Goal: Task Accomplishment & Management: Manage account settings

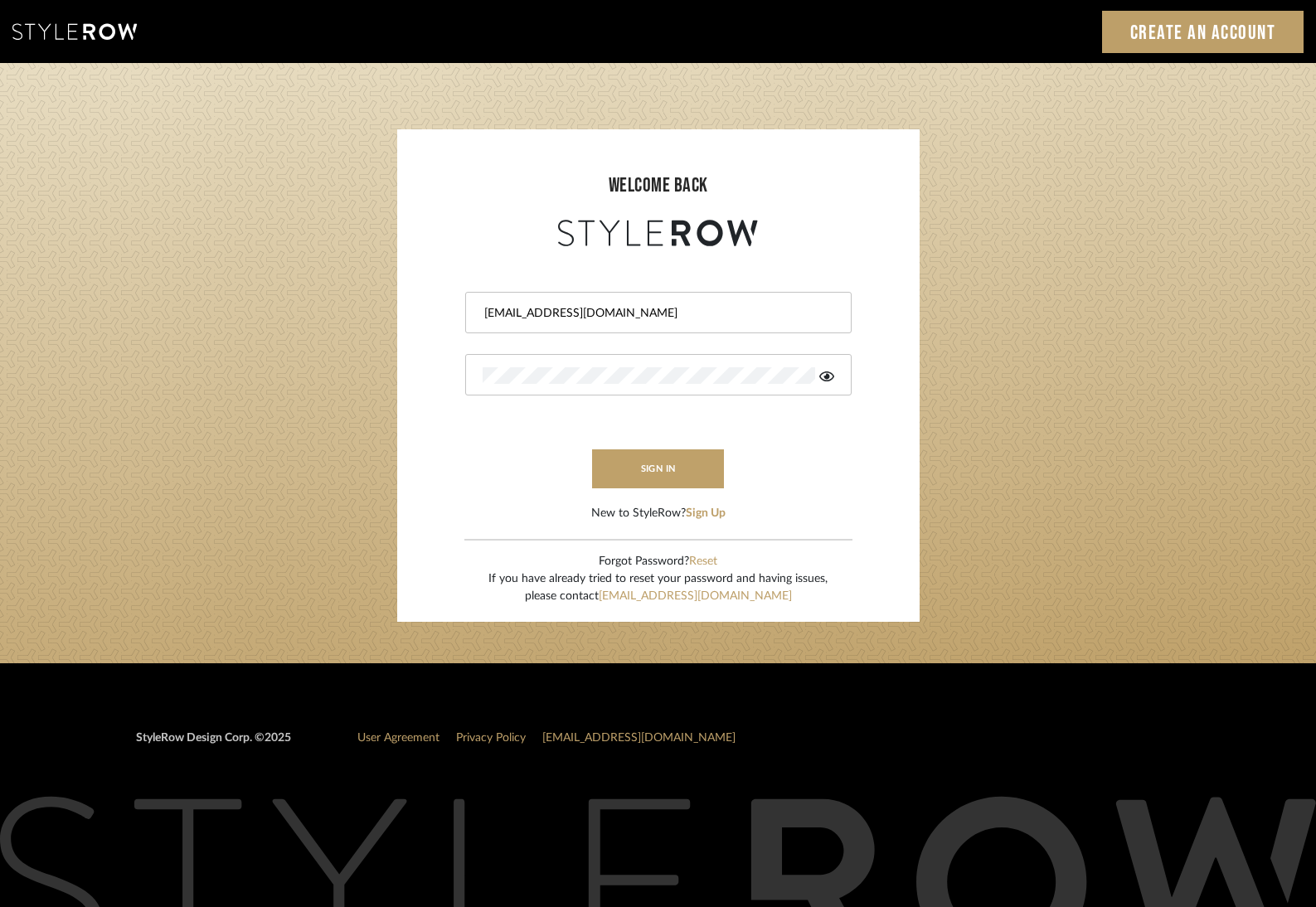
type input "design@cortneymcclure.com"
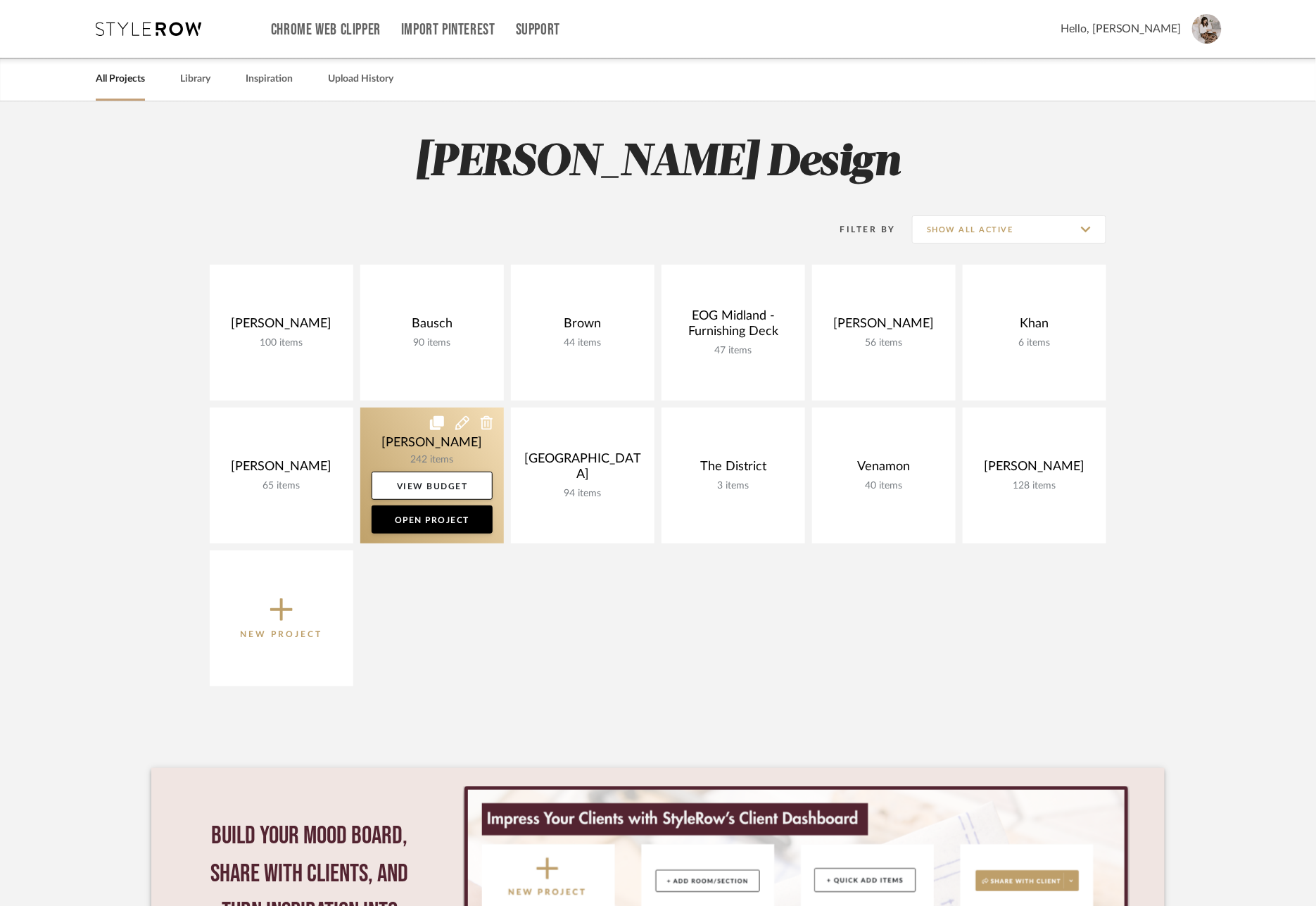
drag, startPoint x: 283, startPoint y: 444, endPoint x: 422, endPoint y: 464, distance: 140.4
click at [0, 0] on link at bounding box center [0, 0] width 0 height 0
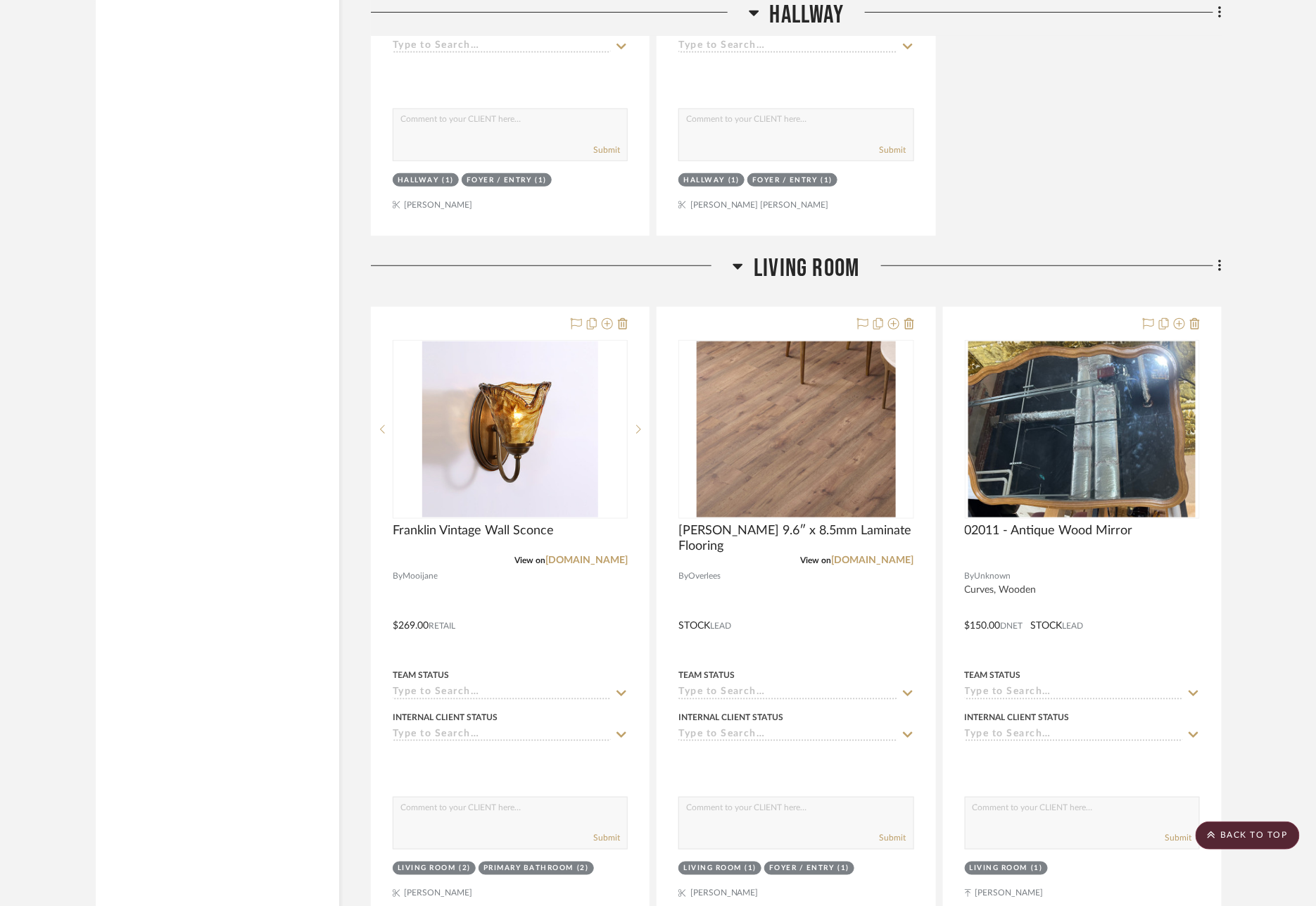
scroll to position [4780, 0]
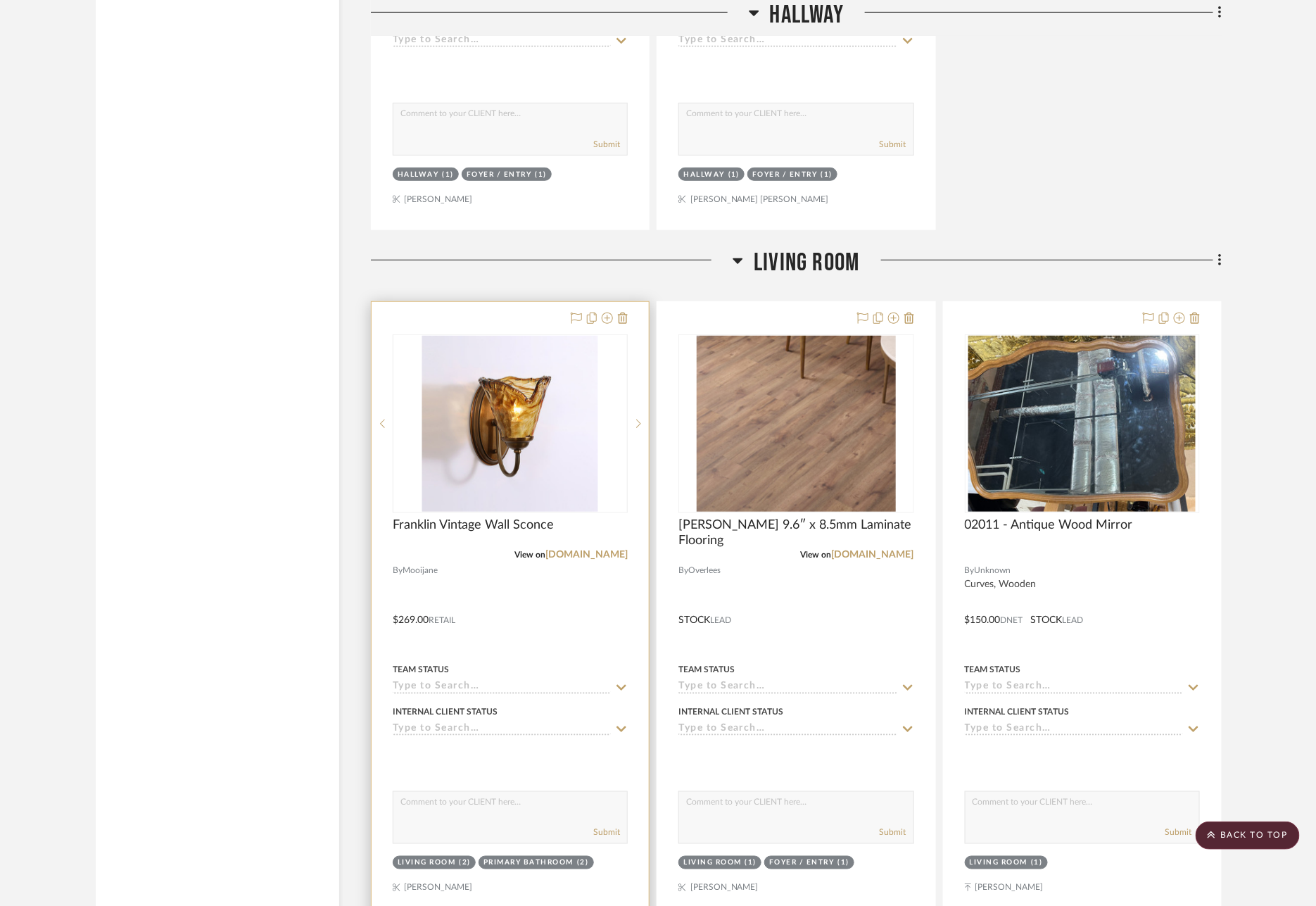
click at [531, 302] on div at bounding box center [510, 610] width 278 height 616
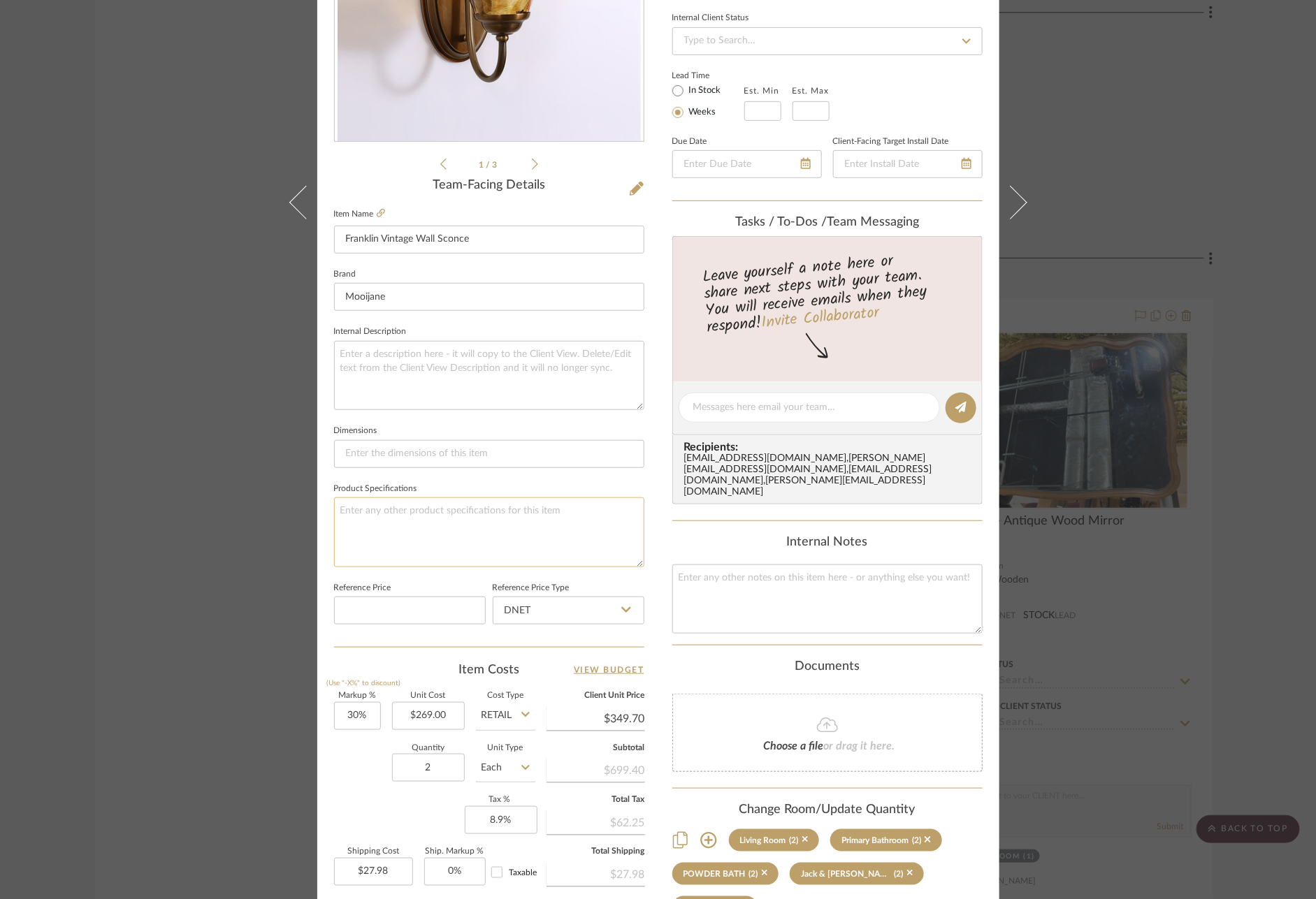
scroll to position [261, 0]
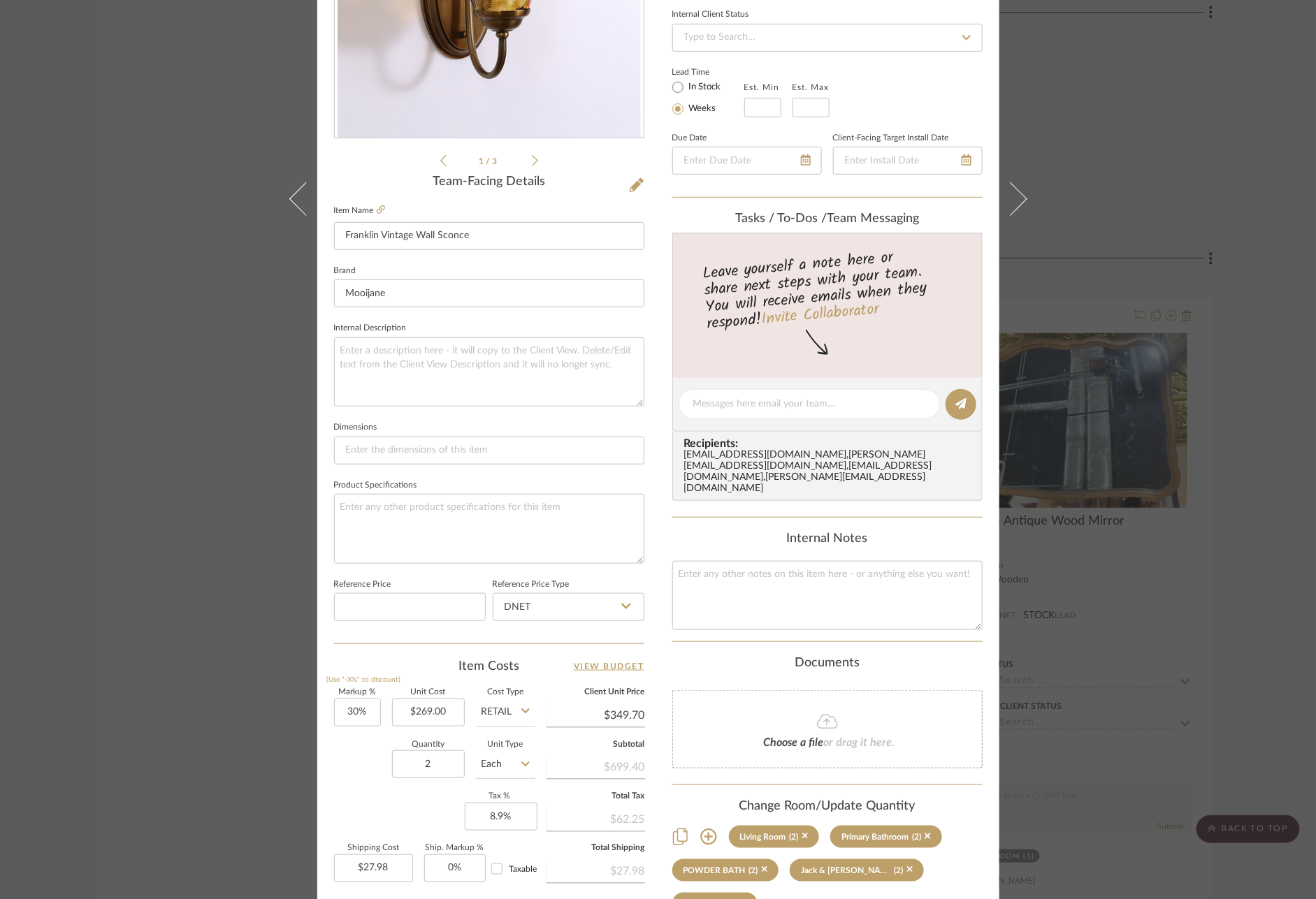
click at [1260, 560] on div "Mize Living Room Franklin Vintage Wall Sconce Team View Client View Orders 1 / …" at bounding box center [658, 450] width 1316 height 899
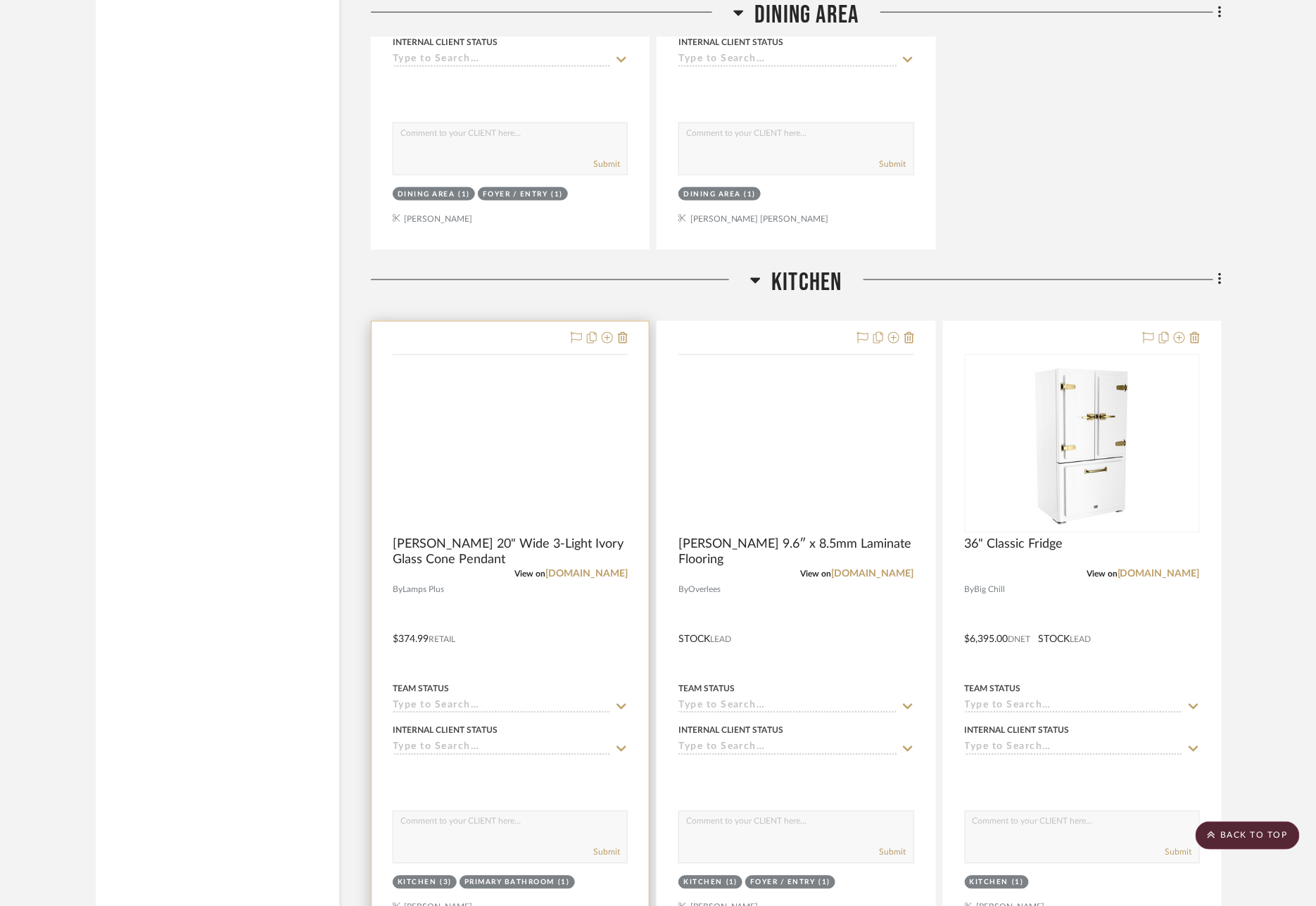
scroll to position [7445, 0]
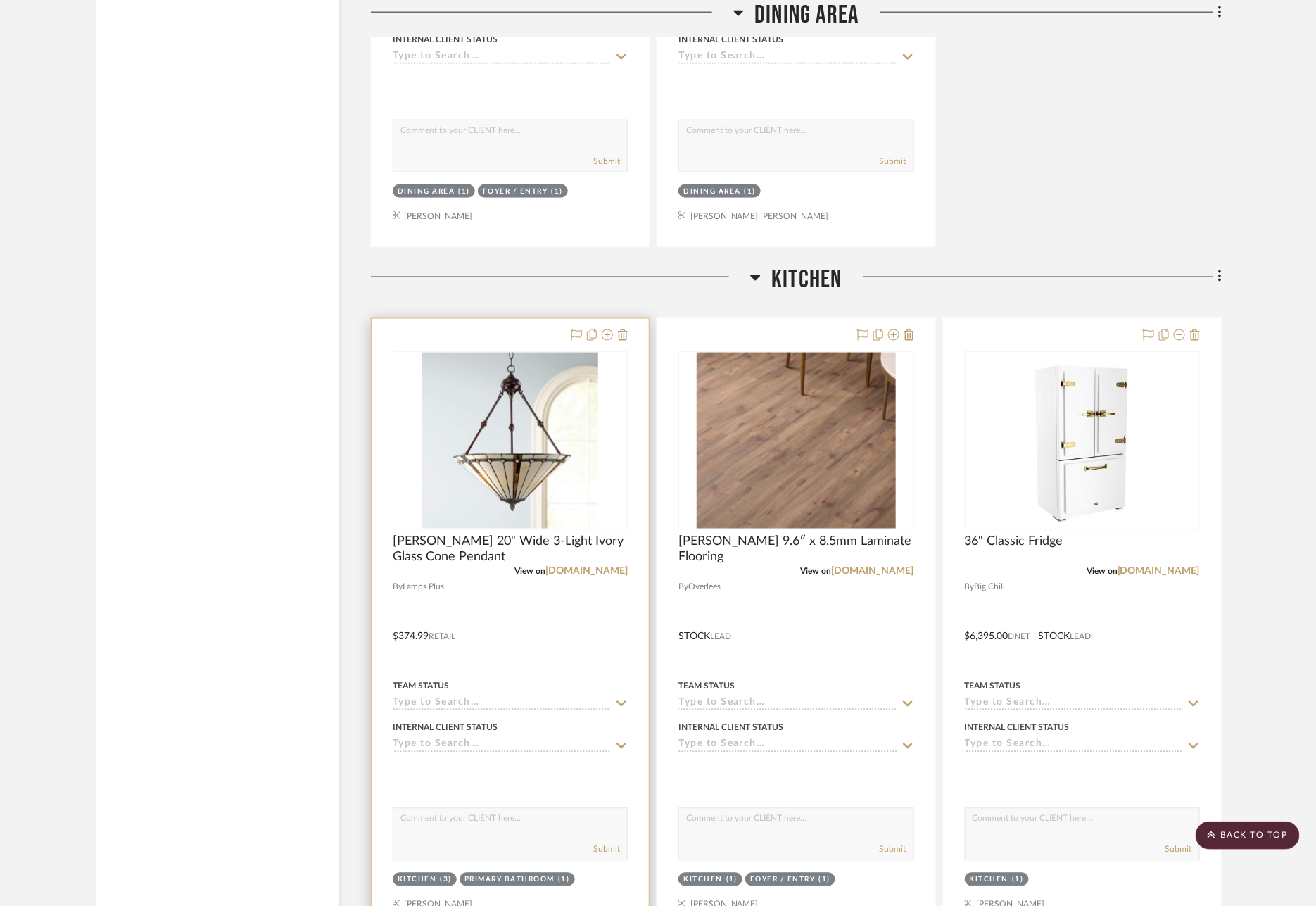
click at [527, 319] on div at bounding box center [510, 627] width 278 height 616
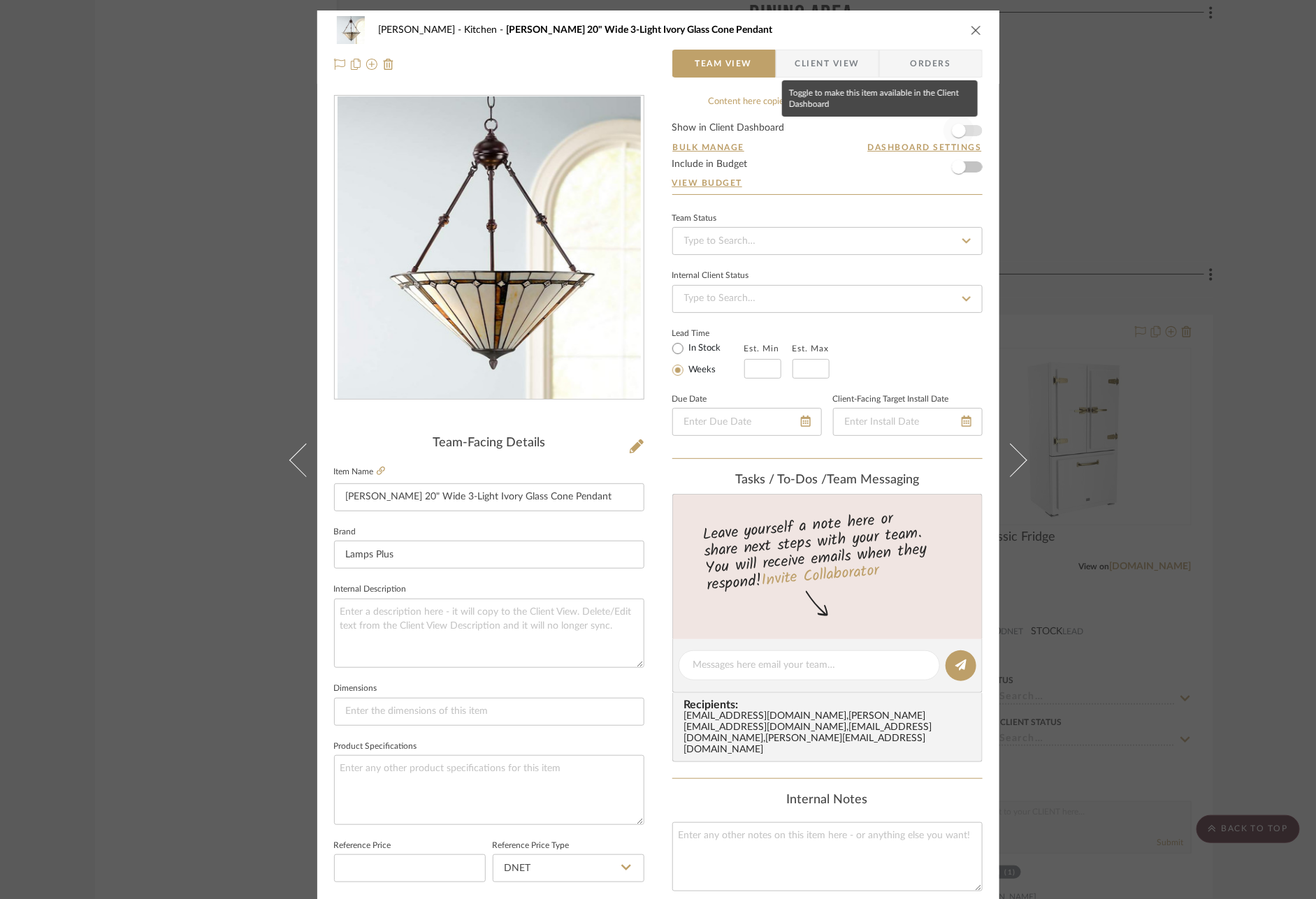
click at [957, 130] on span "button" at bounding box center [959, 130] width 14 height 14
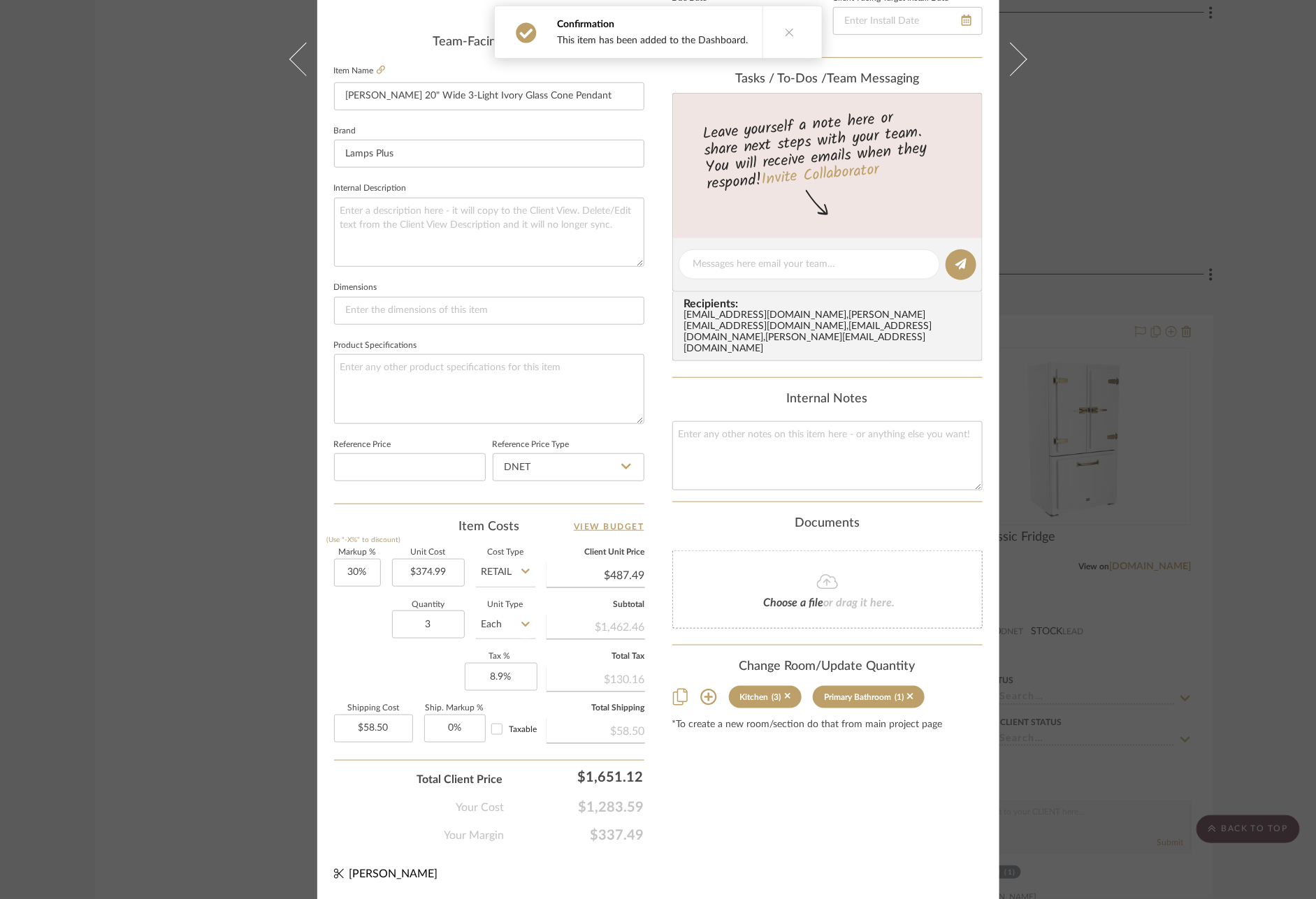
scroll to position [400, 0]
click at [1279, 509] on div "Mize Kitchen Tiffany 20" Wide 3-Light Ivory Glass Cone Pendant Team View Client…" at bounding box center [658, 450] width 1316 height 899
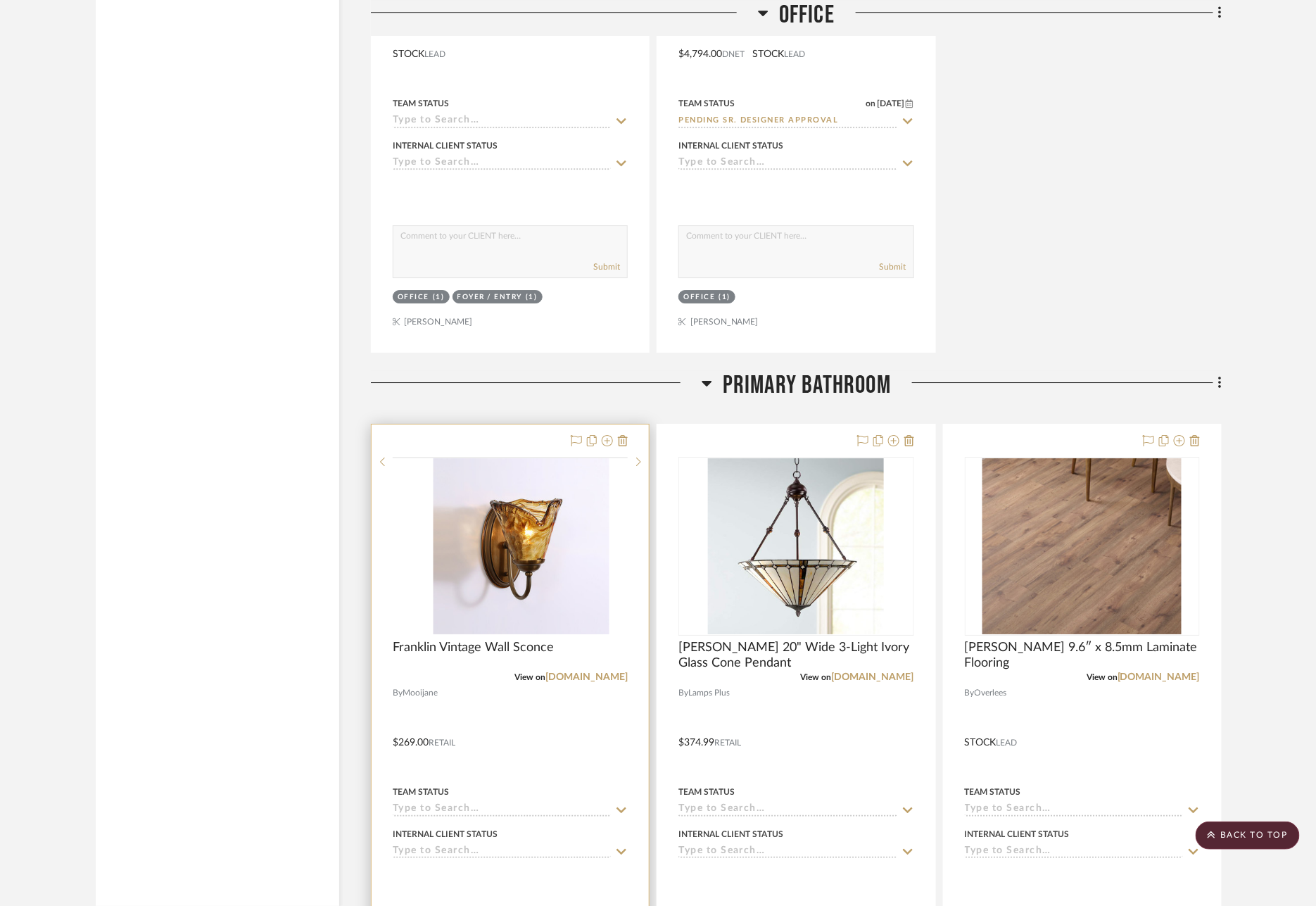
scroll to position [10753, 0]
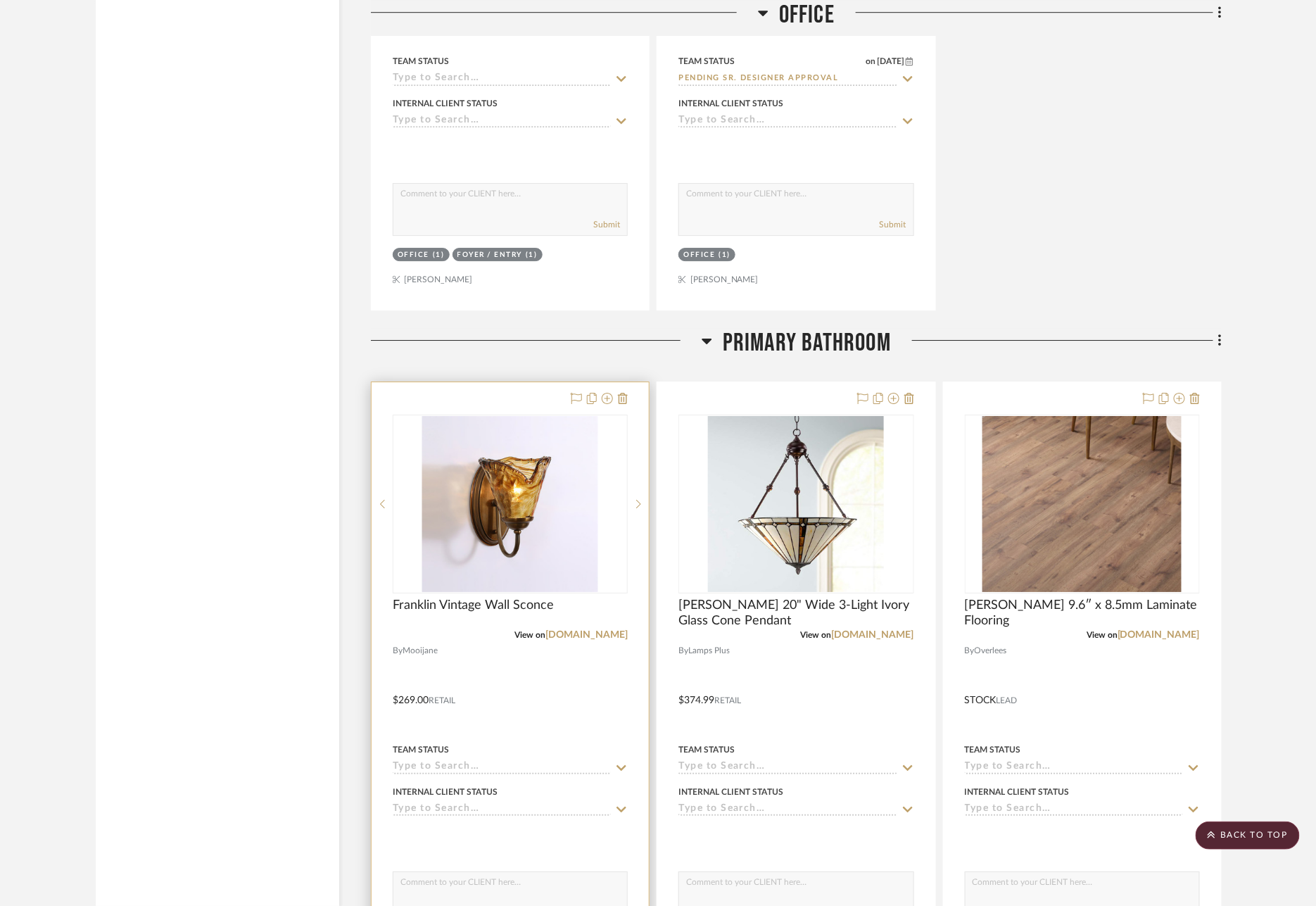
click at [510, 382] on div at bounding box center [510, 691] width 278 height 616
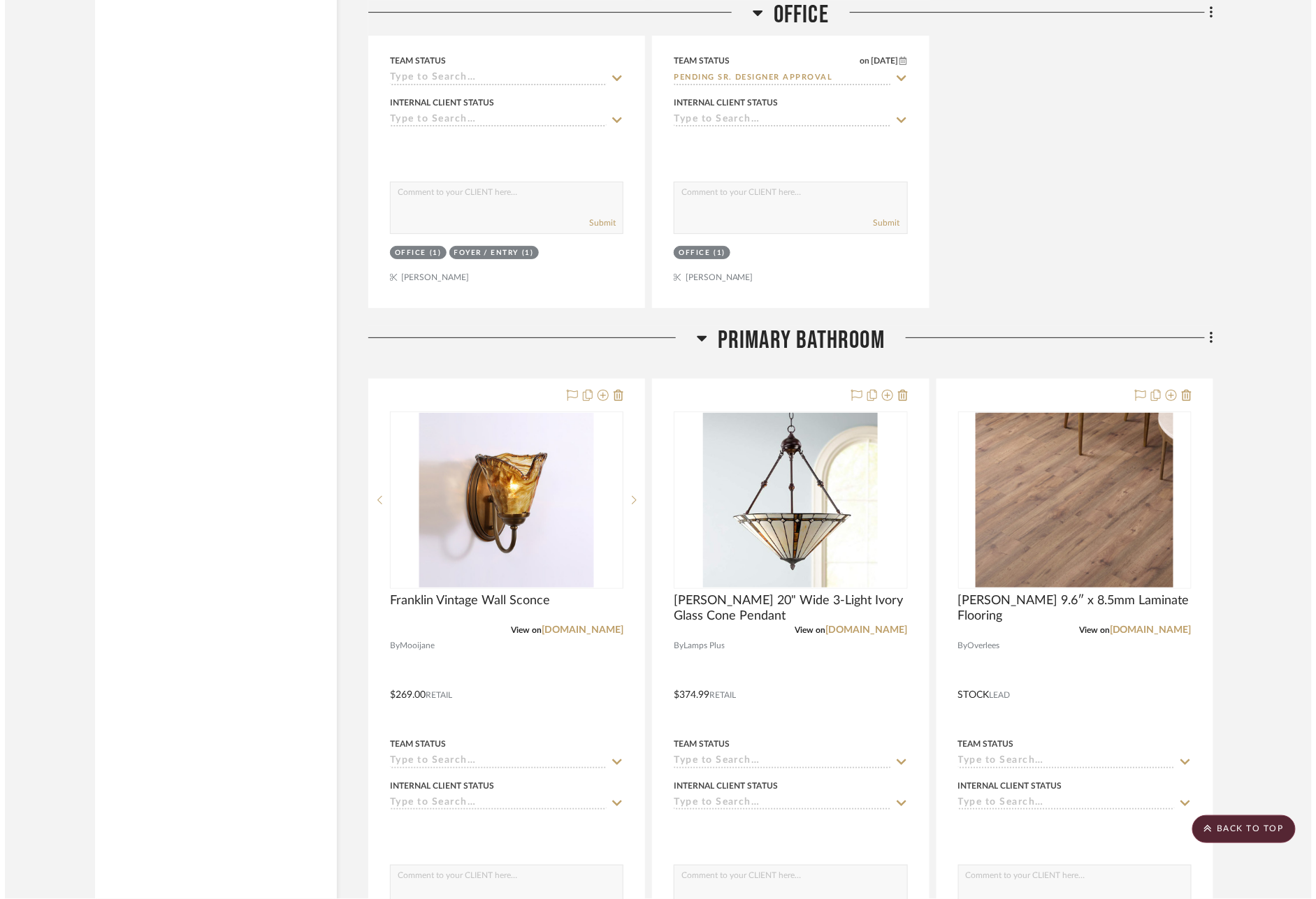
scroll to position [0, 0]
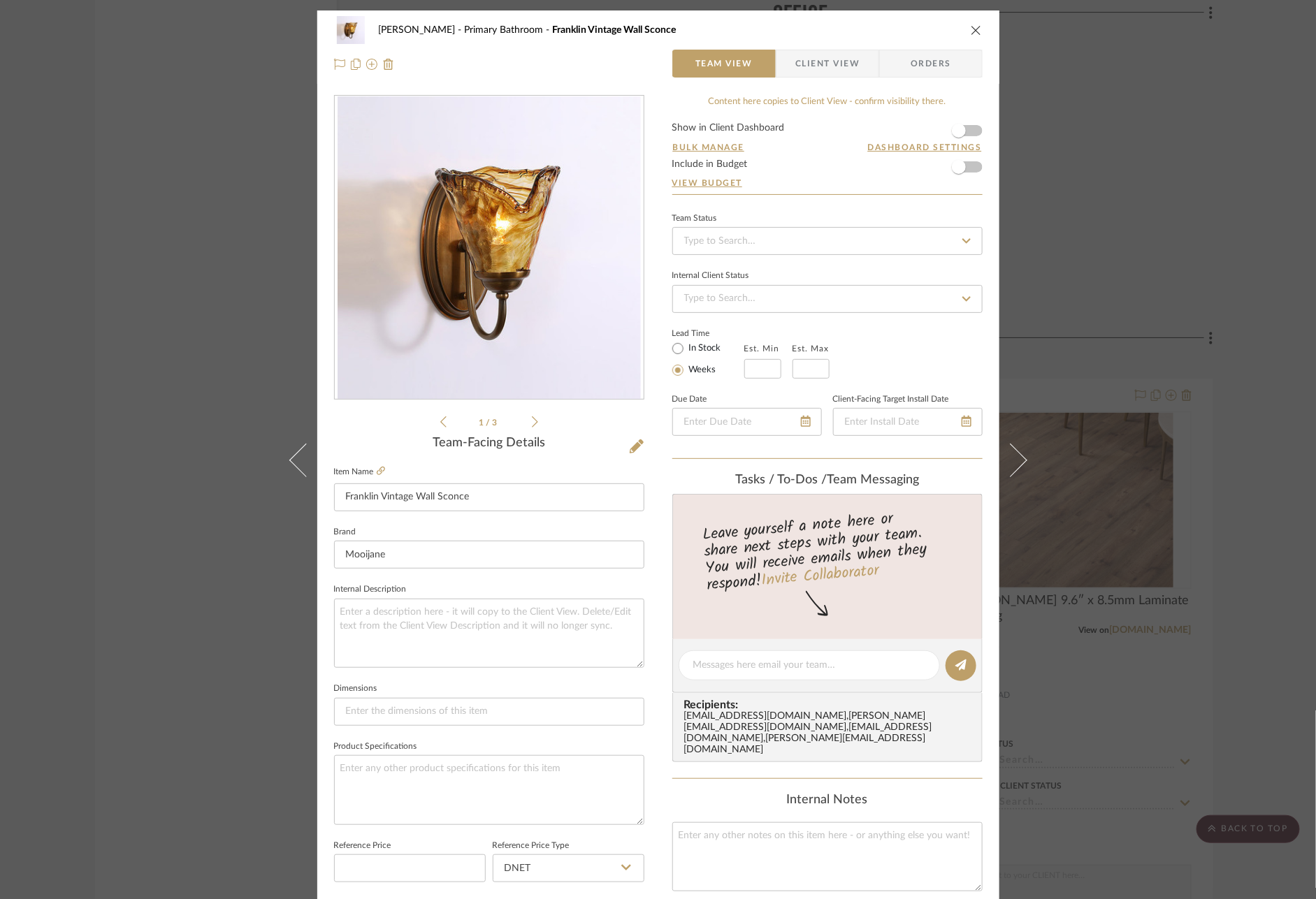
click at [1150, 450] on div "[PERSON_NAME] Primary Bathroom Franklin Vintage Wall Sconce Team View Client Vi…" at bounding box center [658, 450] width 1316 height 899
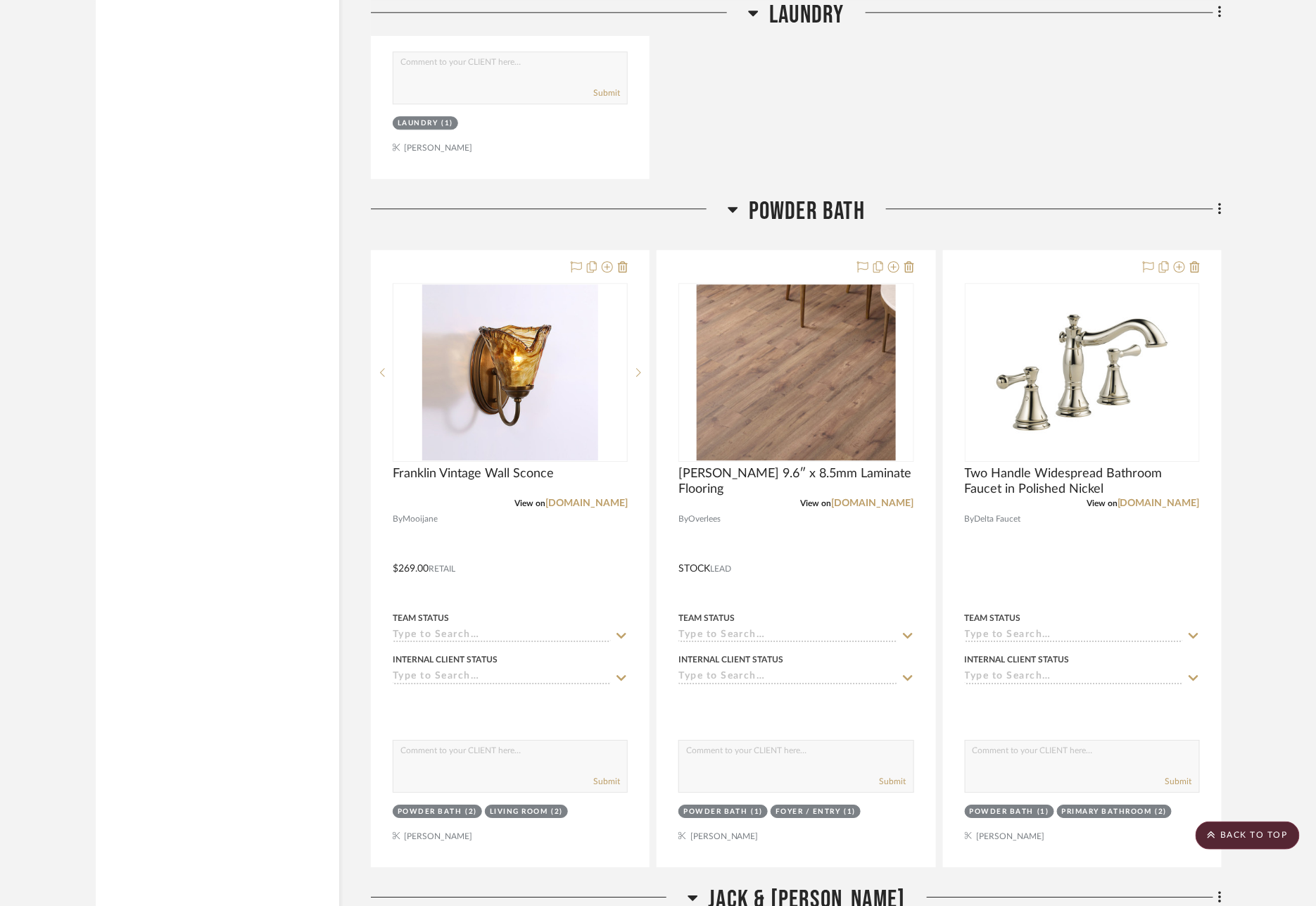
scroll to position [14907, 0]
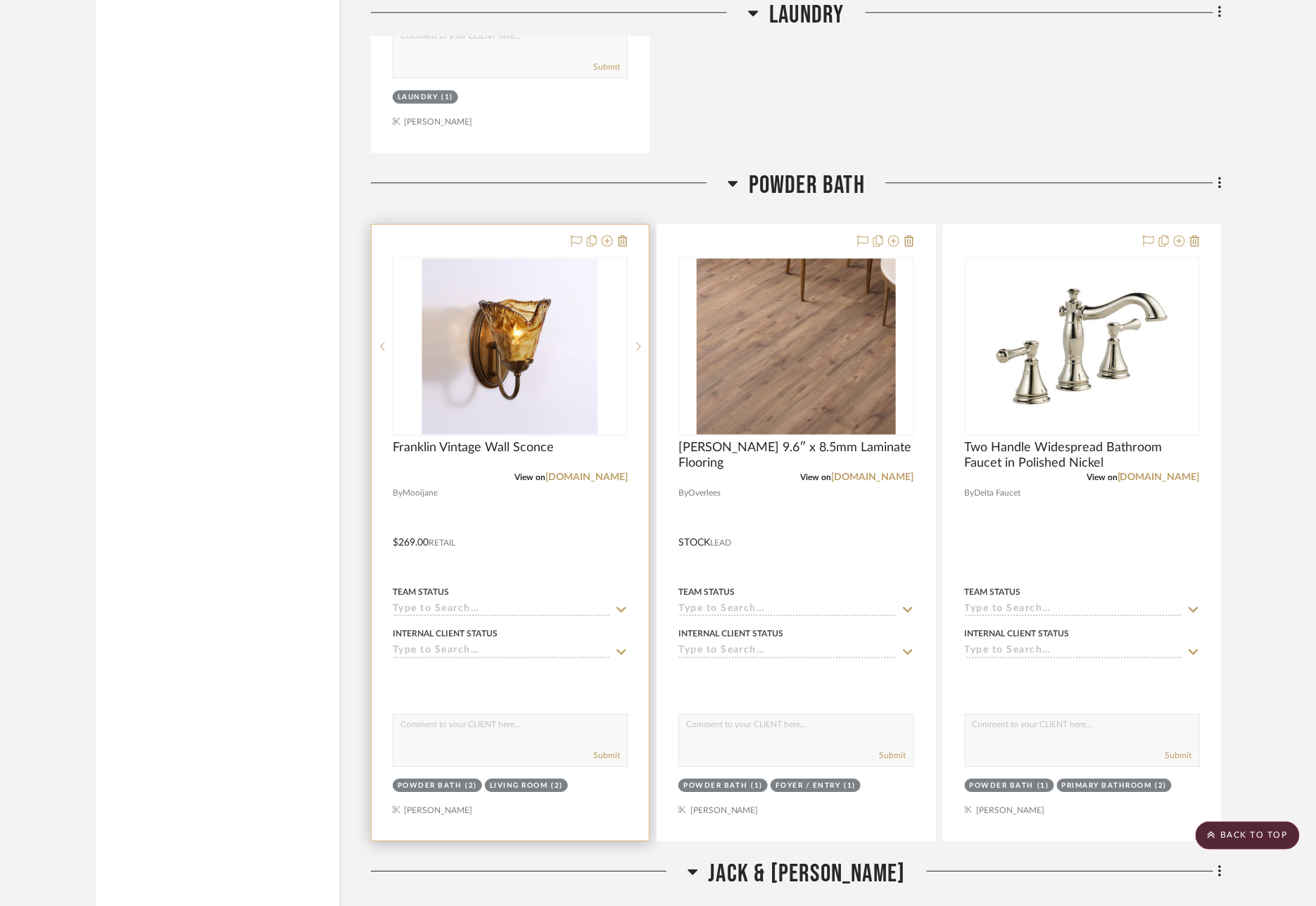
click at [494, 225] on div at bounding box center [510, 533] width 278 height 616
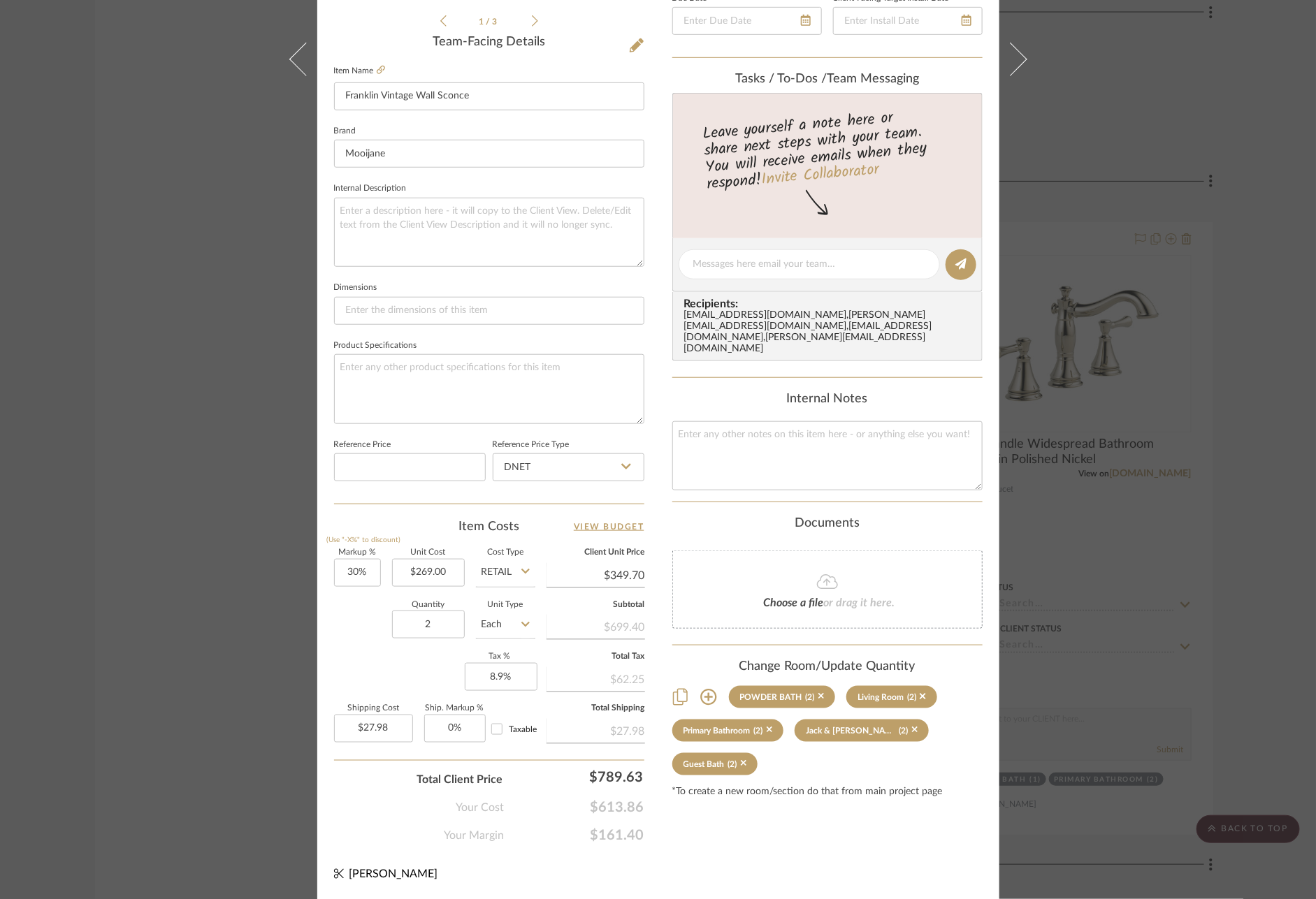
scroll to position [400, 0]
click at [1241, 523] on div "Mize POWDER BATH Franklin Vintage Wall Sconce Team View Client View Orders 1 / …" at bounding box center [658, 450] width 1316 height 899
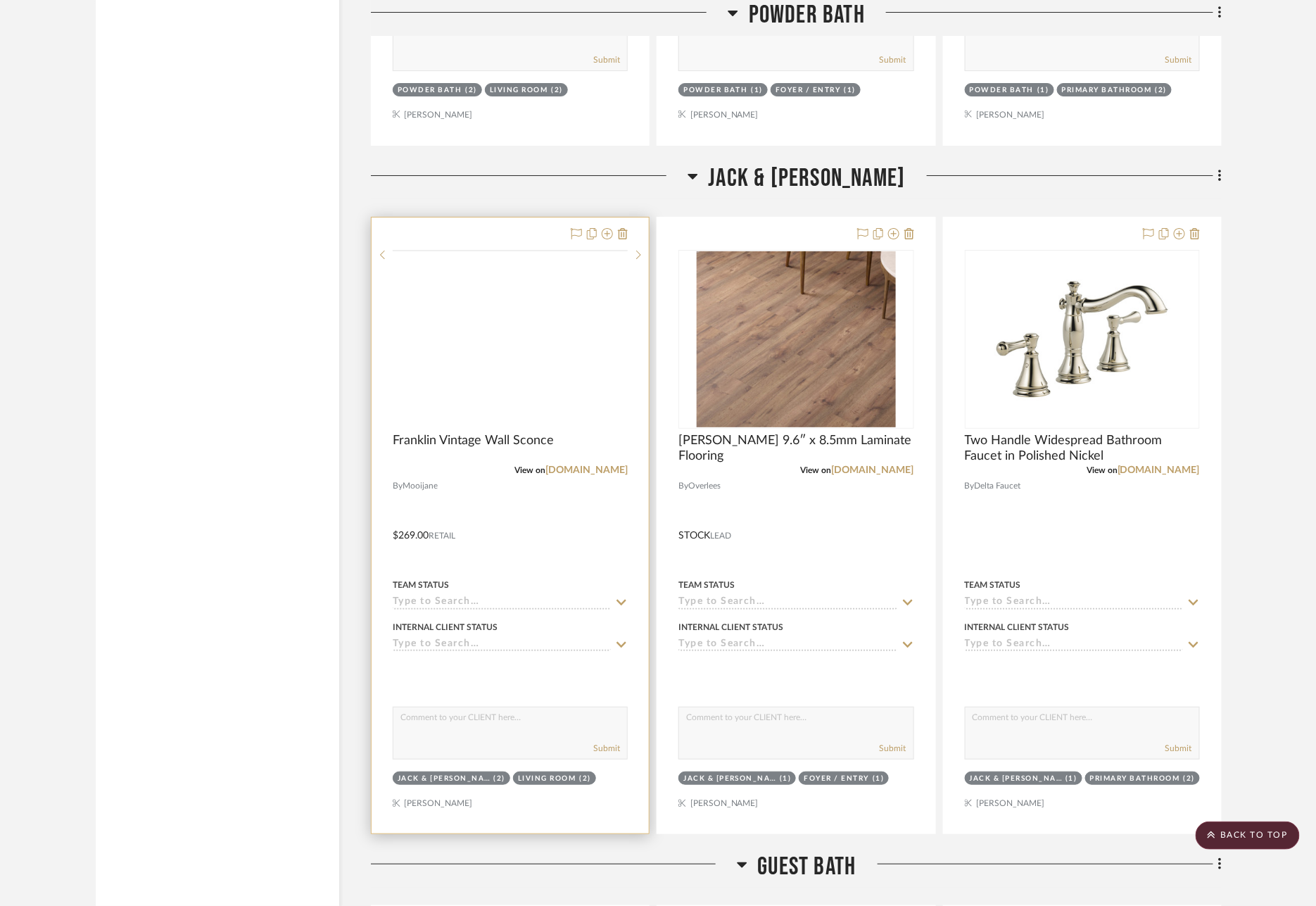
scroll to position [15593, 0]
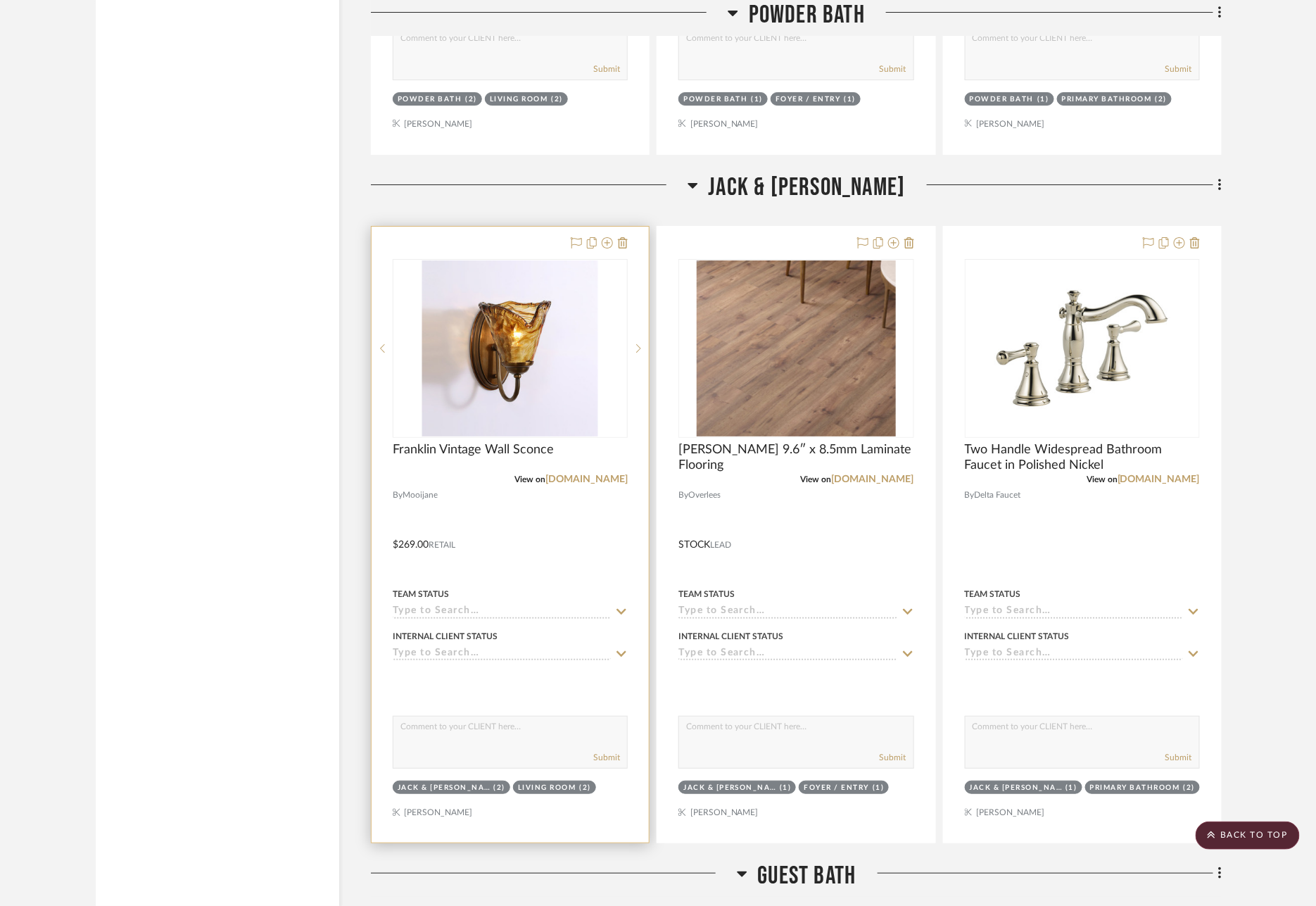
drag, startPoint x: 506, startPoint y: 175, endPoint x: 515, endPoint y: 179, distance: 9.8
click at [506, 227] on div at bounding box center [510, 535] width 278 height 616
click at [531, 227] on div at bounding box center [510, 535] width 278 height 616
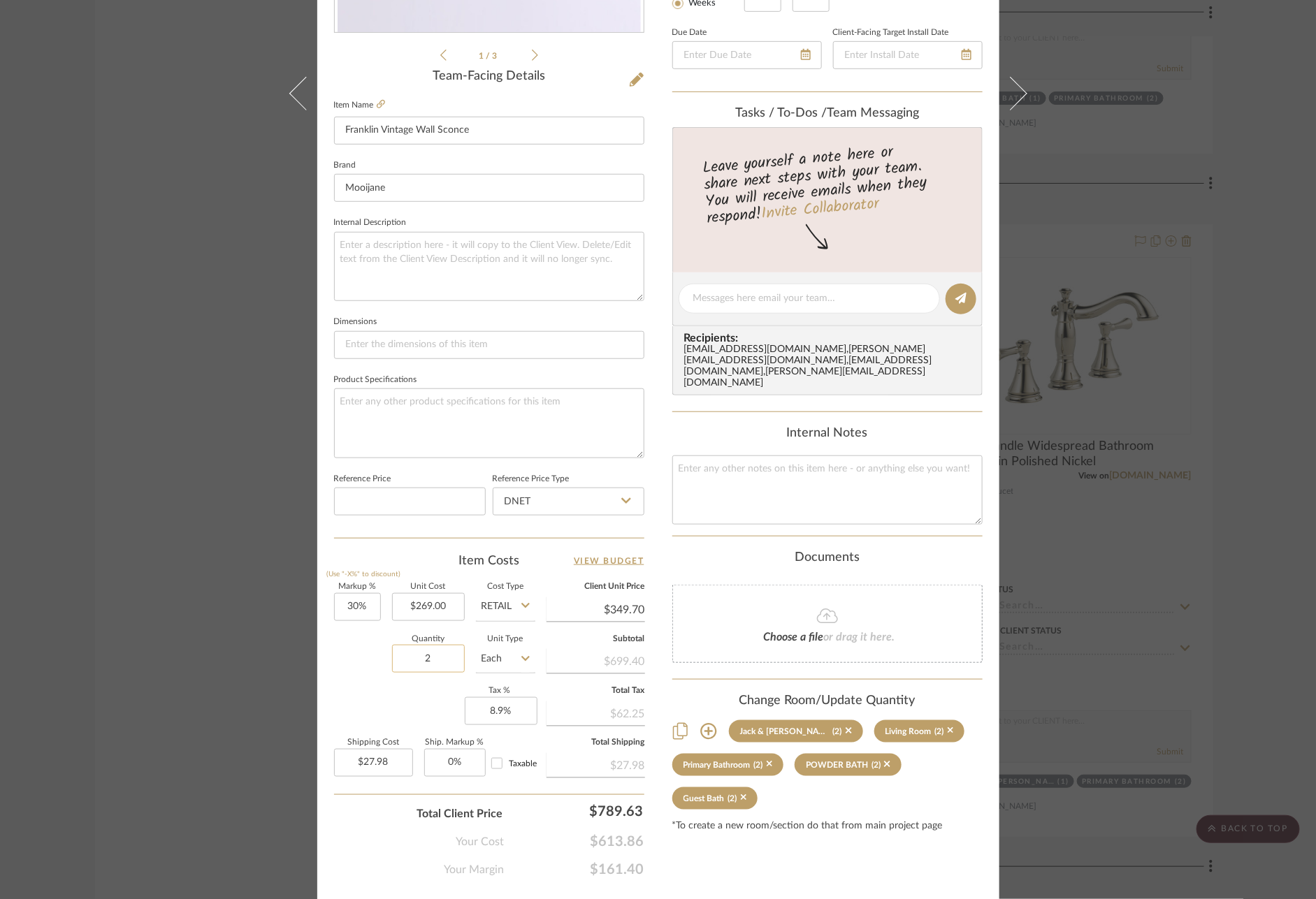
scroll to position [382, 0]
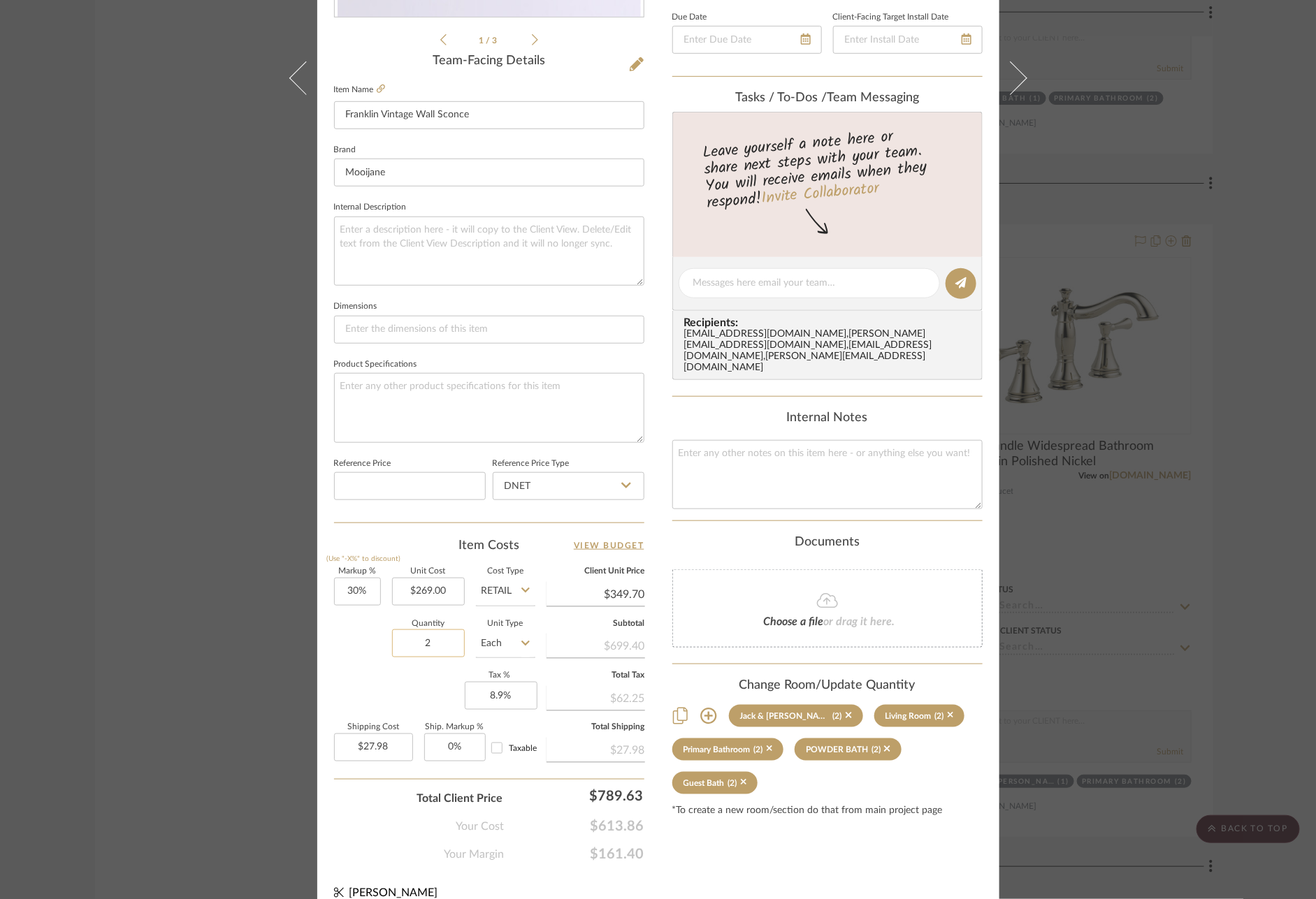
click at [435, 639] on input "2" at bounding box center [428, 643] width 72 height 28
type input "1"
click at [421, 678] on div "Markup % (Use "-X%" to discount) 30% Unit Cost $269.00 Cost Type Retail Client …" at bounding box center [489, 669] width 310 height 204
type input "$13.99"
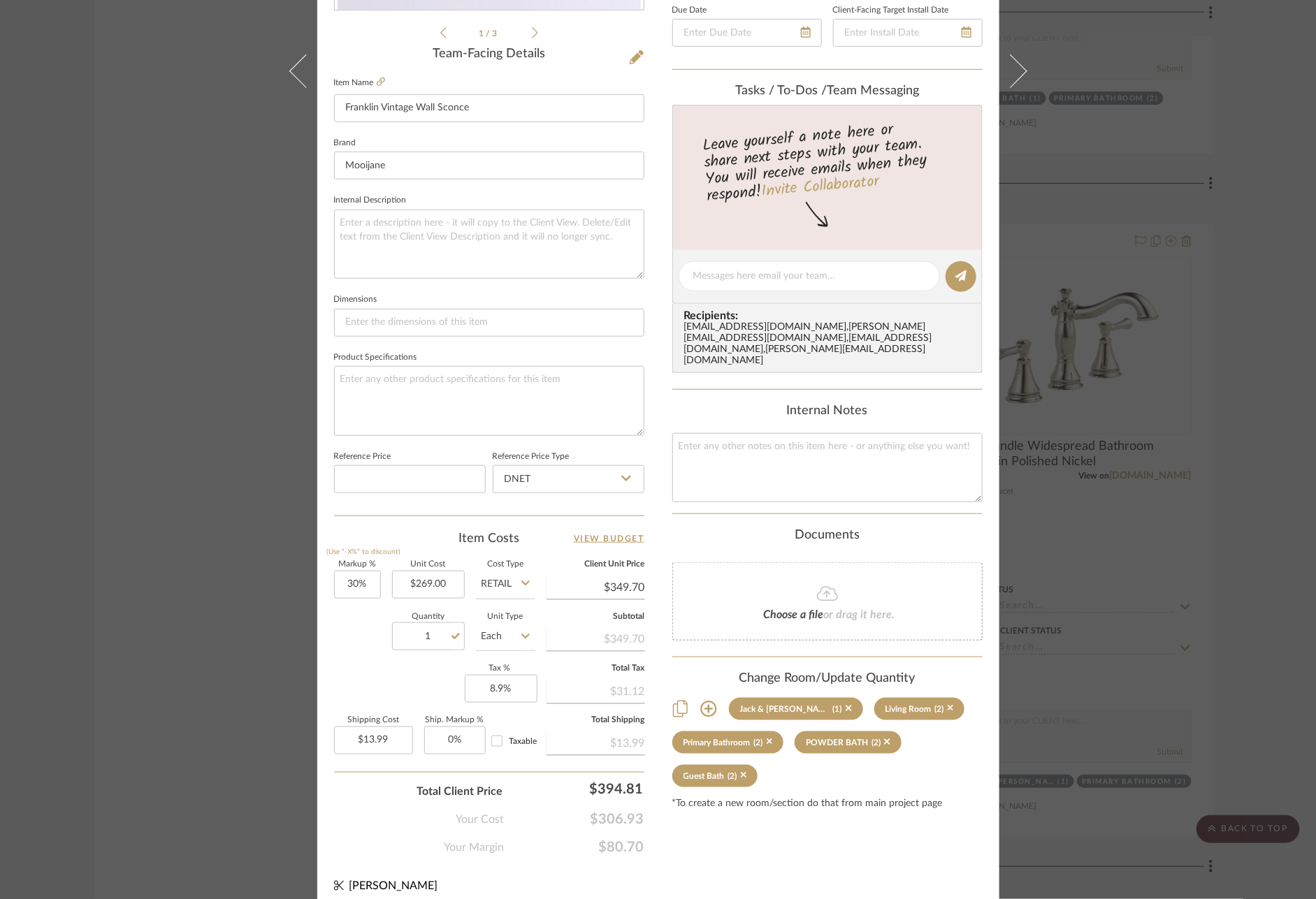
click at [1278, 606] on div "Mize Jack & Jill Franklin Vintage Wall Sconce Team View Client View Orders 1 / …" at bounding box center [658, 450] width 1316 height 899
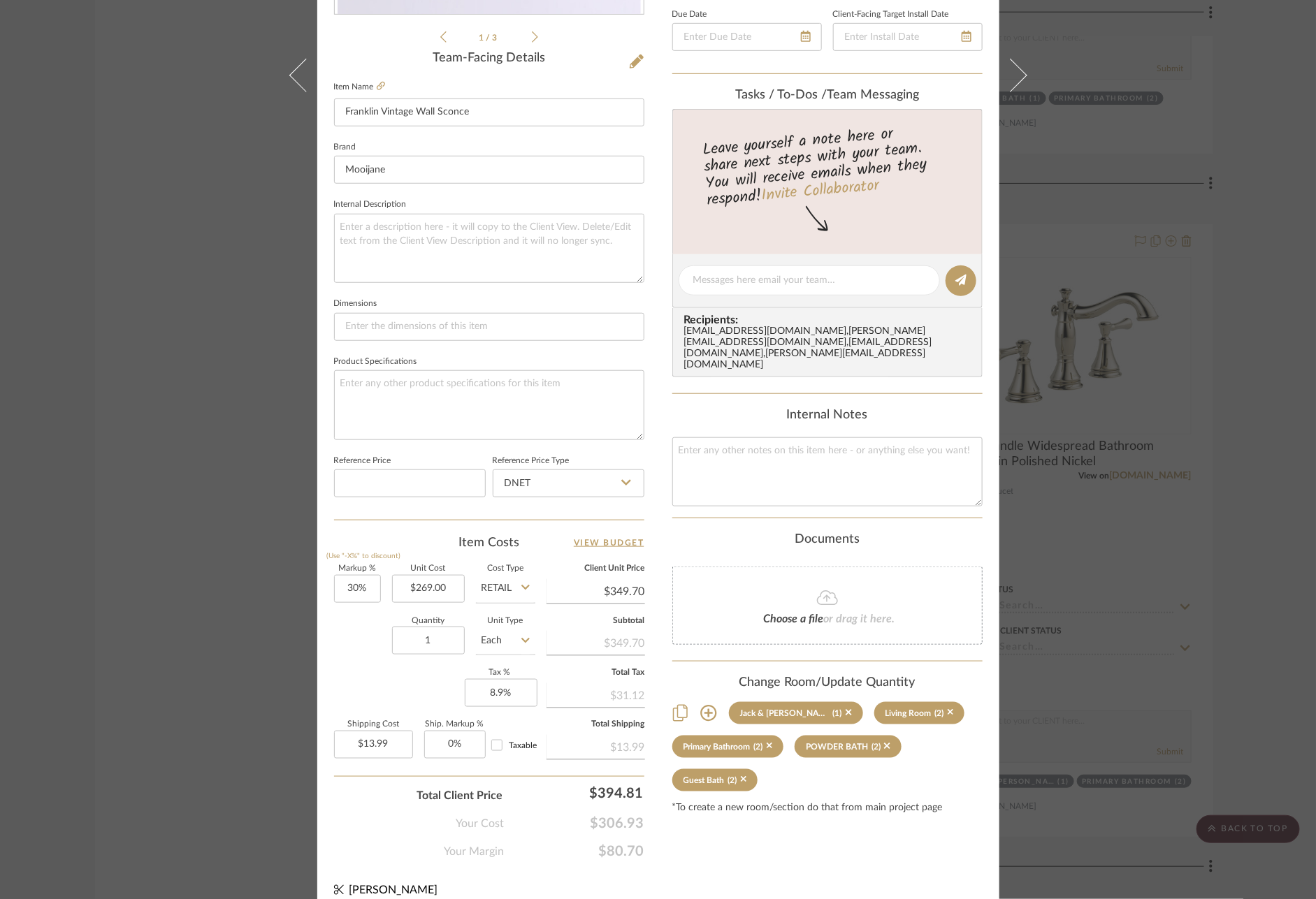
click at [1287, 593] on div "Mize Jack & Jill Franklin Vintage Wall Sconce Team View Client View Orders 1 / …" at bounding box center [658, 450] width 1316 height 899
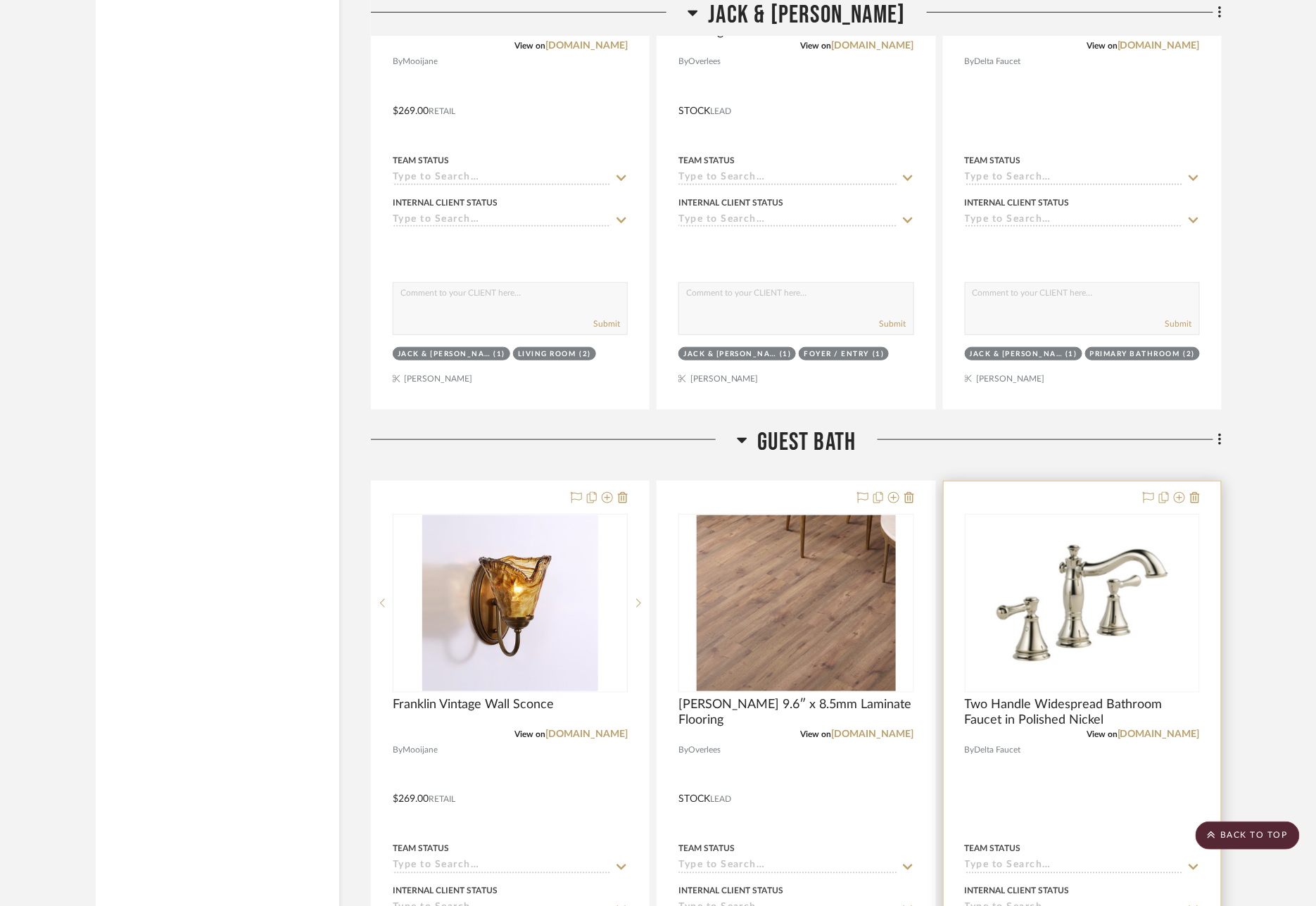
scroll to position [16032, 0]
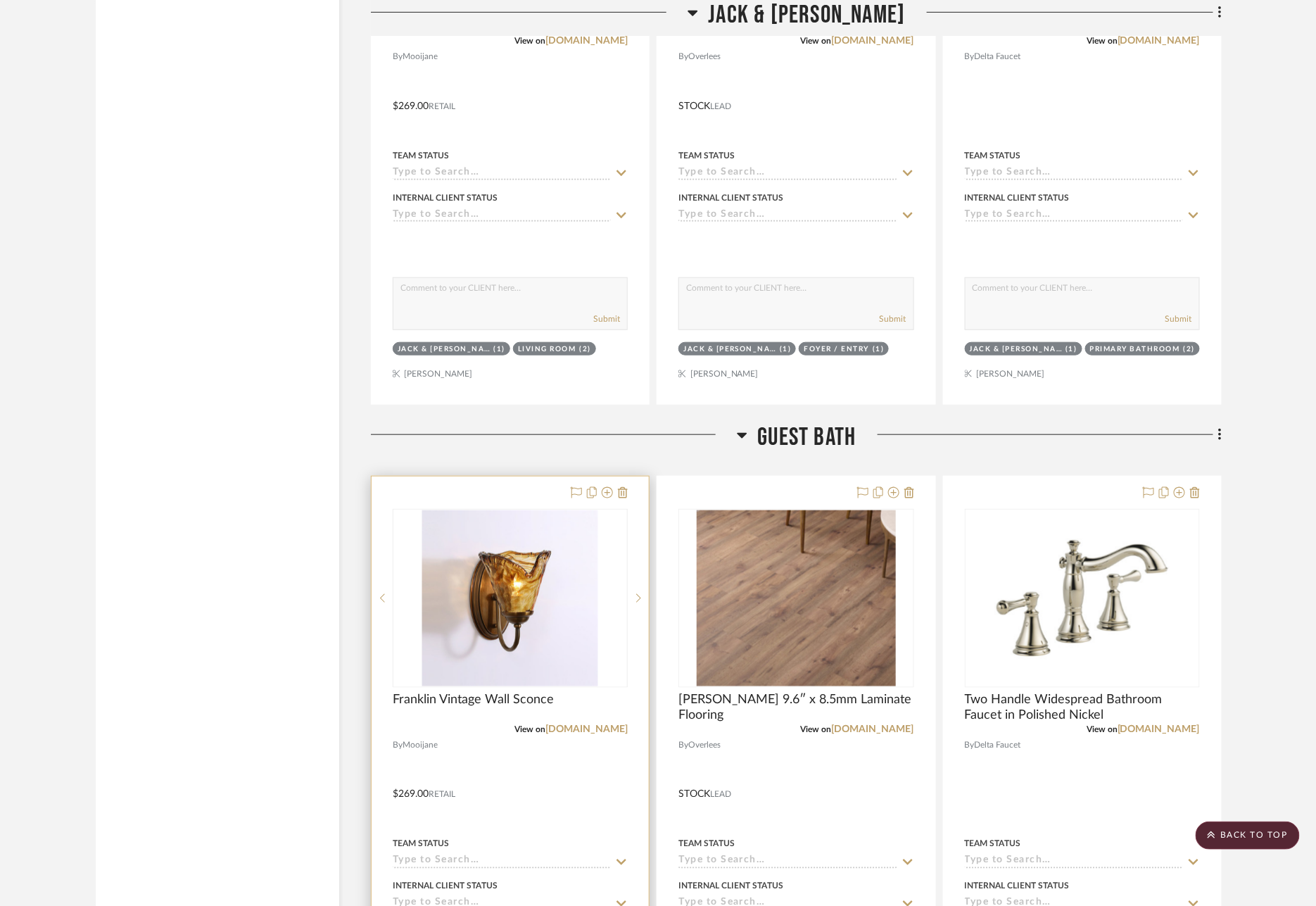
click at [518, 477] on div at bounding box center [510, 785] width 278 height 616
click at [524, 477] on div at bounding box center [510, 785] width 278 height 616
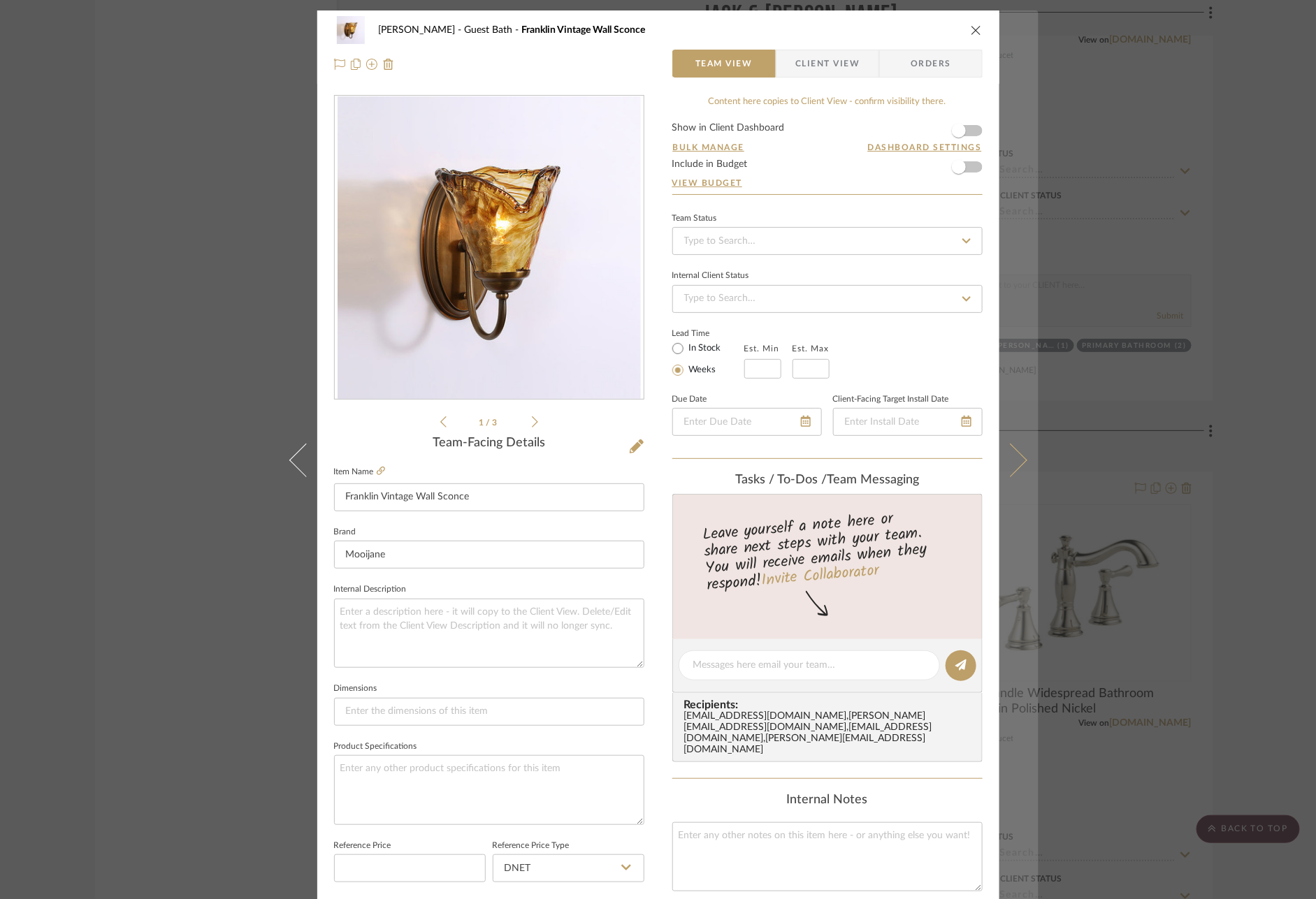
scroll to position [0, 0]
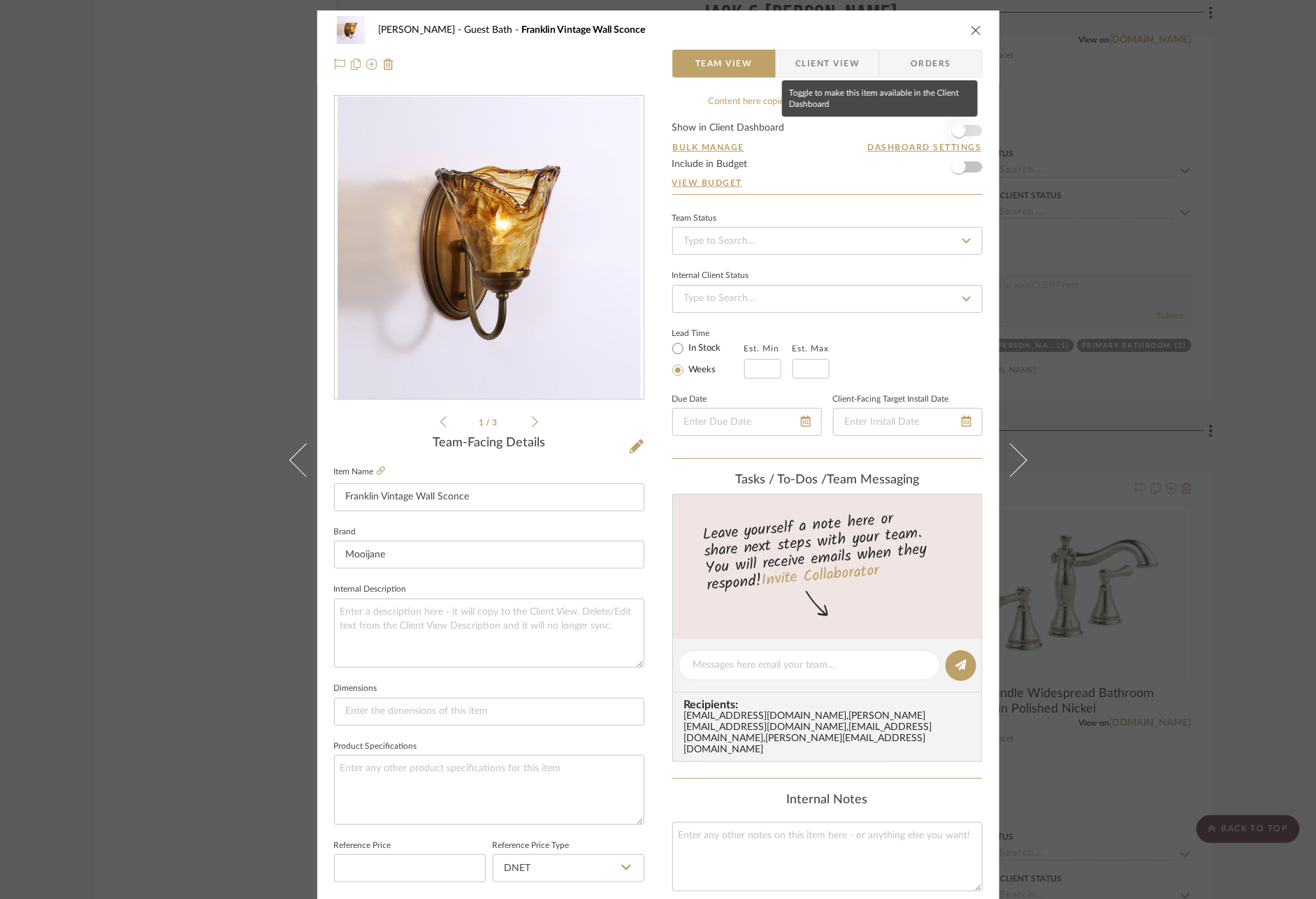
click at [960, 128] on span "button" at bounding box center [959, 130] width 14 height 14
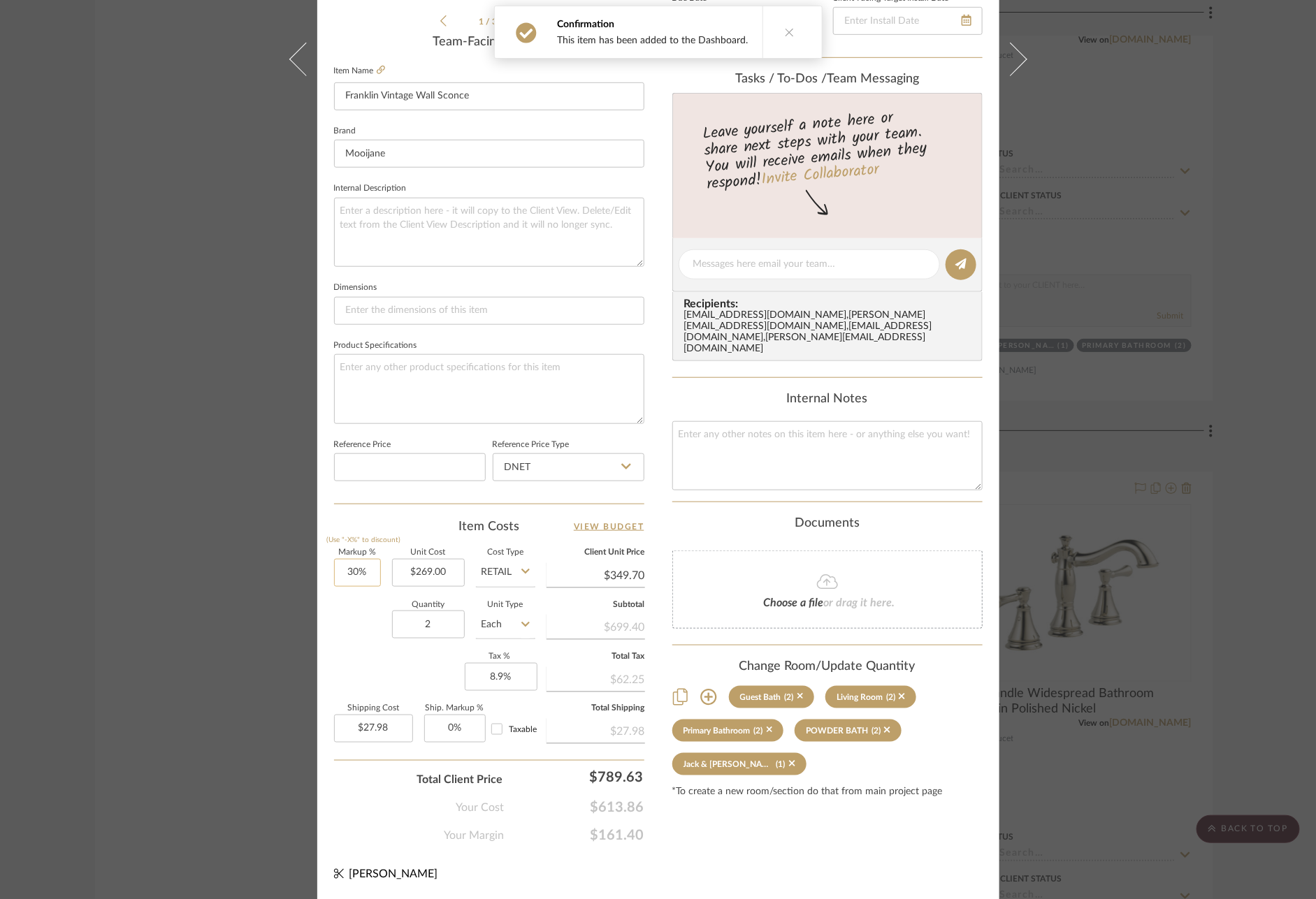
scroll to position [400, 0]
click at [1241, 694] on div "Mize Guest Bath Franklin Vintage Wall Sconce Team View Client View Orders 1 / 3…" at bounding box center [658, 450] width 1316 height 899
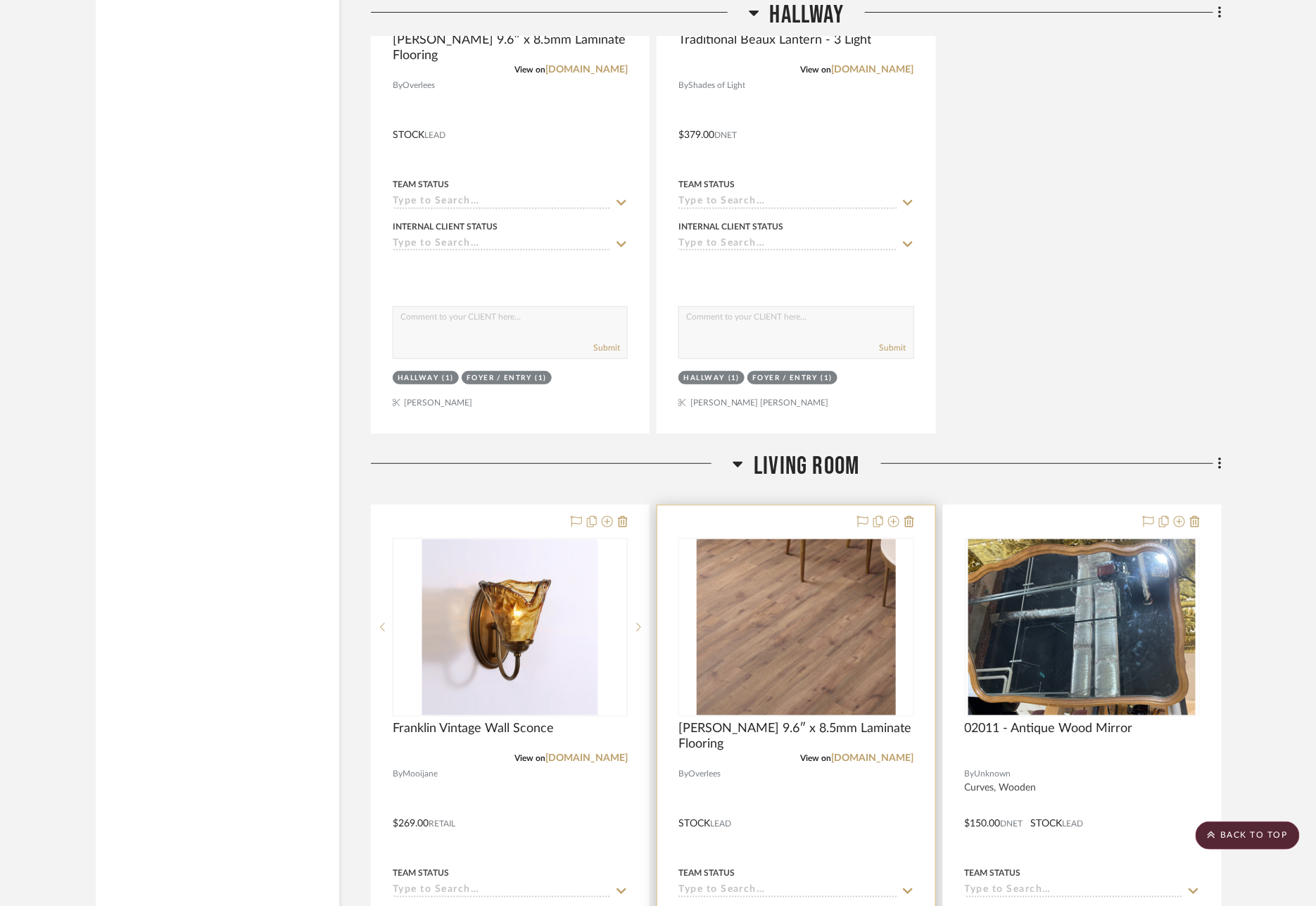
scroll to position [4578, 0]
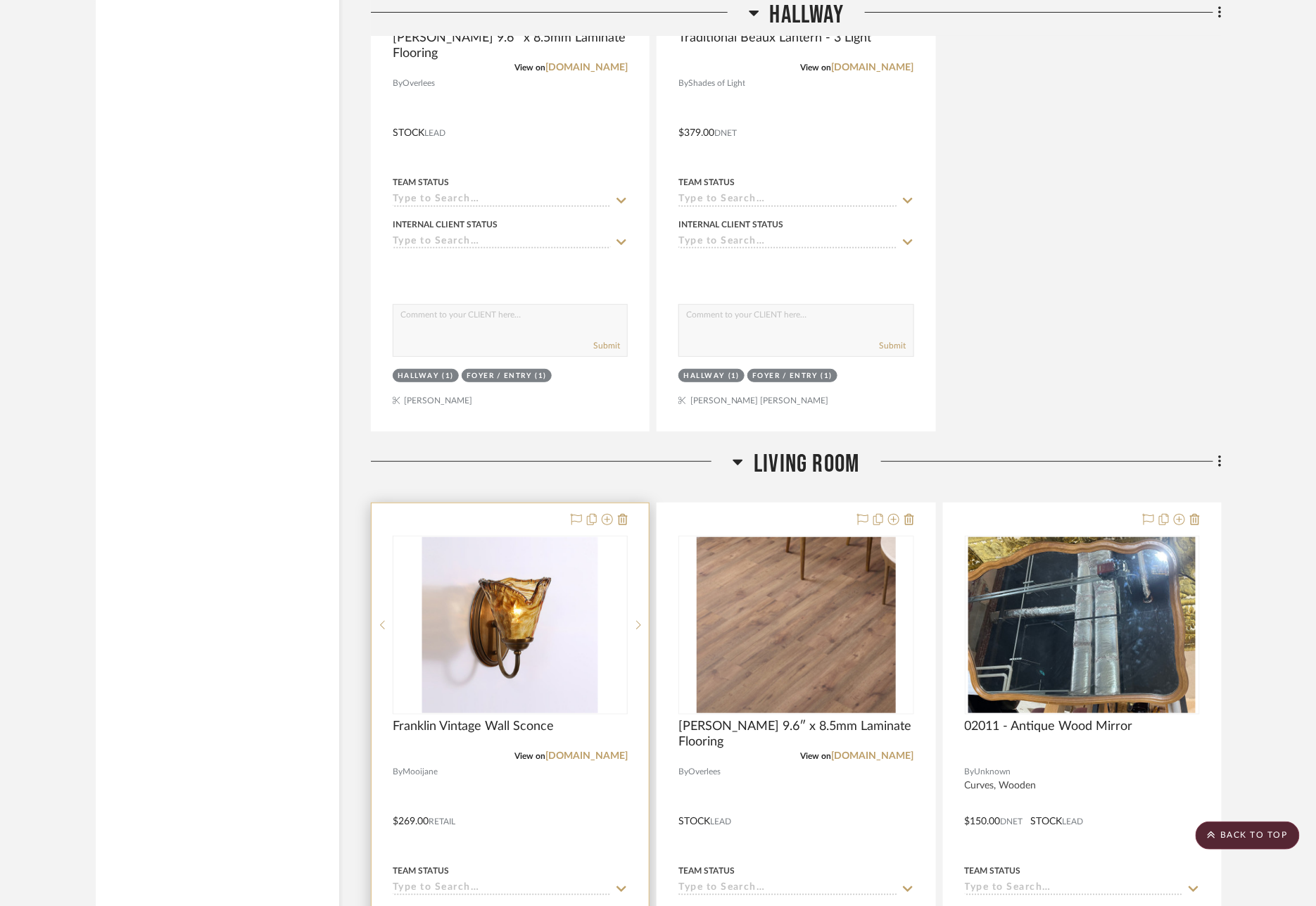
click at [483, 503] on div at bounding box center [510, 811] width 278 height 616
click at [488, 503] on div at bounding box center [510, 811] width 278 height 616
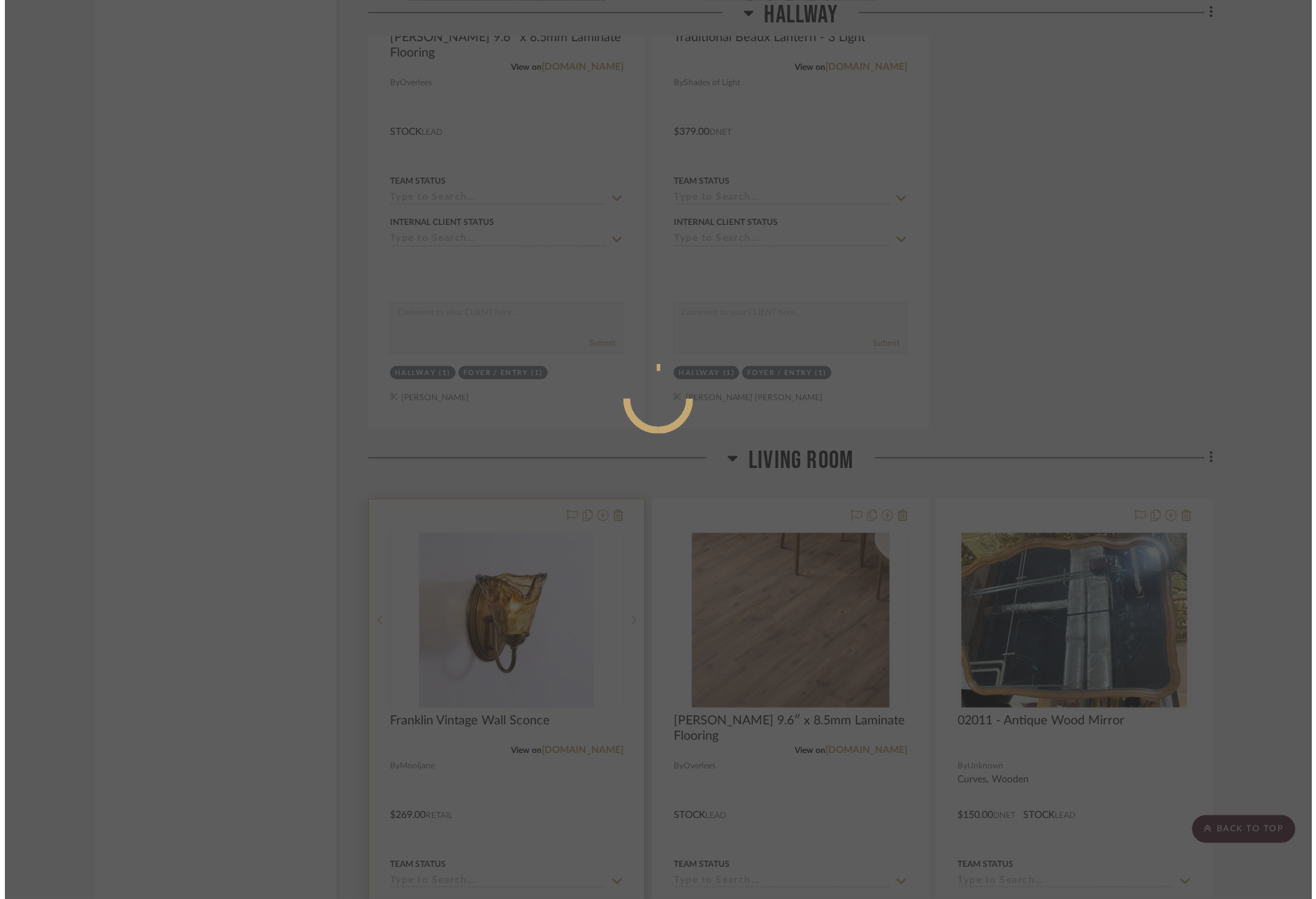
scroll to position [0, 0]
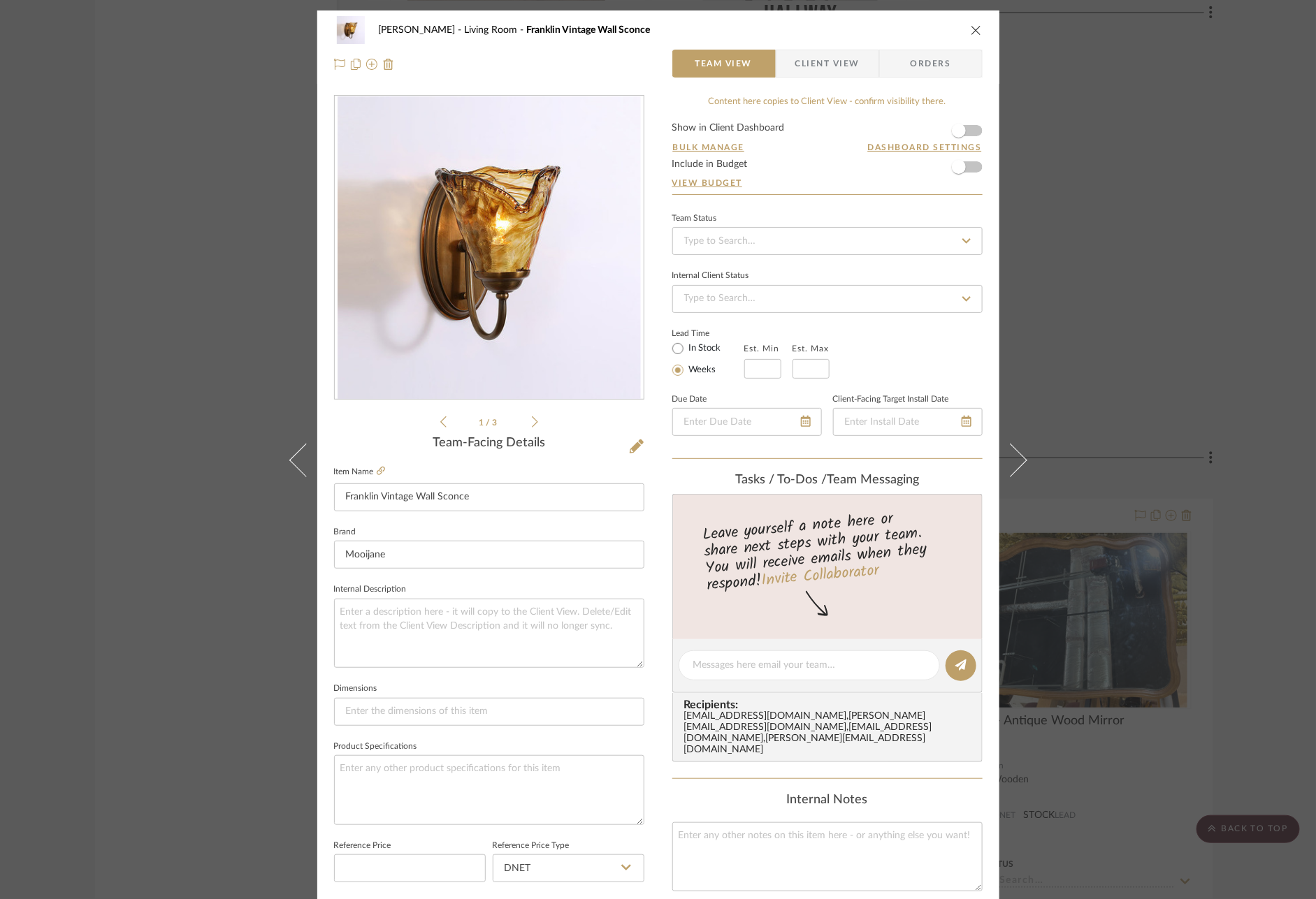
click at [972, 136] on form "Show in Client Dashboard Bulk Manage Dashboard Settings Include in Budget View …" at bounding box center [828, 158] width 310 height 72
click at [961, 133] on span "button" at bounding box center [959, 130] width 31 height 31
click at [1073, 174] on div "Mize Living Room Franklin Vintage Wall Sconce Team View Client View Orders 1 / …" at bounding box center [658, 450] width 1316 height 899
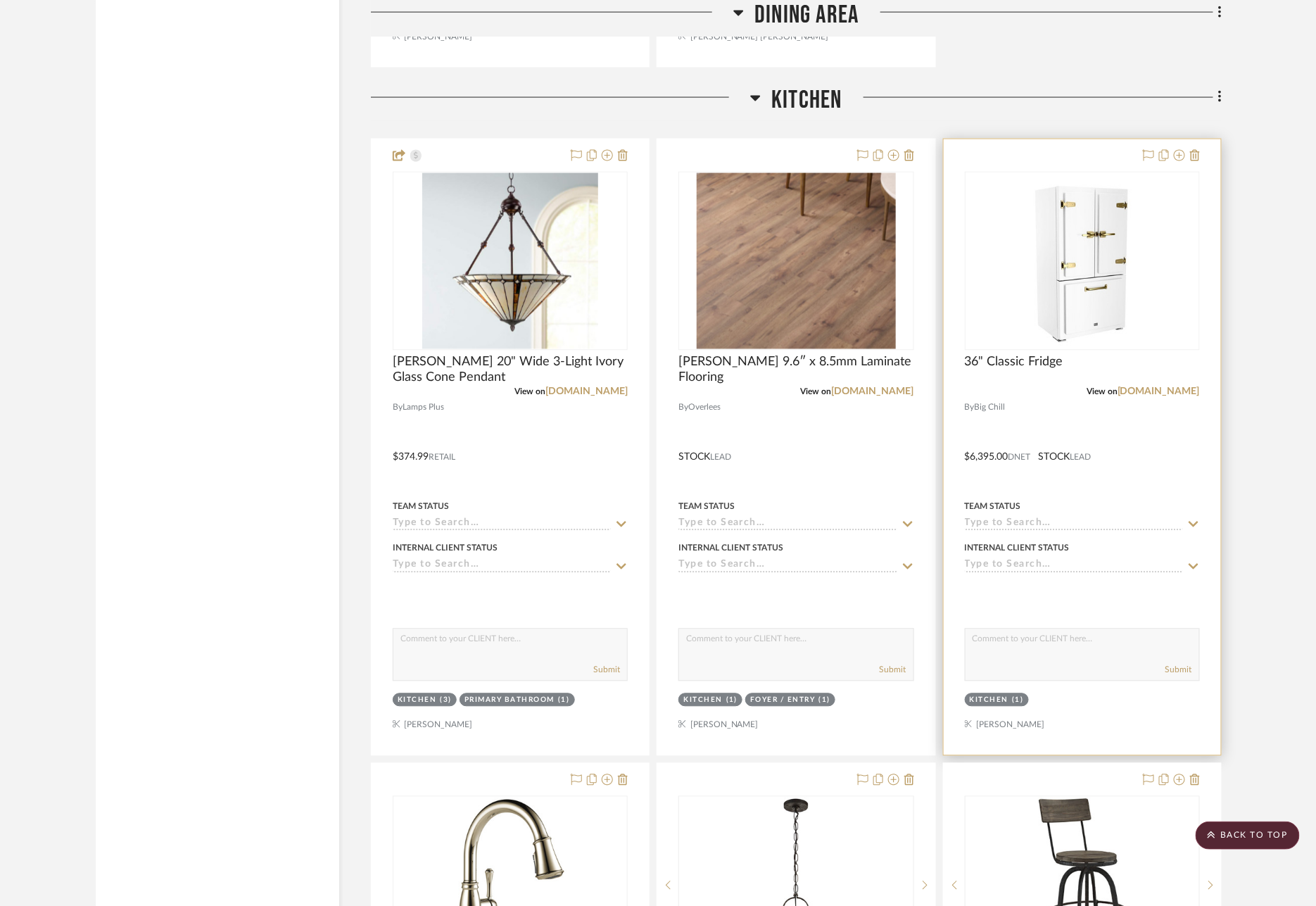
scroll to position [7610, 0]
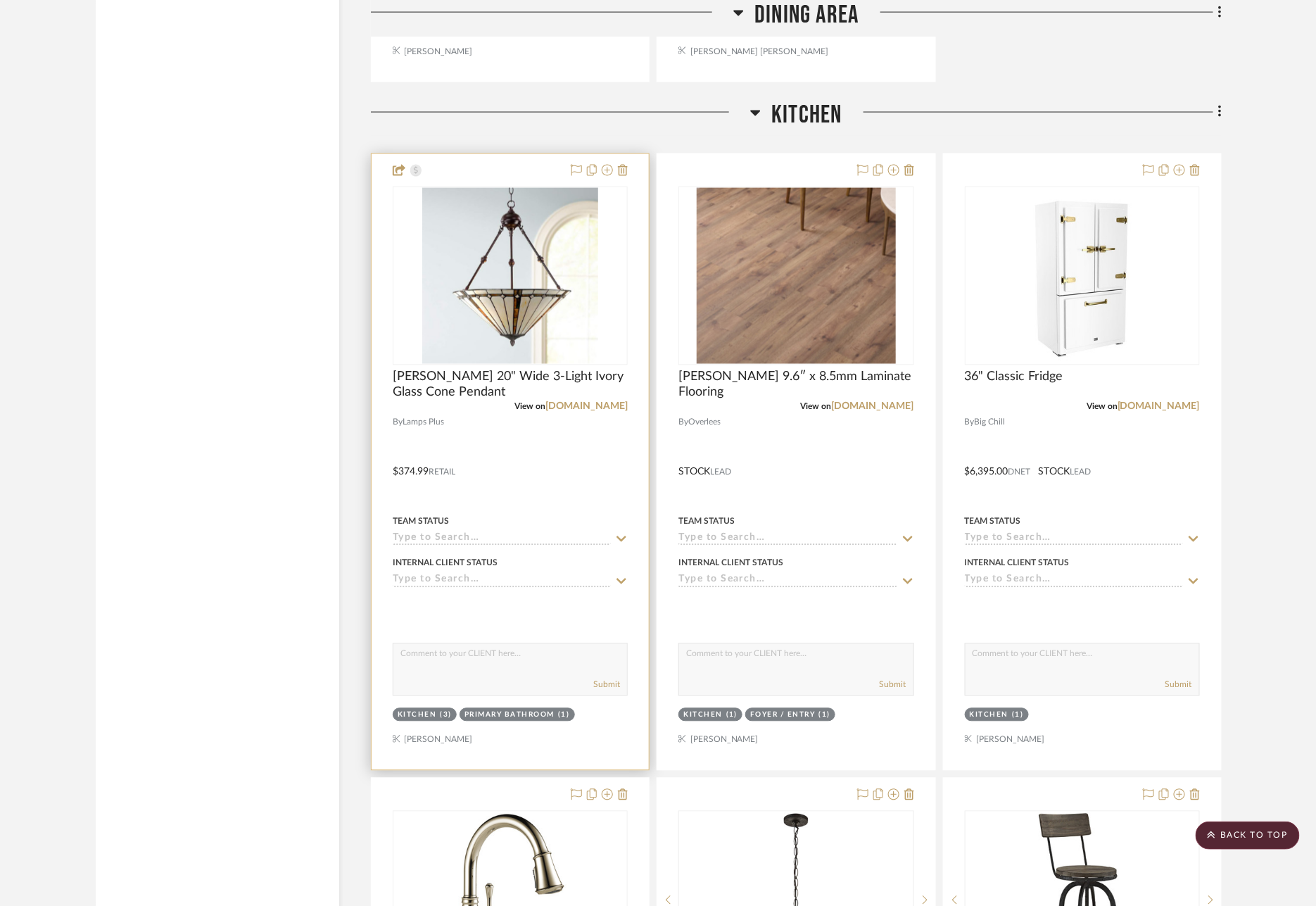
click at [521, 154] on div at bounding box center [510, 462] width 278 height 616
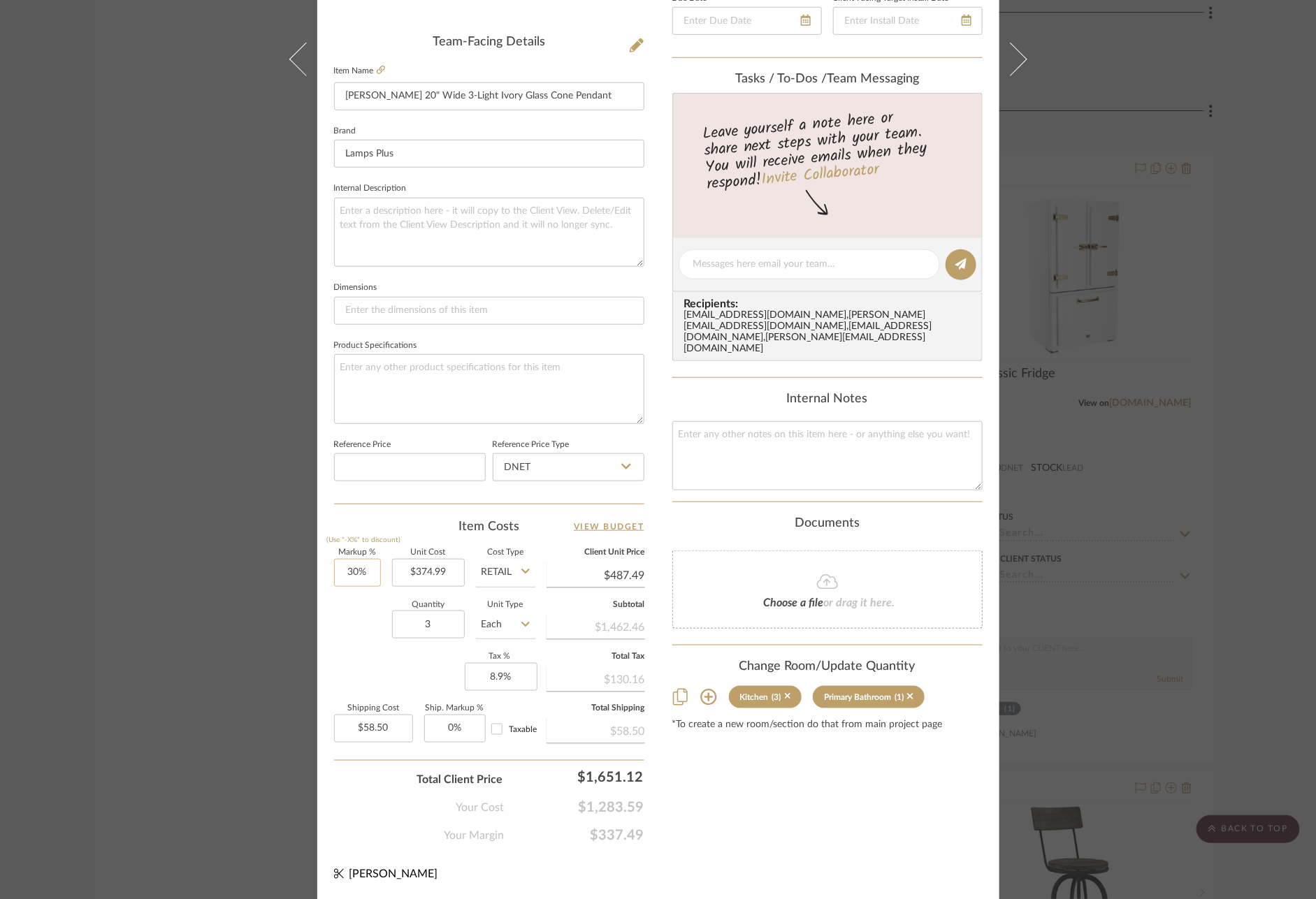
scroll to position [400, 0]
click at [347, 560] on input "30" at bounding box center [357, 574] width 47 height 28
type input "0"
type input "374.99"
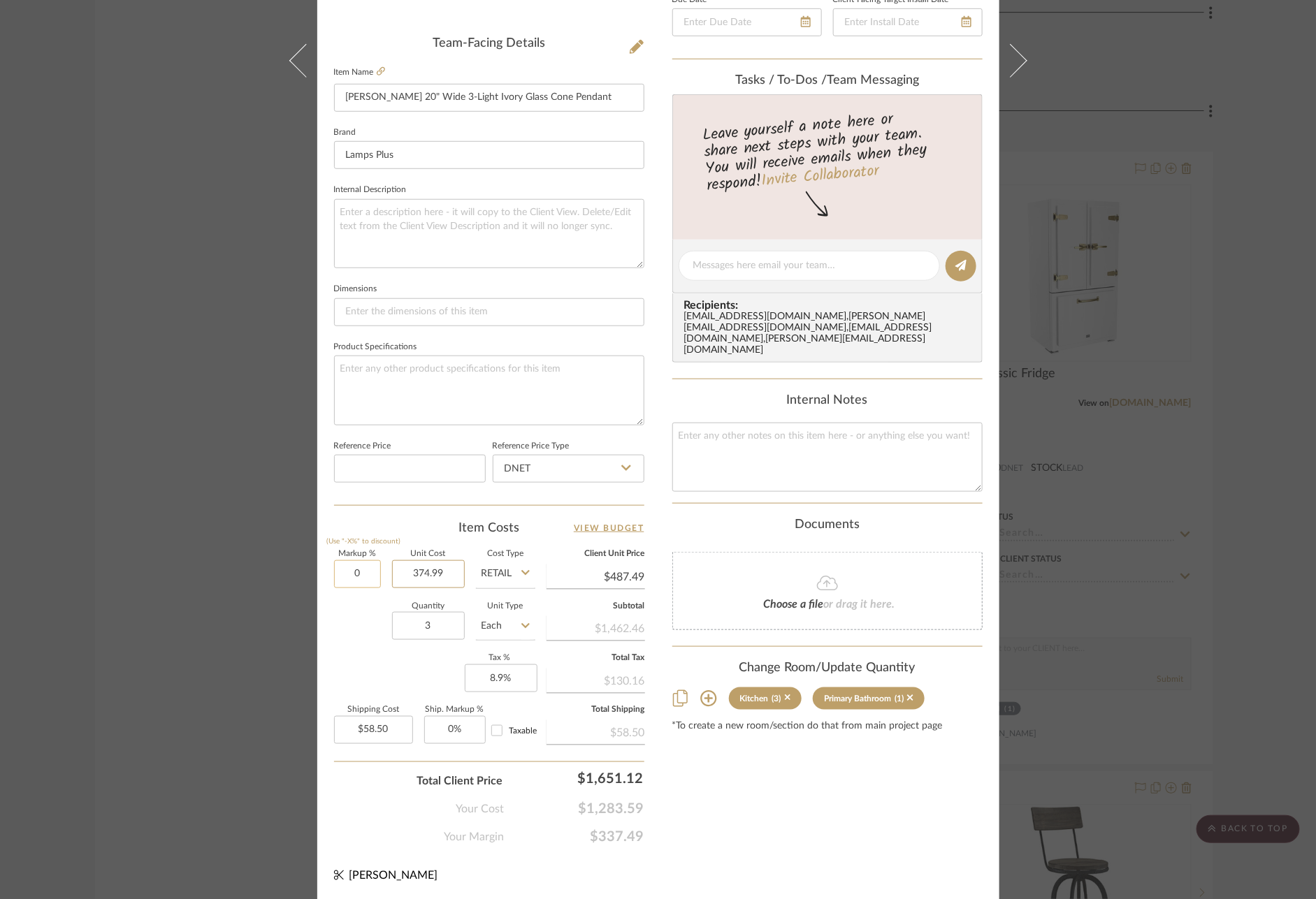
type input "0%"
type input "$374.99"
type input "$45.00"
type input "$374.99"
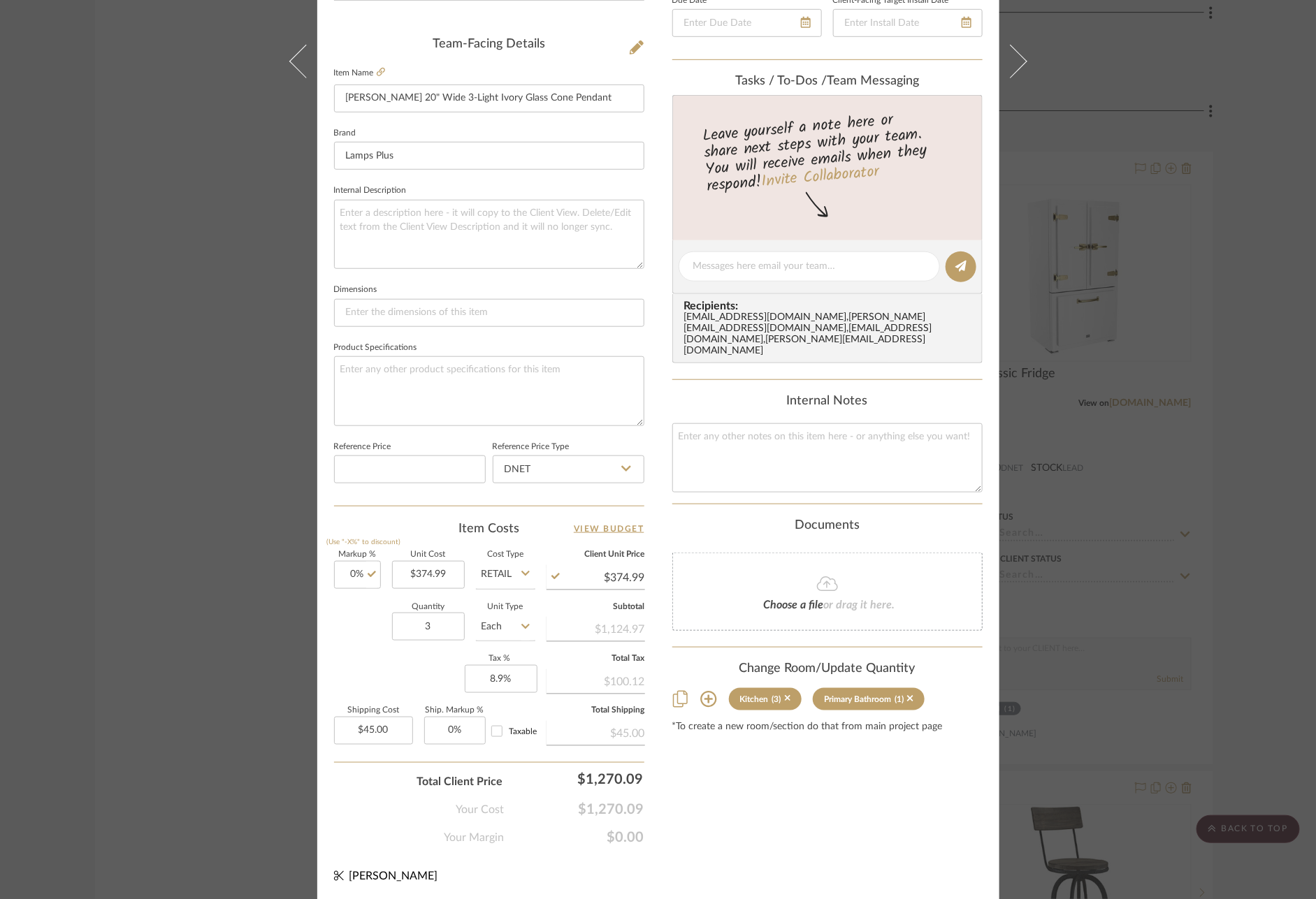
click at [777, 782] on div "Content here copies to Client View - confirm visibility there. Show in Client D…" at bounding box center [828, 270] width 310 height 1150
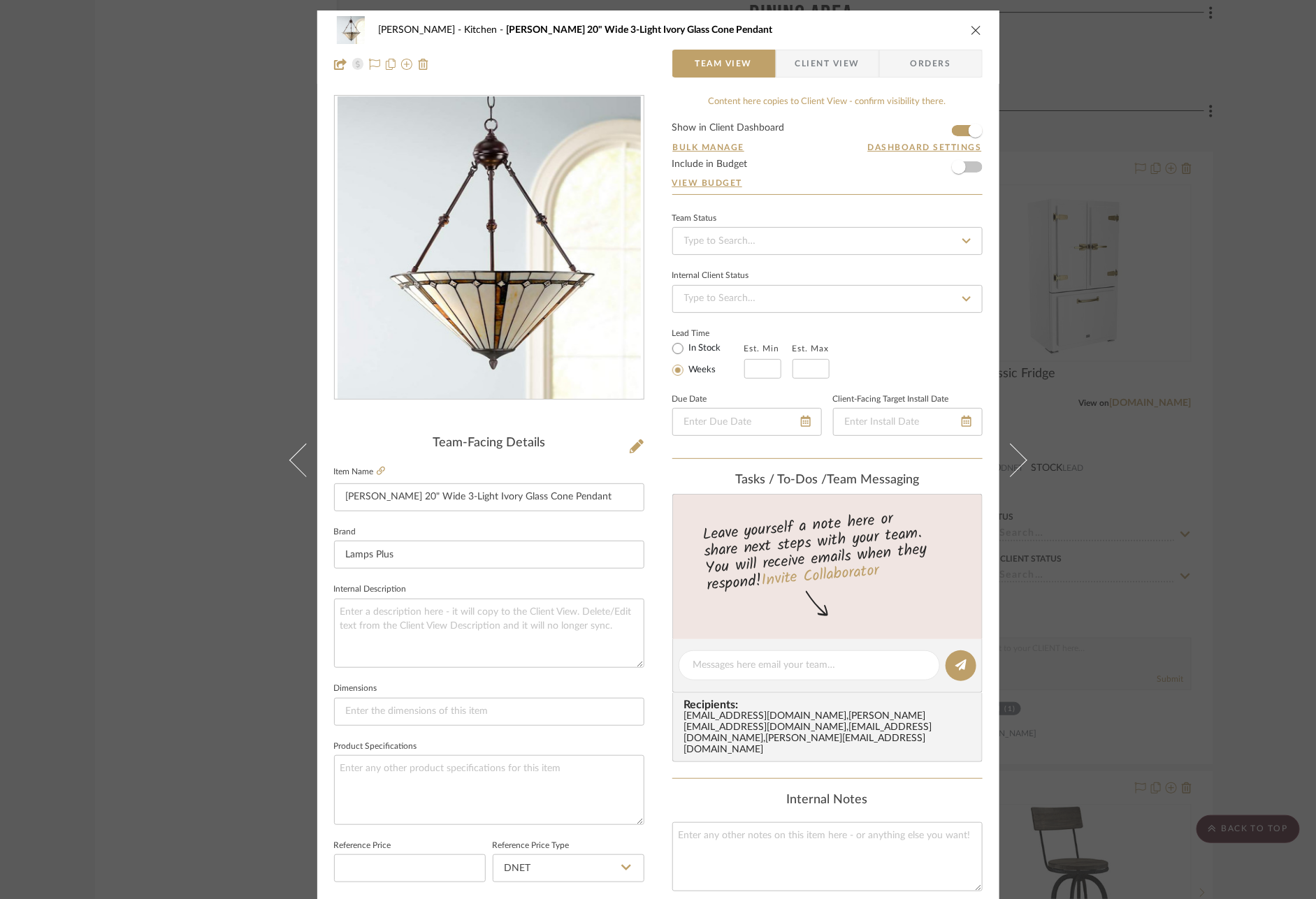
scroll to position [0, 0]
click at [1261, 595] on div "Mize Kitchen Tiffany 20" Wide 3-Light Ivory Glass Cone Pendant Team View Client…" at bounding box center [658, 450] width 1316 height 899
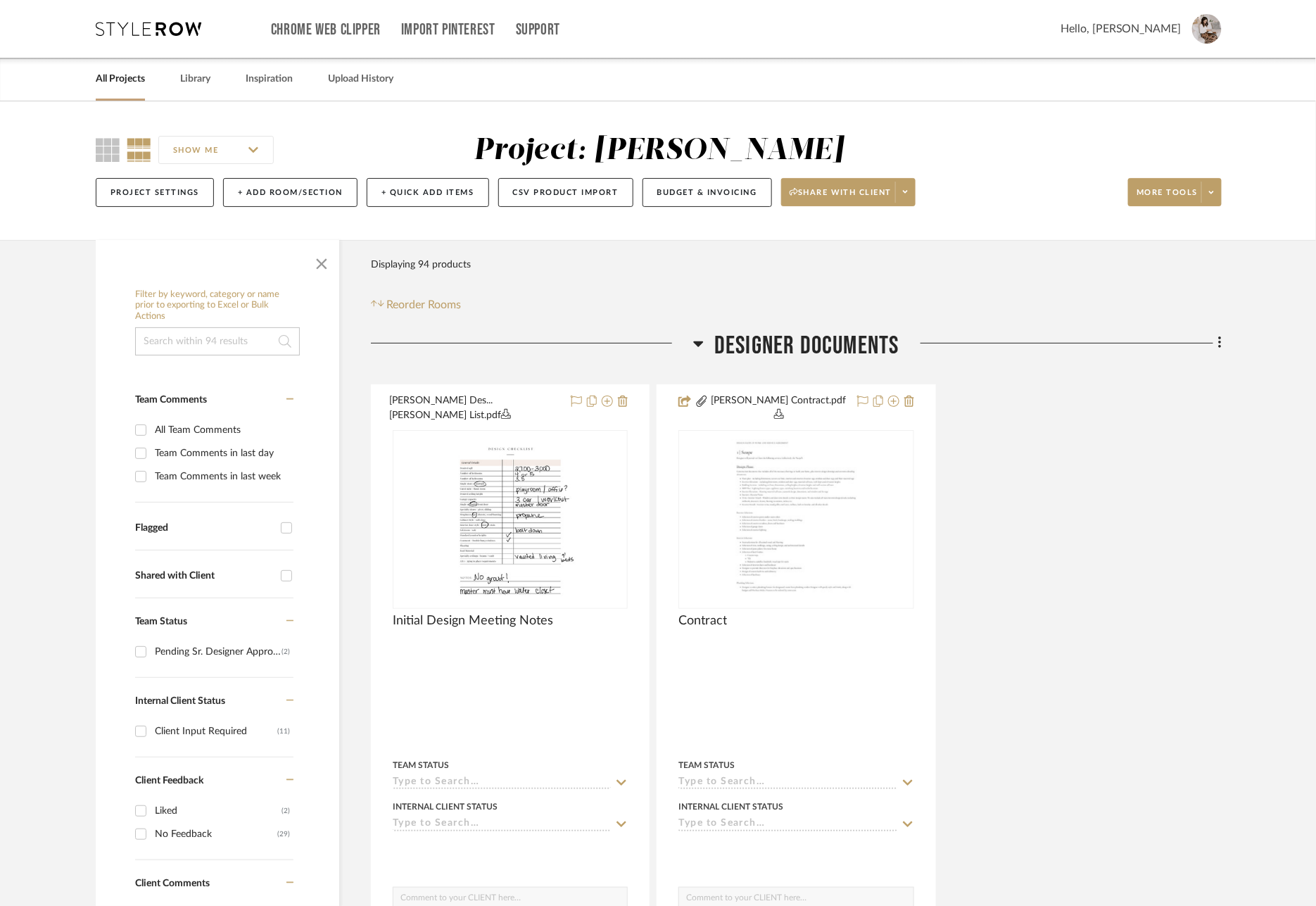
drag, startPoint x: 110, startPoint y: 77, endPoint x: 121, endPoint y: 79, distance: 11.2
click at [110, 77] on link "All Projects" at bounding box center [120, 79] width 49 height 19
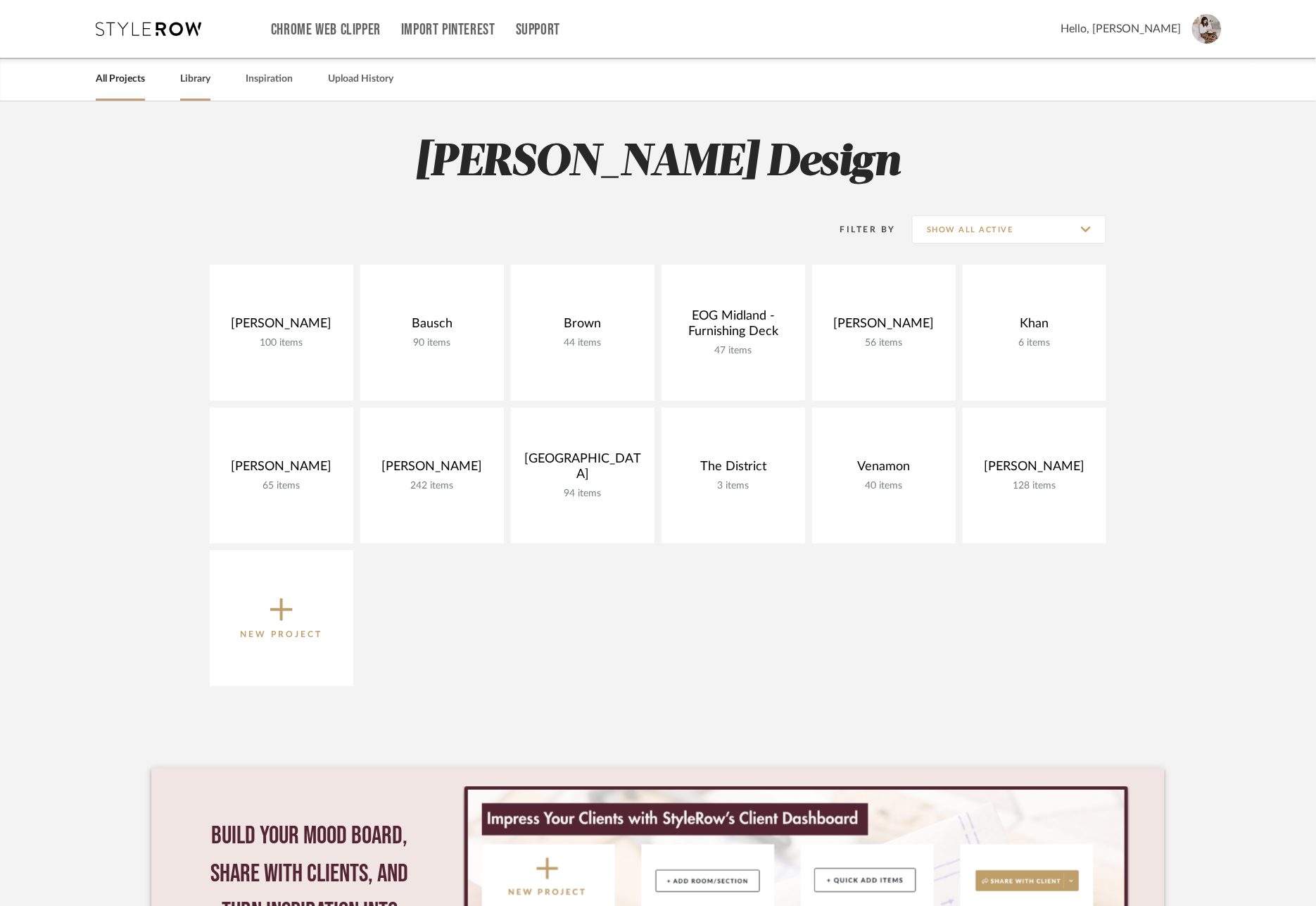
click at [193, 77] on link "Library" at bounding box center [196, 79] width 30 height 19
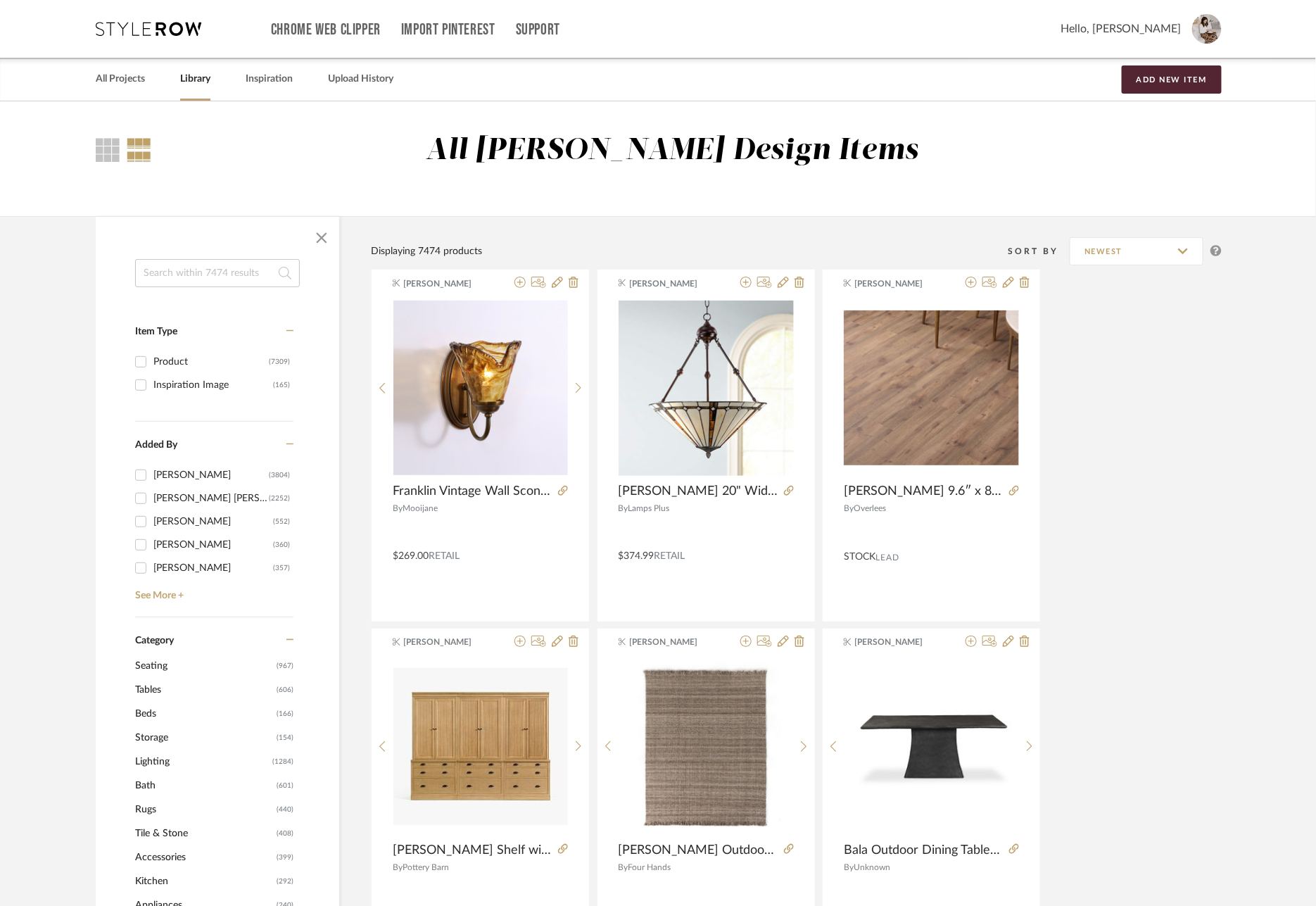
click at [203, 274] on input at bounding box center [217, 272] width 165 height 28
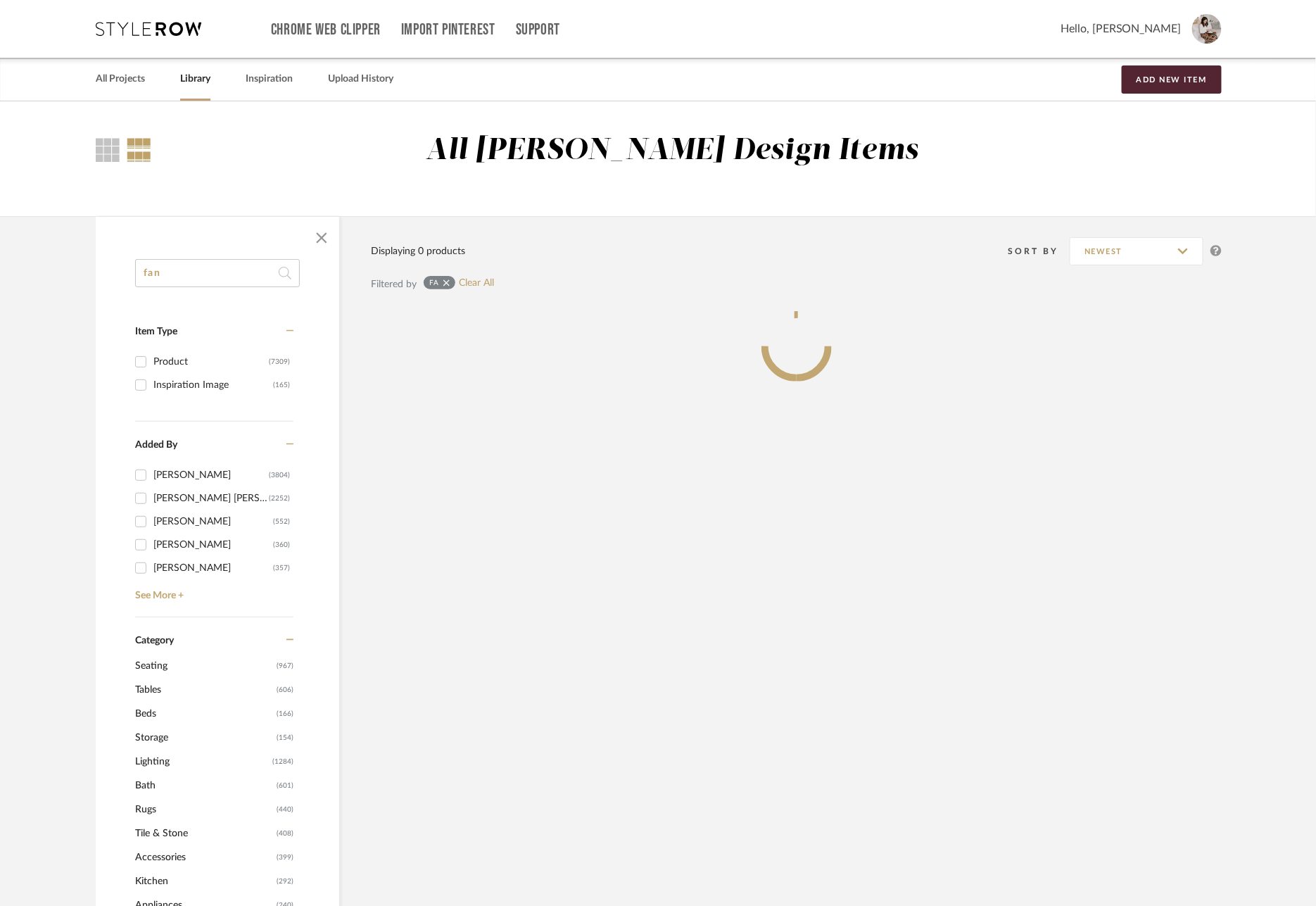
type input "fan"
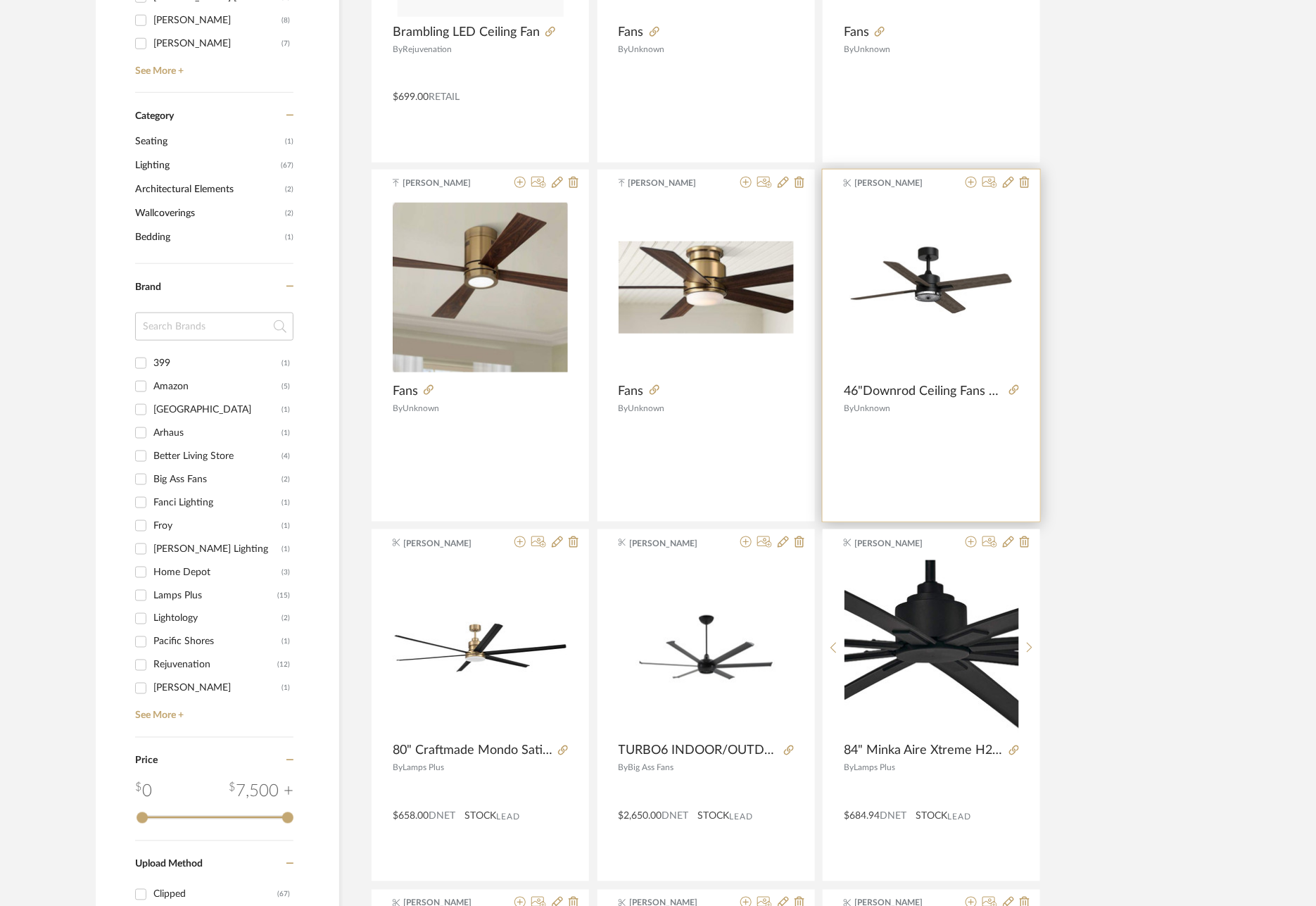
scroll to position [517, 0]
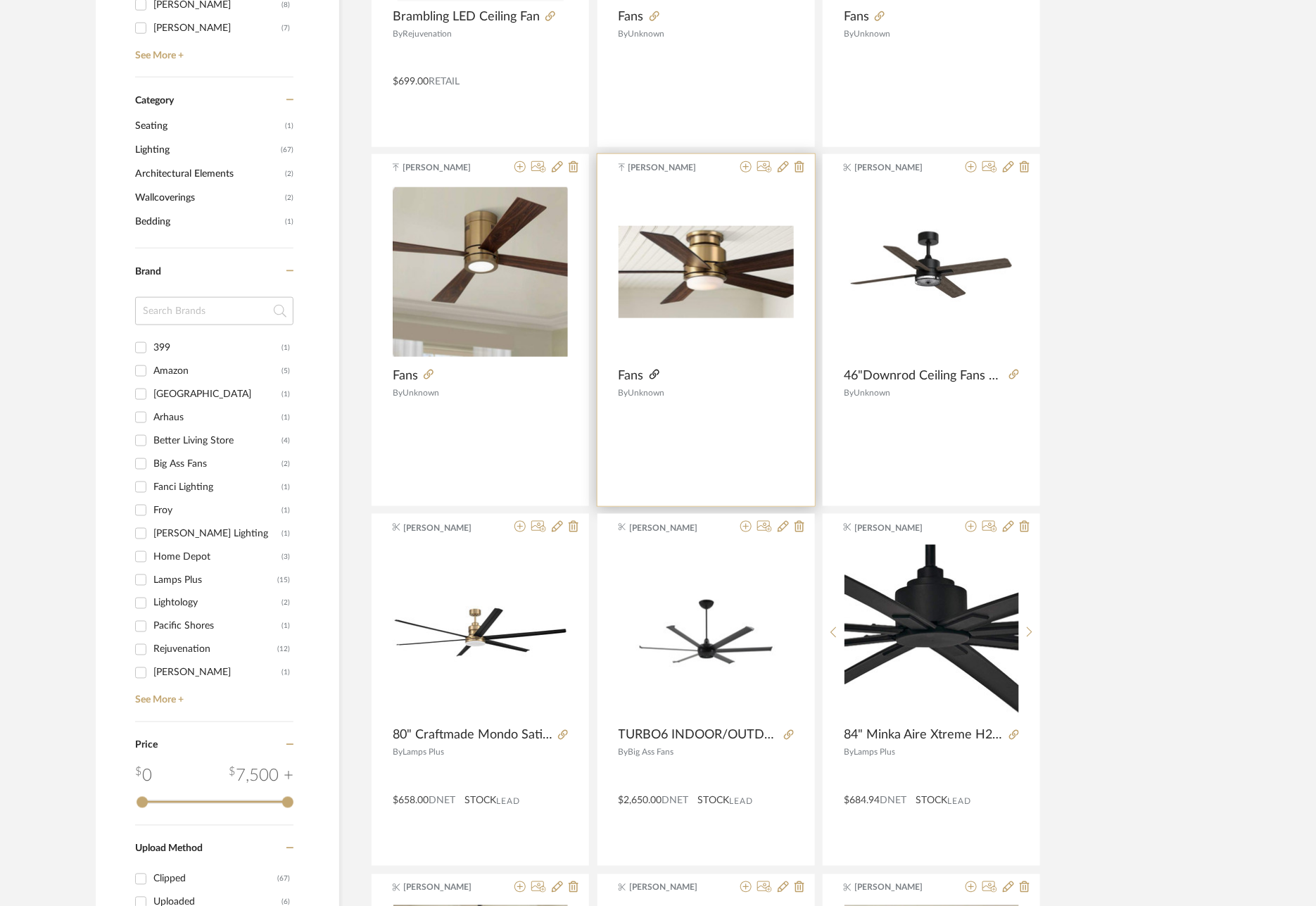
click at [655, 379] on icon at bounding box center [654, 374] width 10 height 10
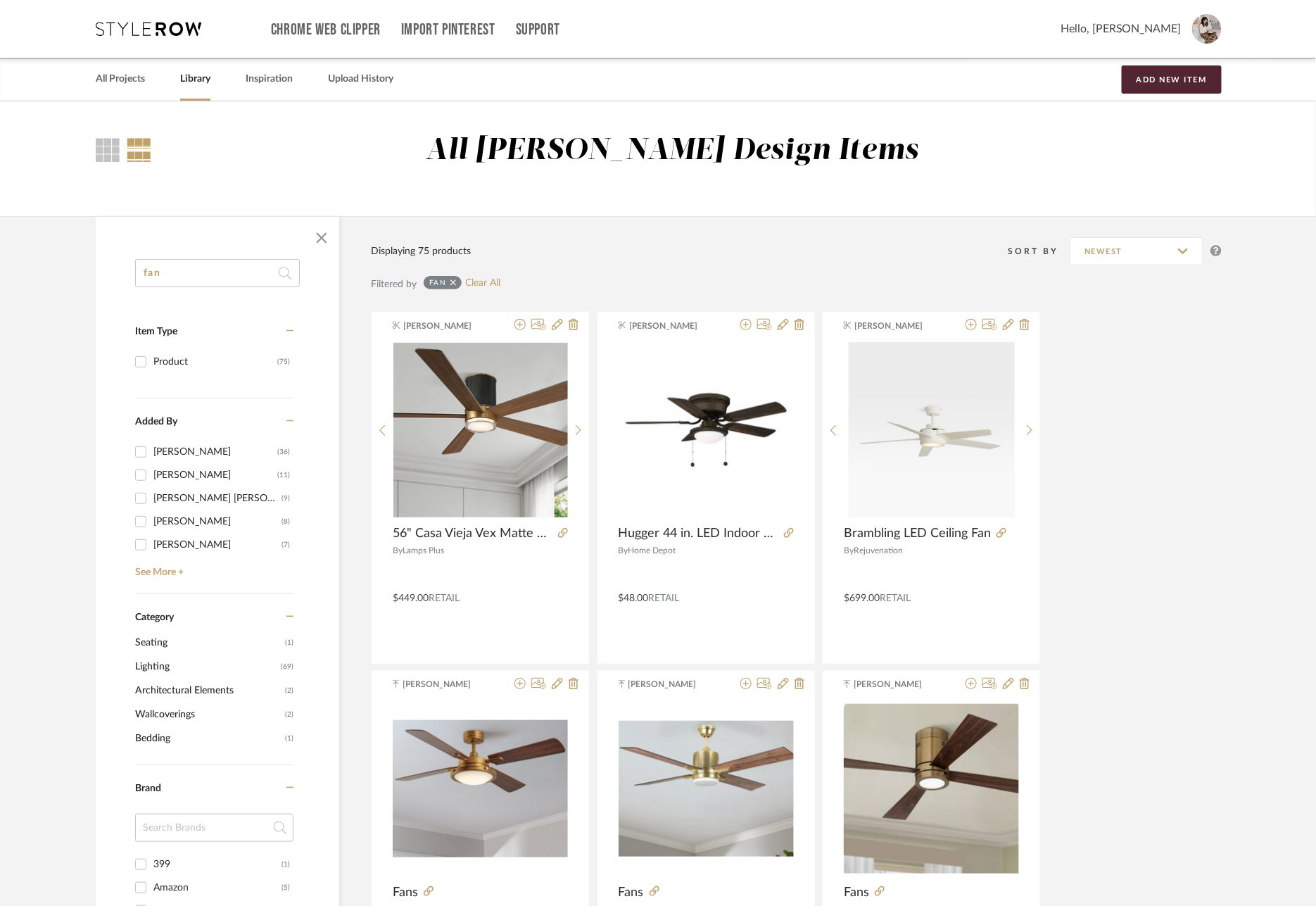
click at [172, 26] on icon at bounding box center [148, 29] width 105 height 14
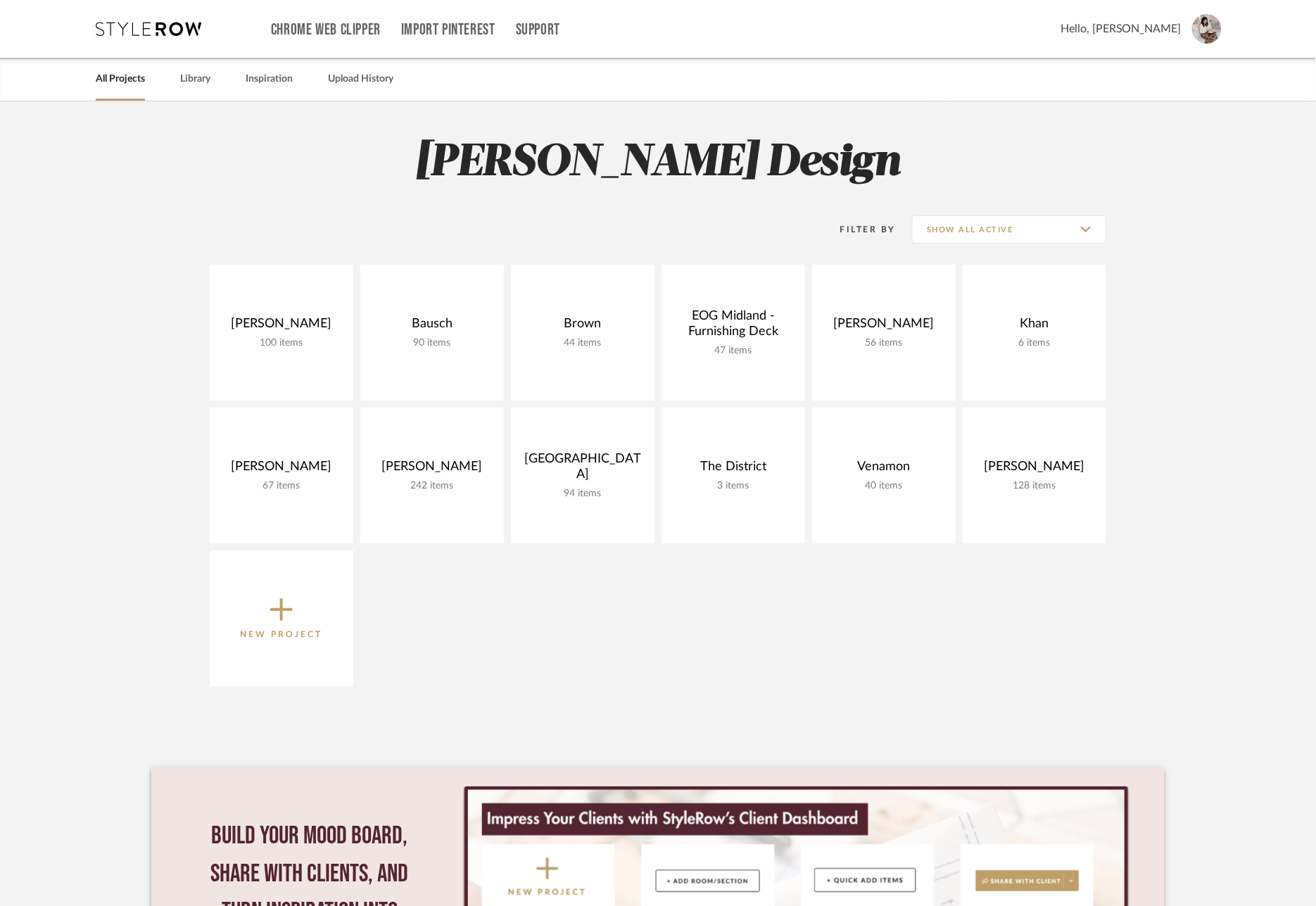
drag, startPoint x: 298, startPoint y: 453, endPoint x: 356, endPoint y: 448, distance: 58.2
click at [0, 0] on link at bounding box center [0, 0] width 0 height 0
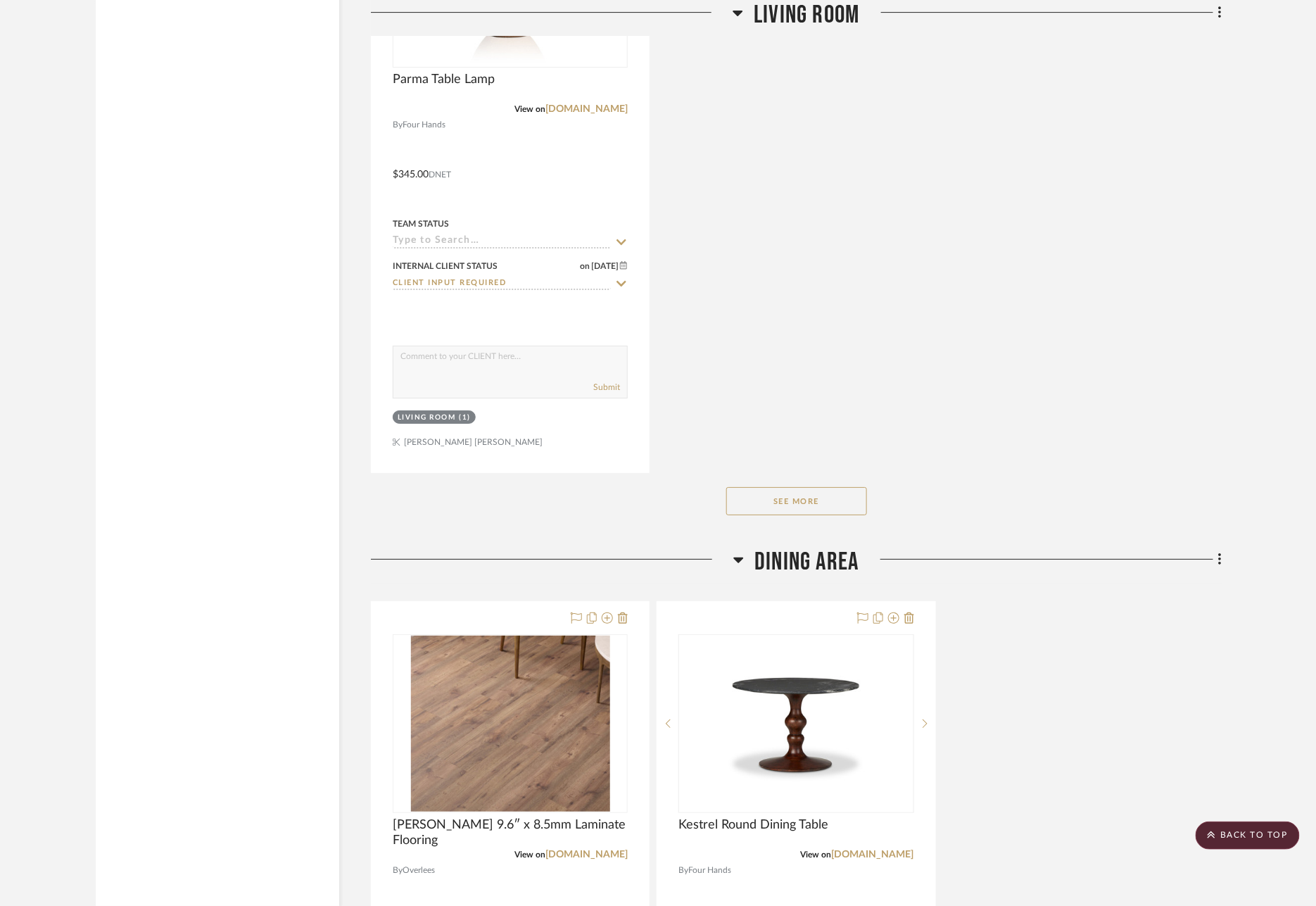
scroll to position [6614, 0]
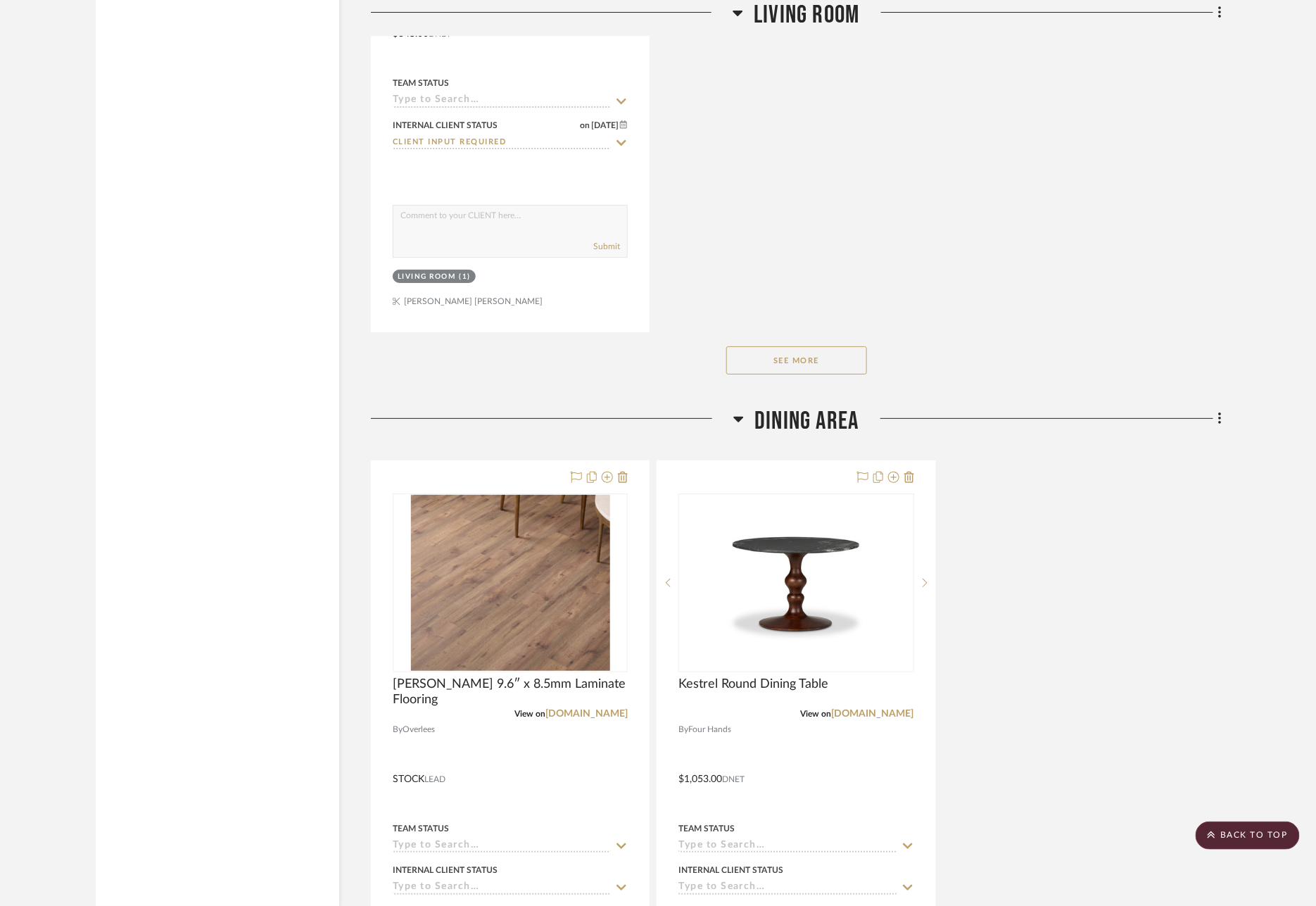
click at [820, 346] on button "See More" at bounding box center [796, 360] width 141 height 28
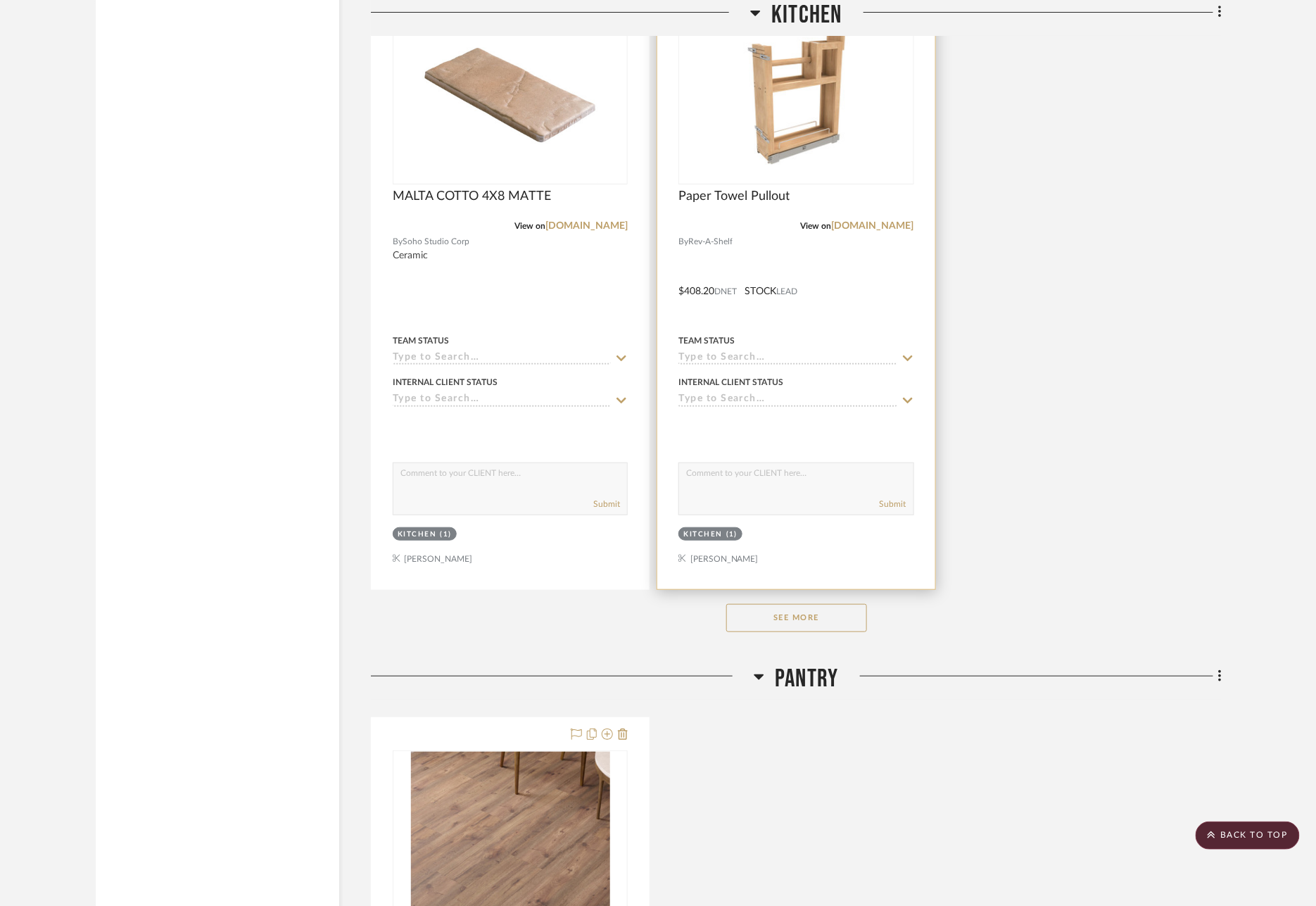
scroll to position [9054, 0]
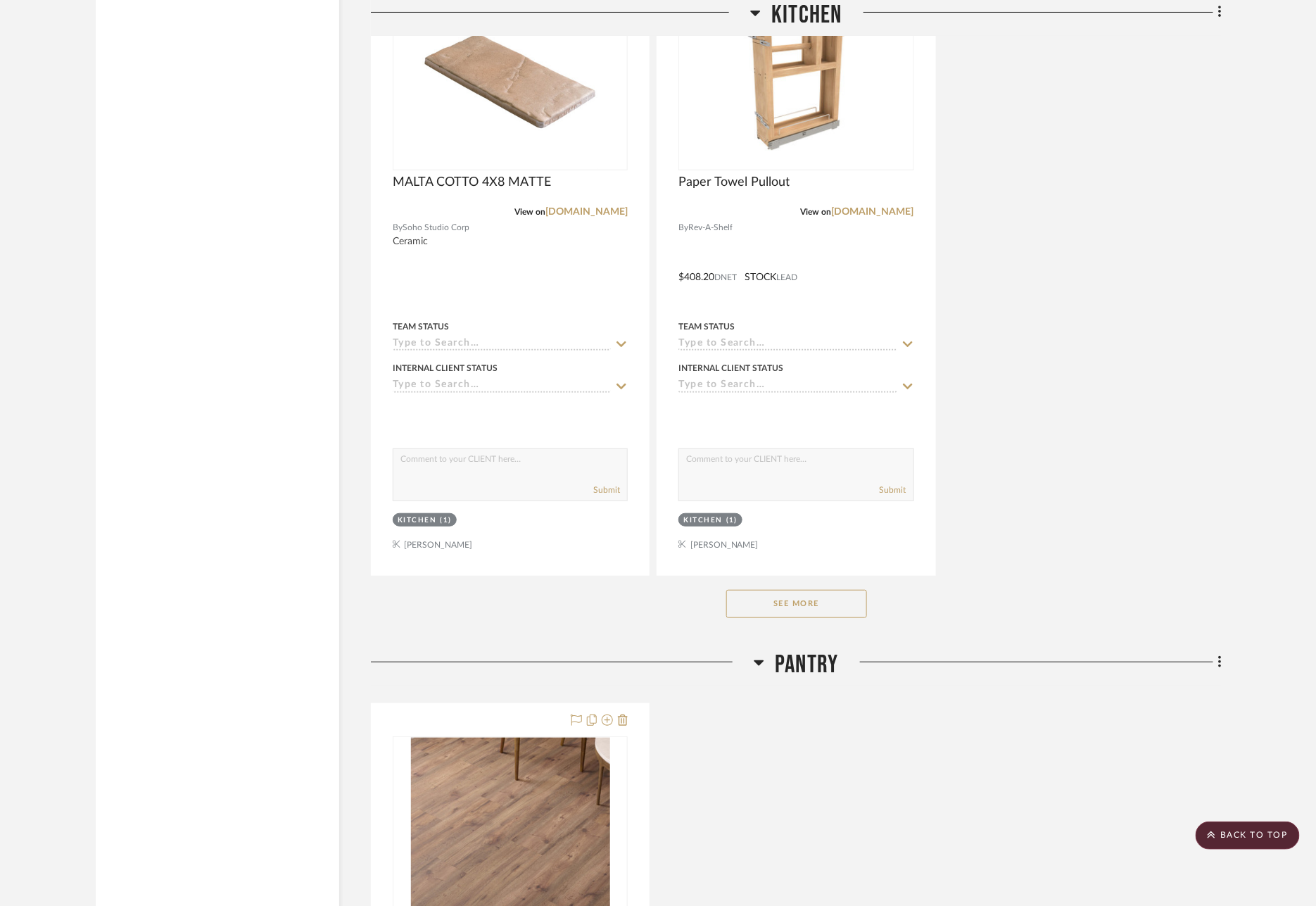
click at [843, 590] on button "See More" at bounding box center [796, 603] width 141 height 28
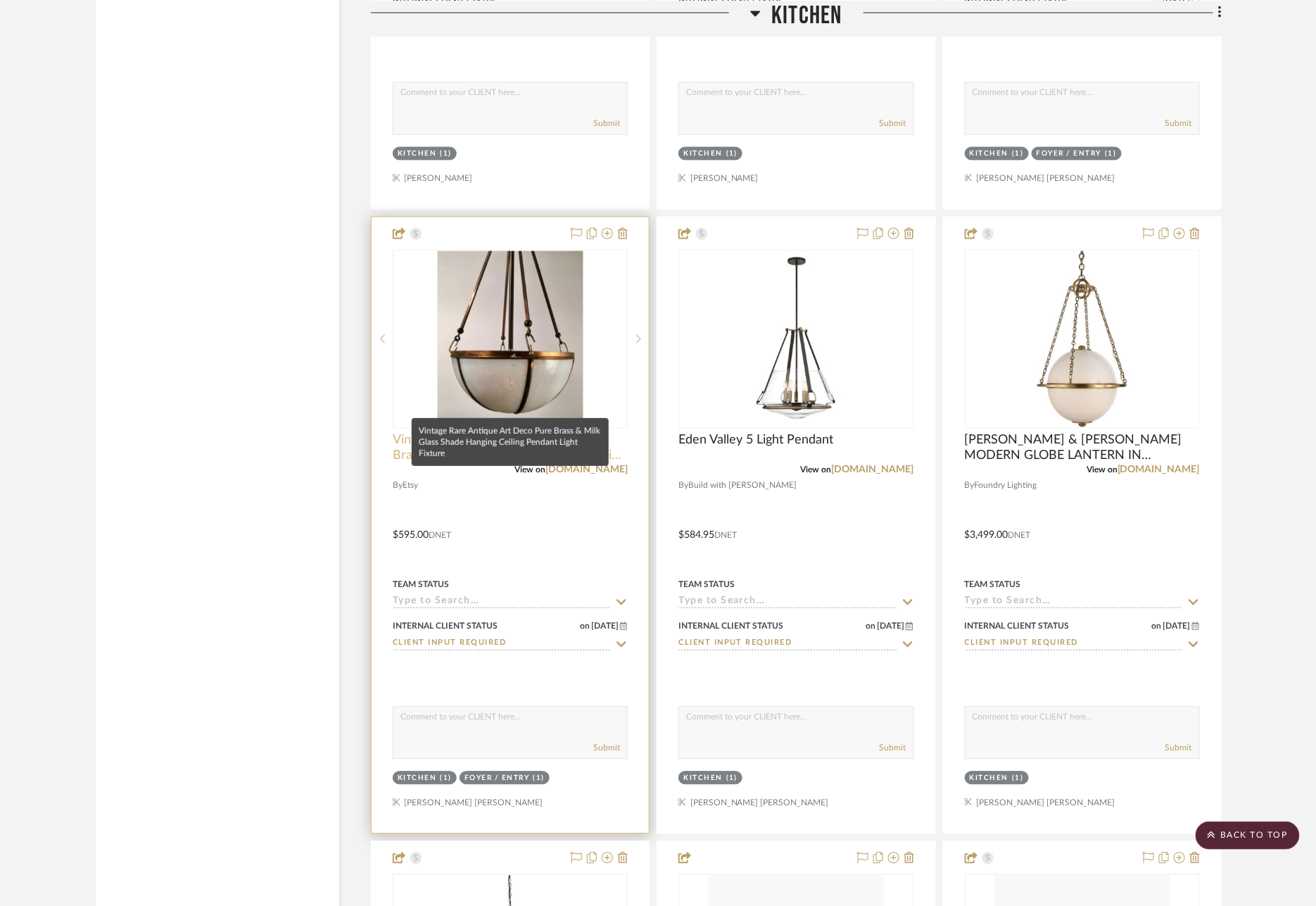
scroll to position [10046, 0]
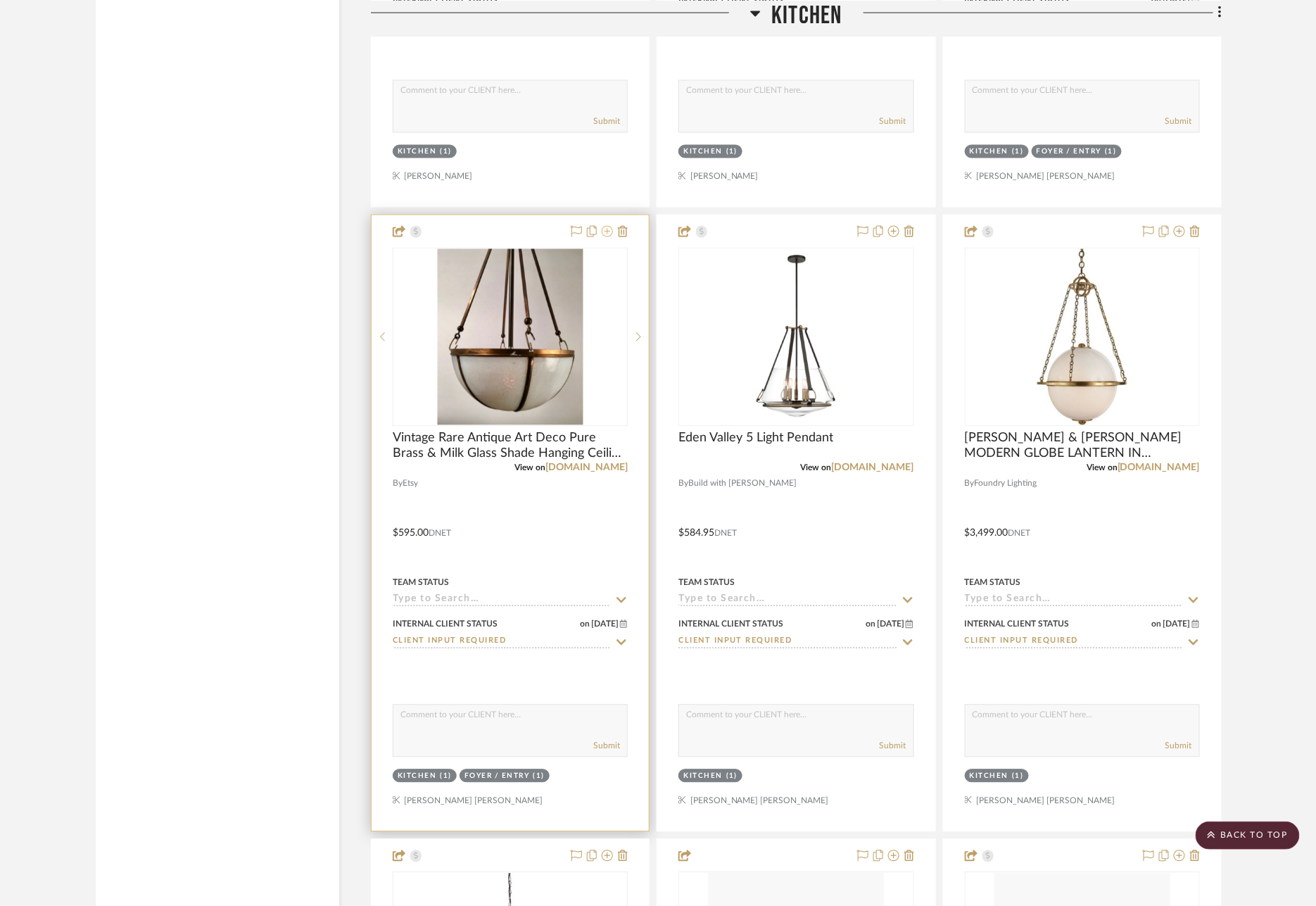
click at [608, 226] on icon at bounding box center [607, 231] width 11 height 11
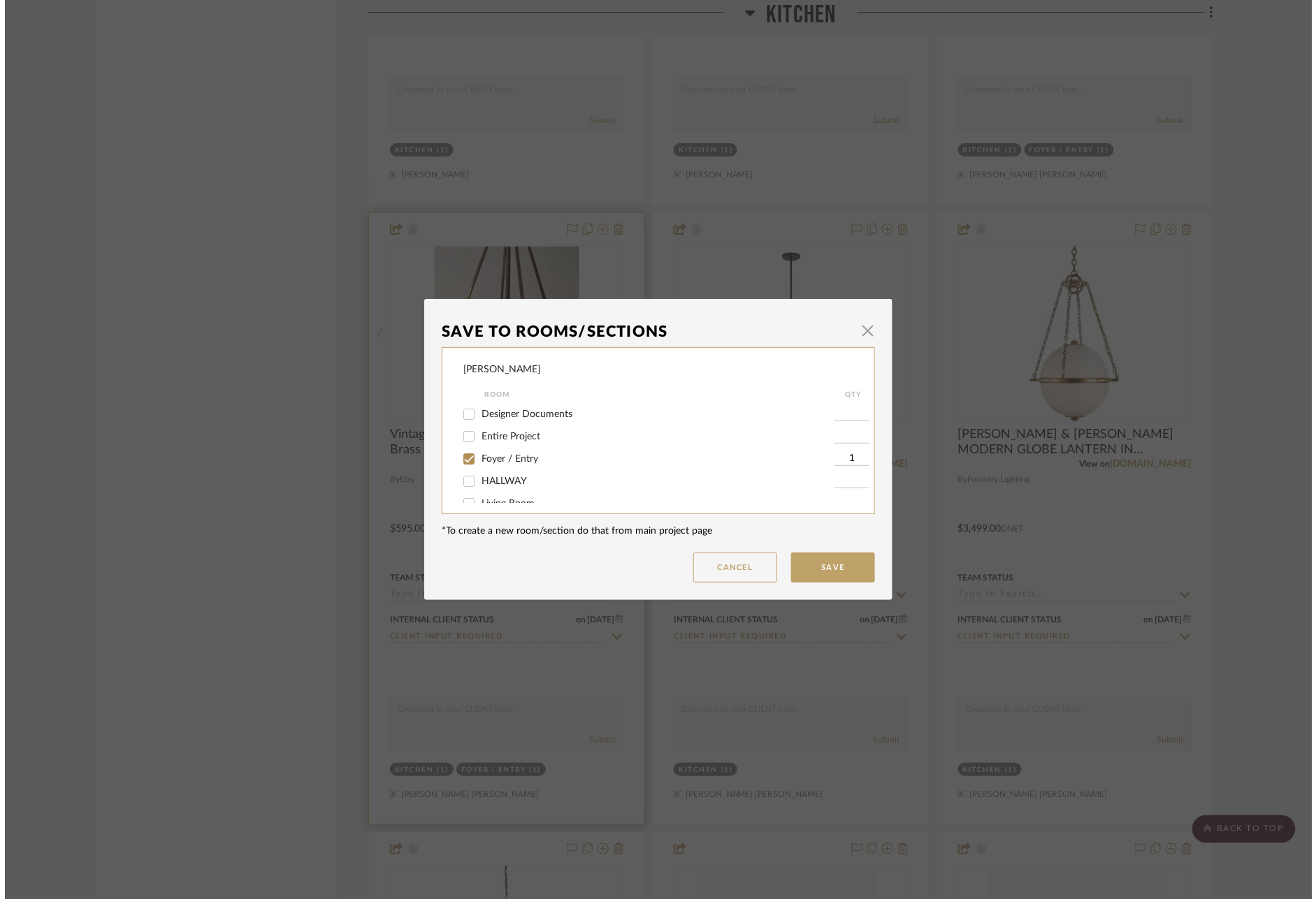
scroll to position [0, 0]
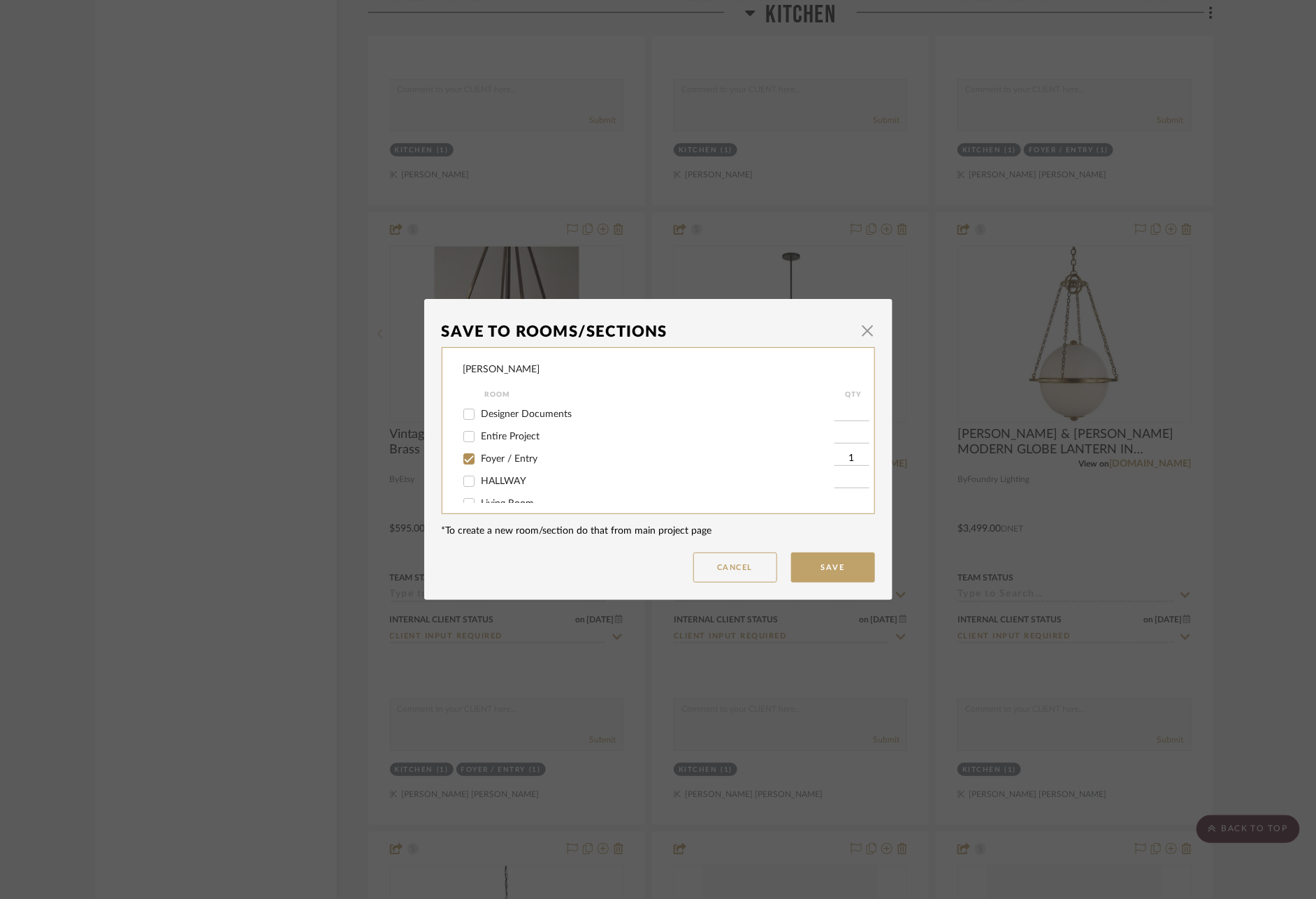
click at [491, 462] on span "Foyer / Entry" at bounding box center [509, 459] width 56 height 10
click at [480, 462] on input "Foyer / Entry" at bounding box center [469, 459] width 23 height 23
checkbox input "false"
drag, startPoint x: 501, startPoint y: 425, endPoint x: 527, endPoint y: 435, distance: 27.9
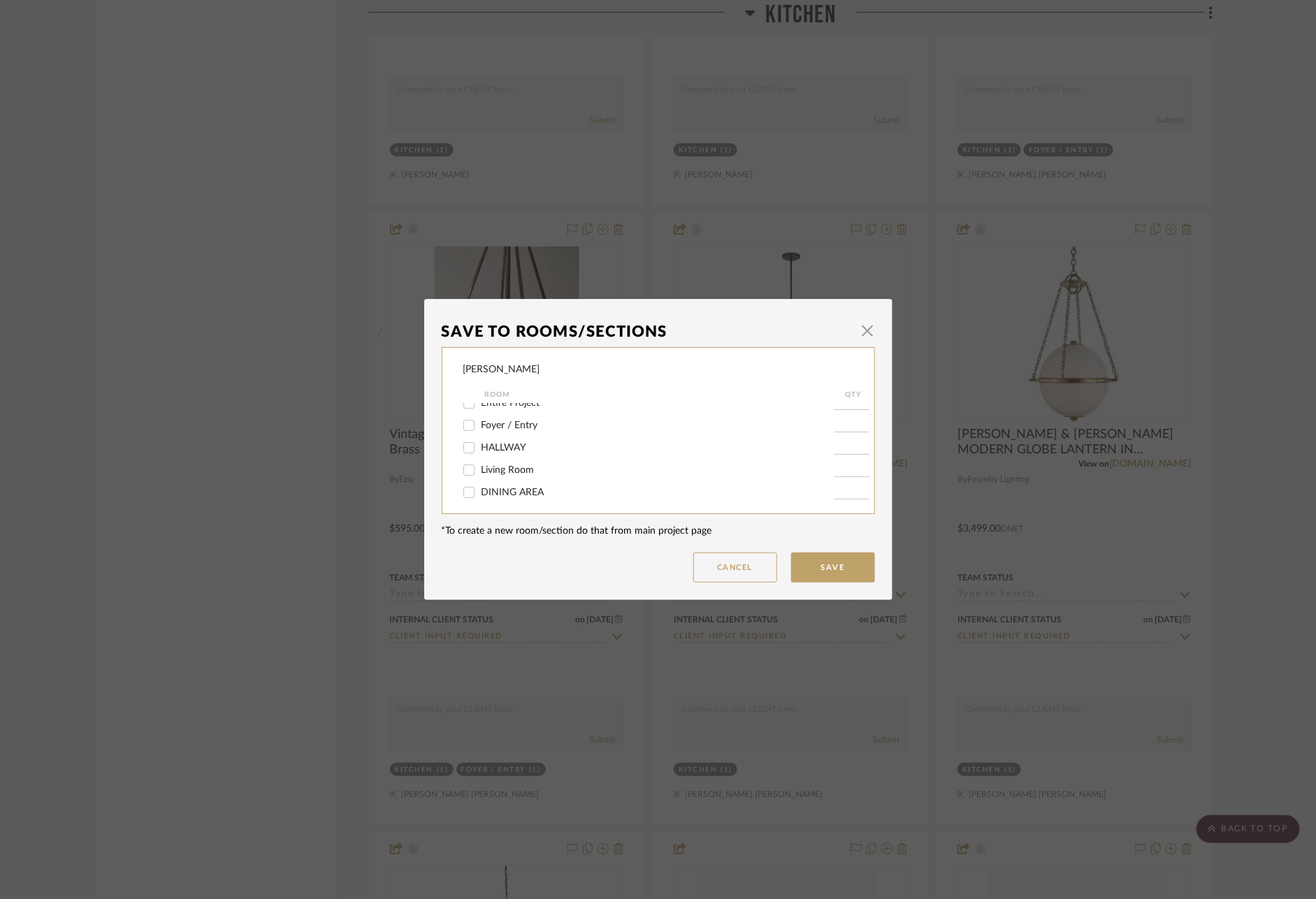
click at [501, 425] on span "Foyer / Entry" at bounding box center [509, 425] width 56 height 10
click at [480, 425] on input "Foyer / Entry" at bounding box center [469, 425] width 23 height 23
checkbox input "true"
type input "1"
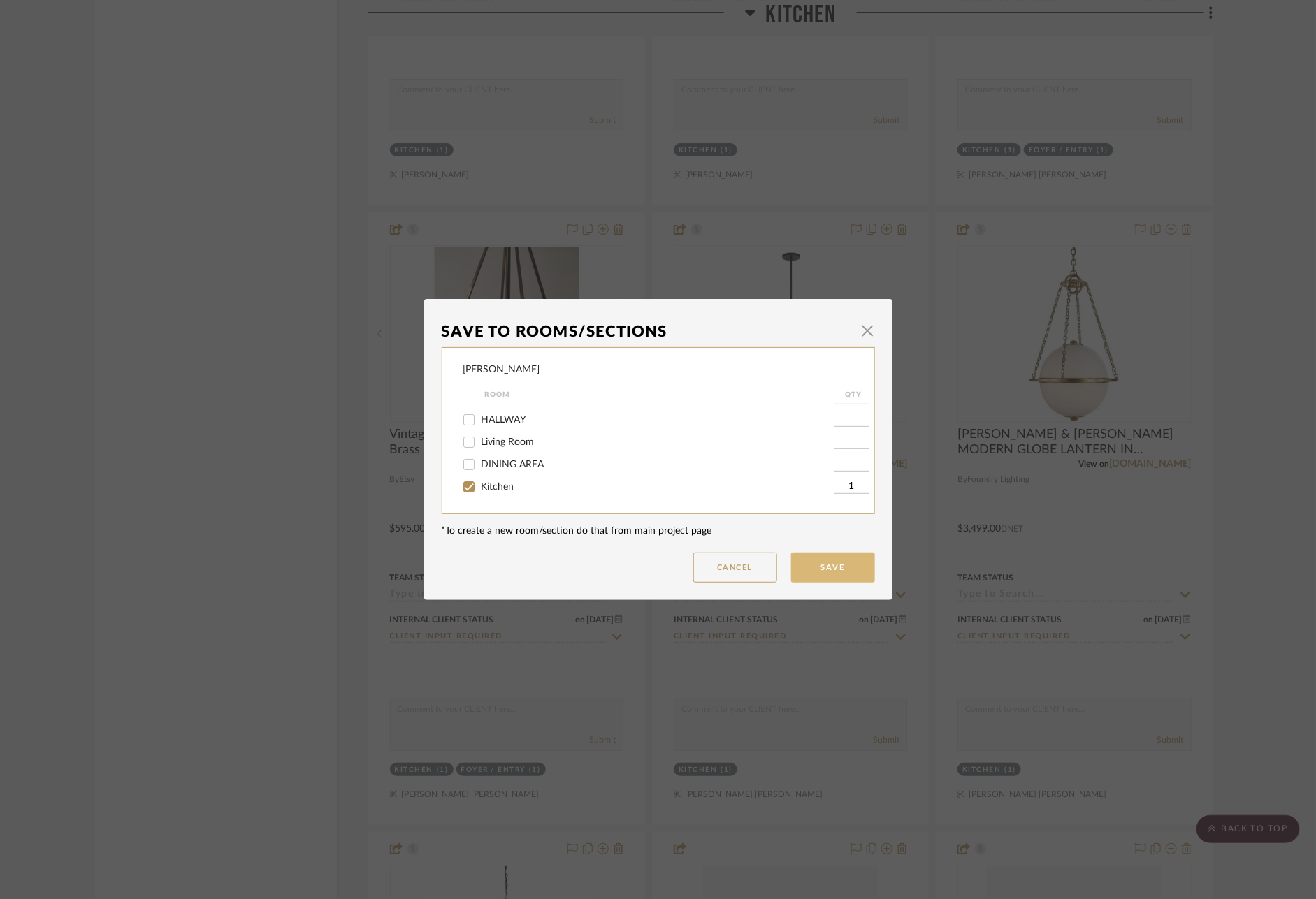
click at [842, 570] on button "Save" at bounding box center [832, 568] width 84 height 30
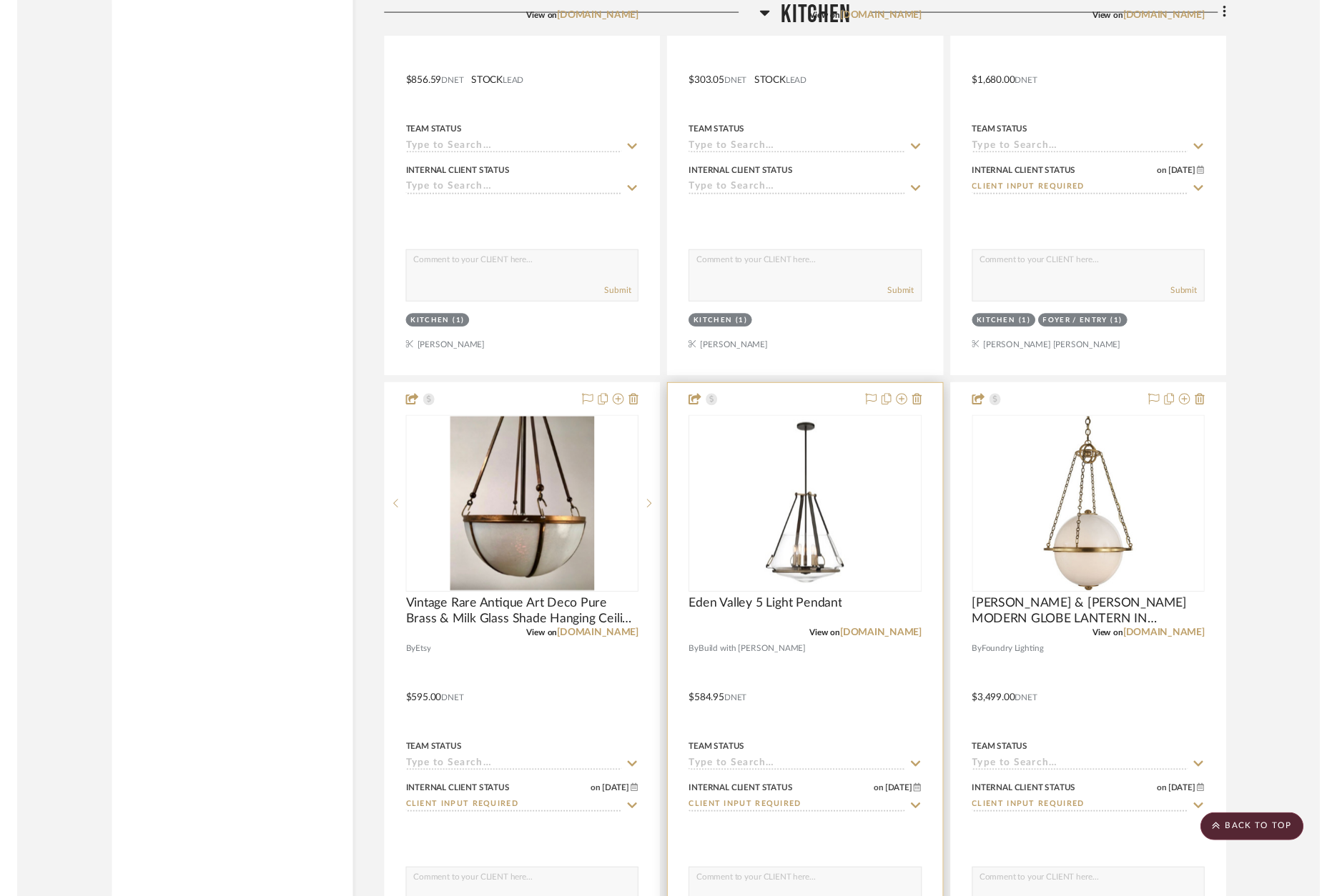
scroll to position [10028, 0]
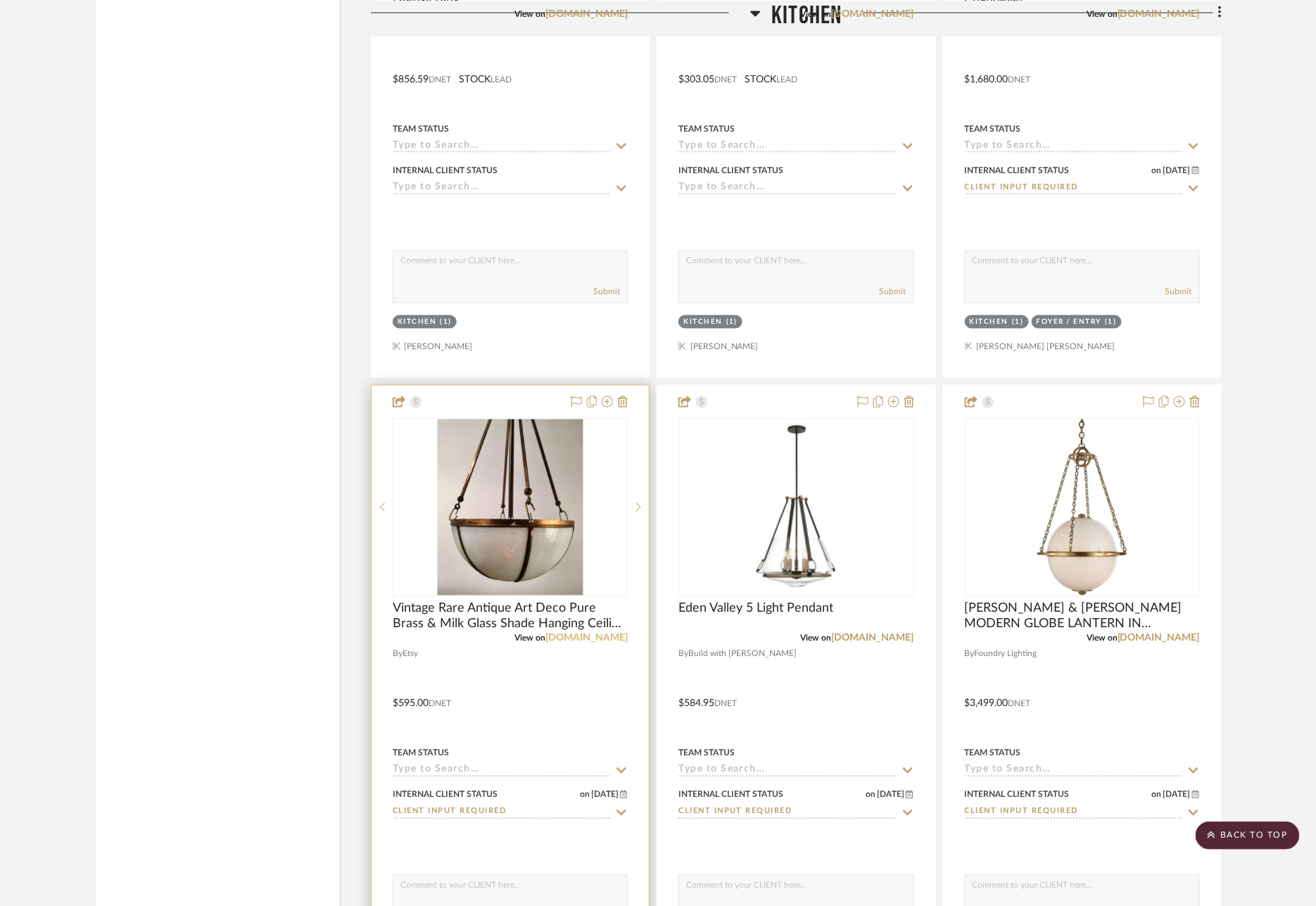
click at [608, 634] on link "[DOMAIN_NAME]" at bounding box center [586, 638] width 83 height 10
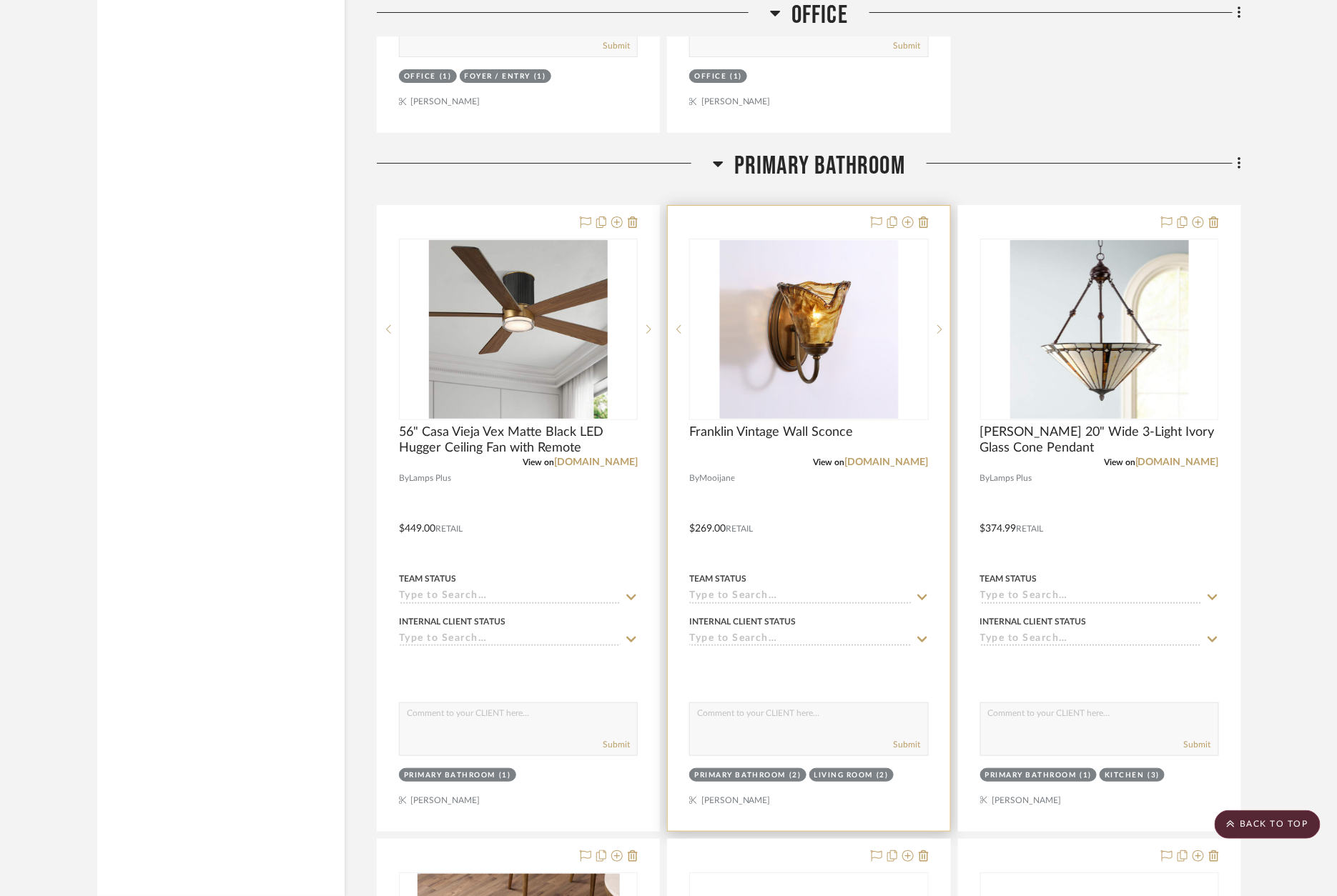
scroll to position [13635, 0]
click at [807, 207] on div at bounding box center [809, 520] width 282 height 626
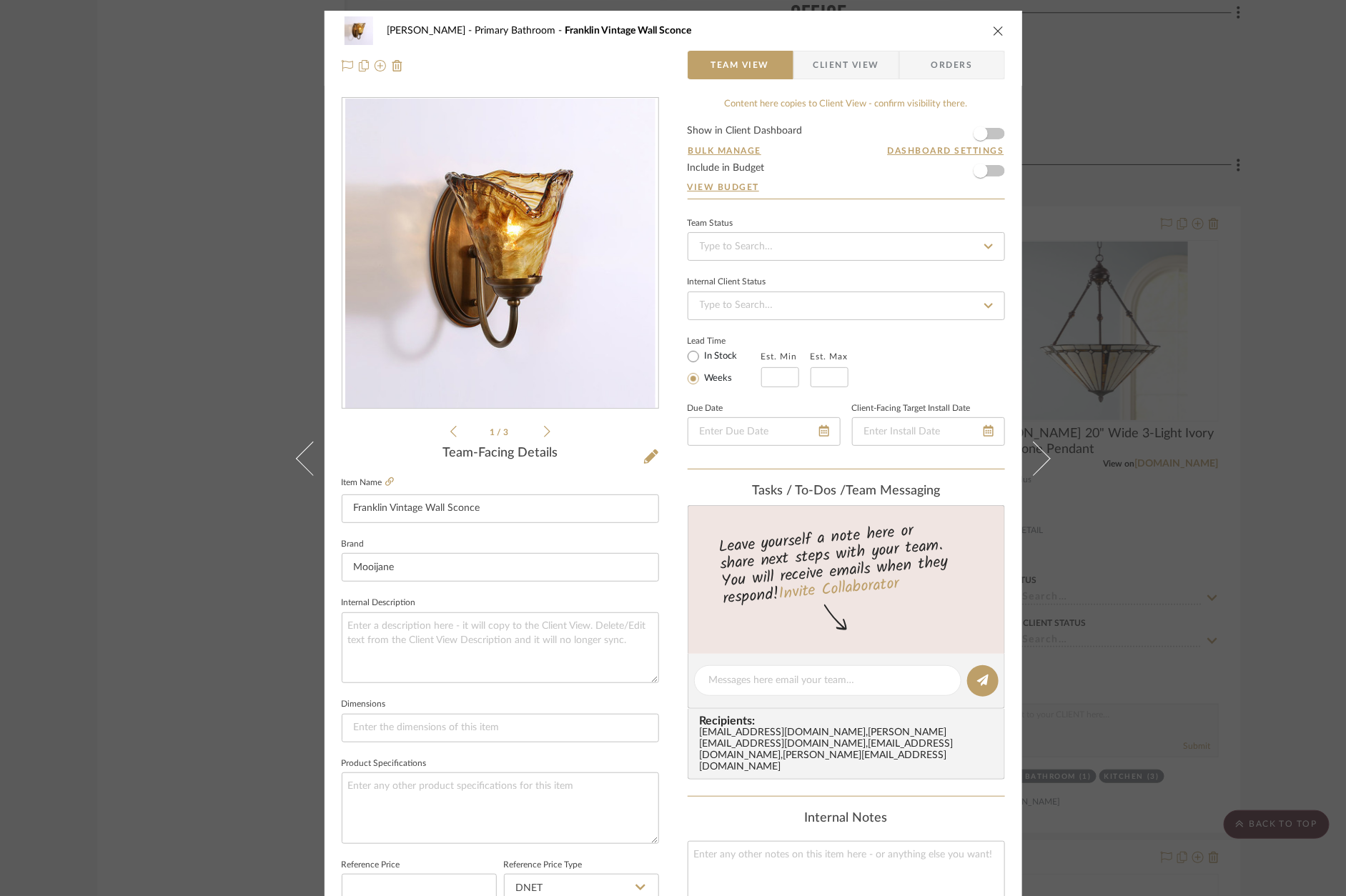
scroll to position [0, 0]
click at [385, 484] on icon at bounding box center [389, 482] width 8 height 8
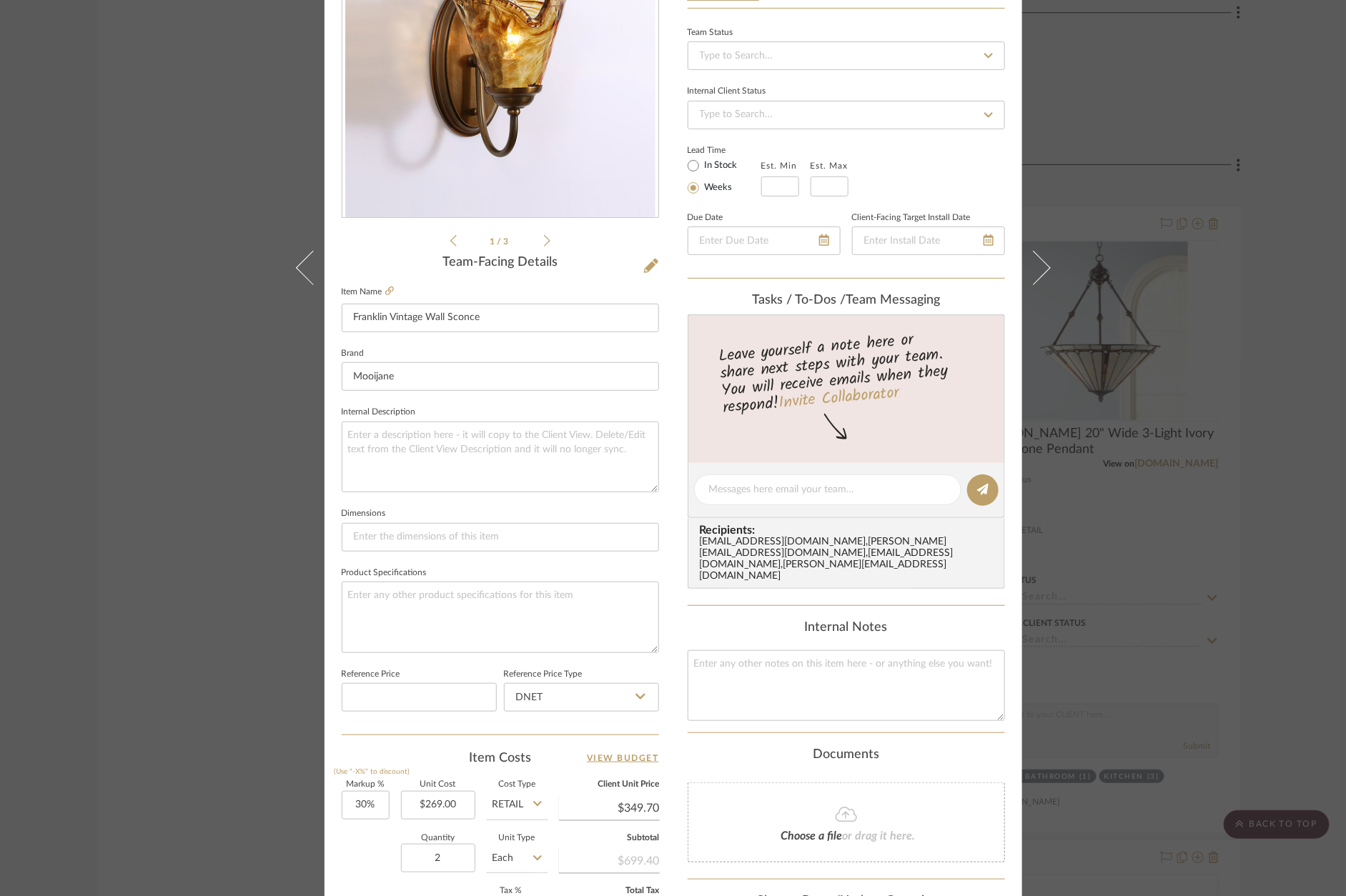
scroll to position [206, 0]
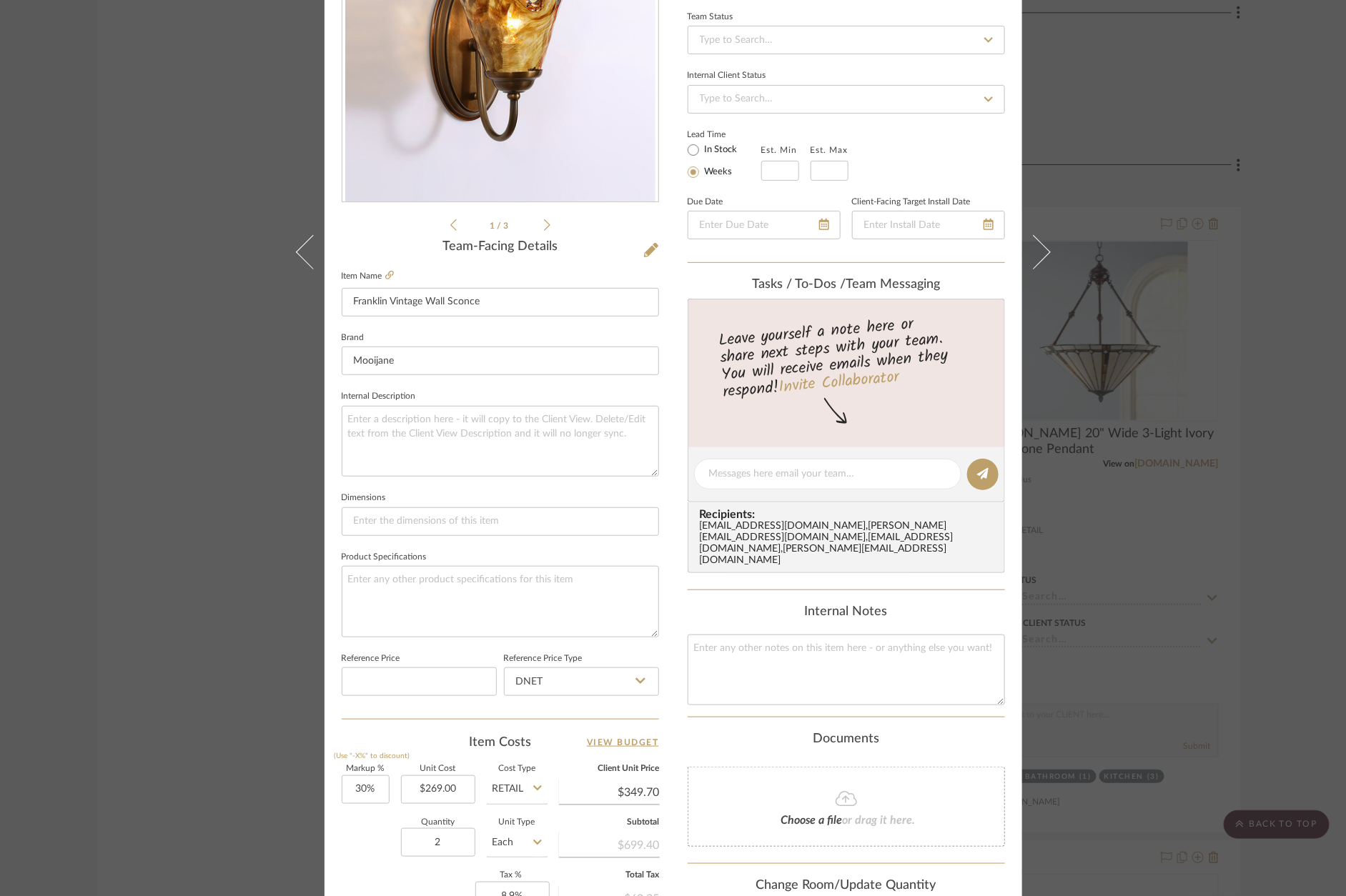
drag, startPoint x: 1288, startPoint y: 218, endPoint x: 1269, endPoint y: 217, distance: 19.0
click at [1288, 217] on div "[PERSON_NAME] Primary Bathroom Franklin Vintage Wall Sconce Team View Client Vi…" at bounding box center [673, 448] width 1346 height 896
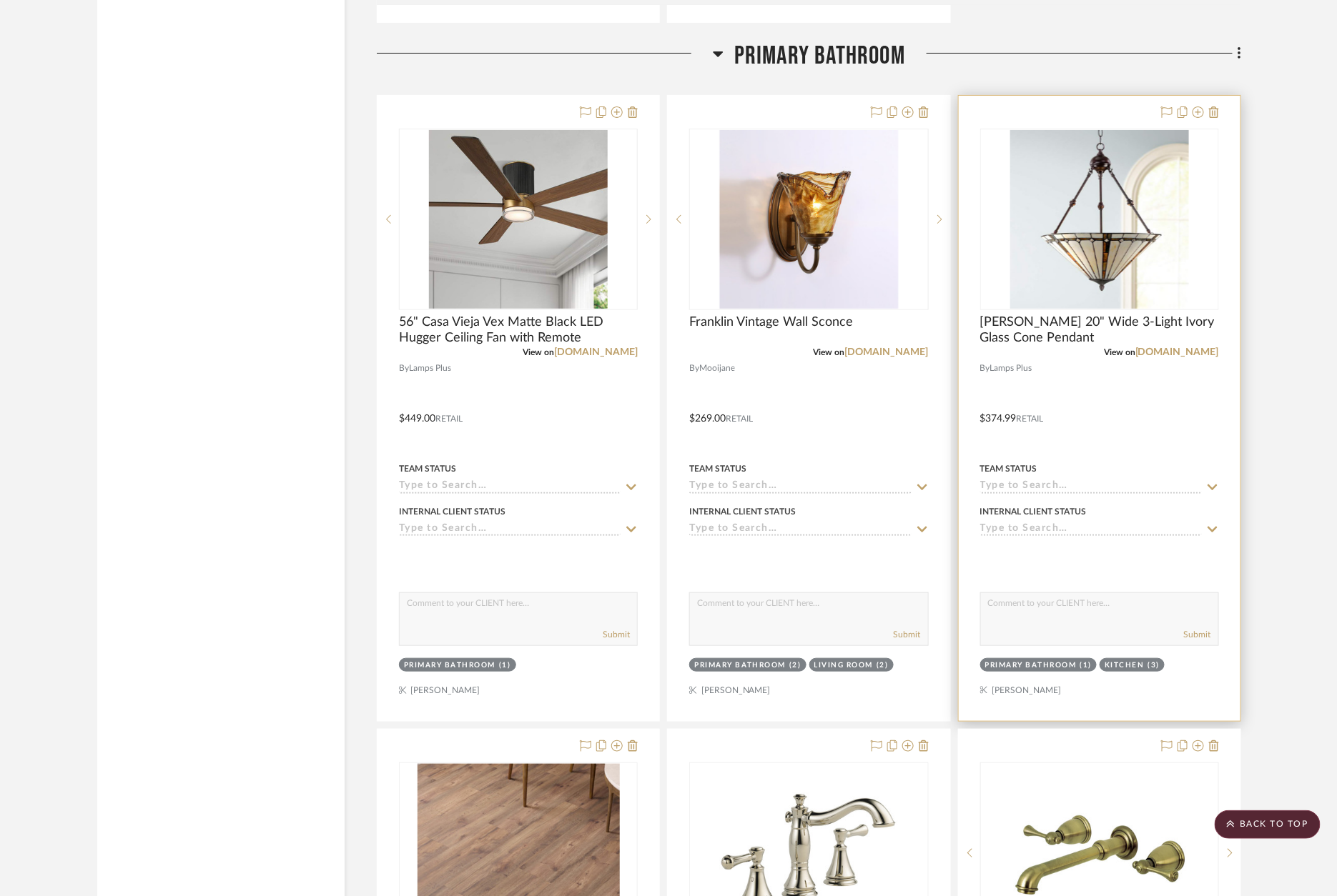
scroll to position [13746, 0]
